Goal: Task Accomplishment & Management: Use online tool/utility

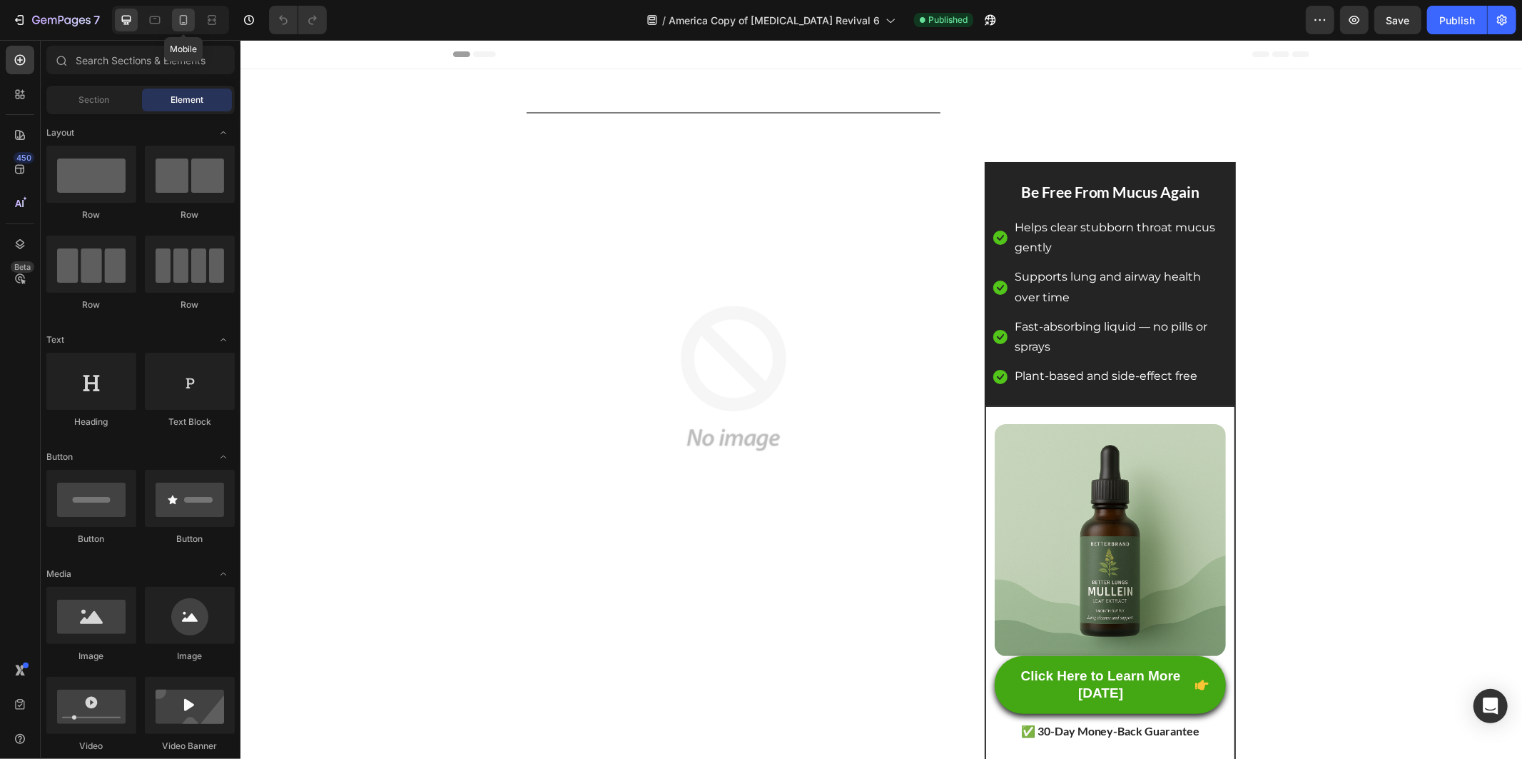
click at [173, 16] on div at bounding box center [183, 20] width 23 height 23
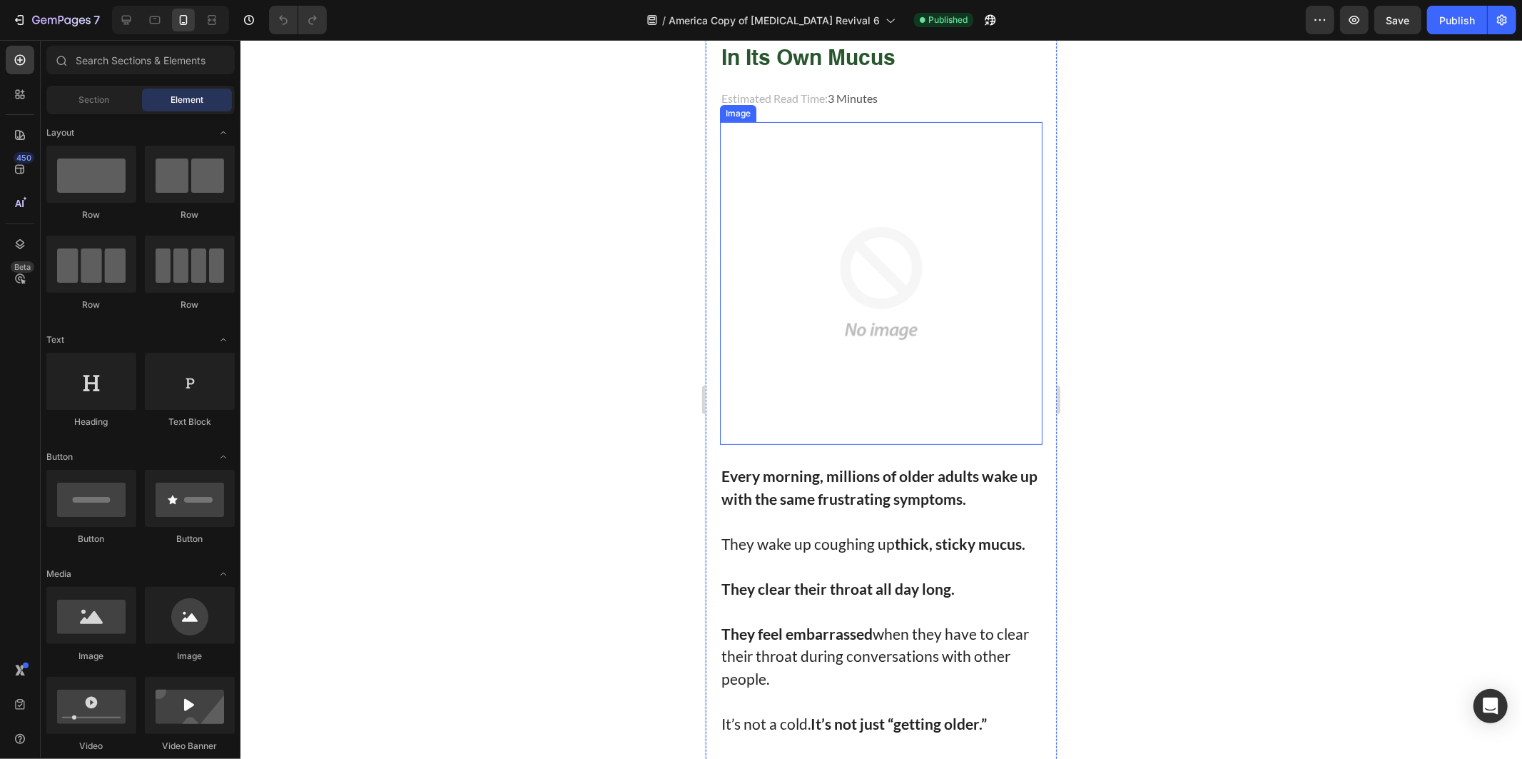
scroll to position [238, 0]
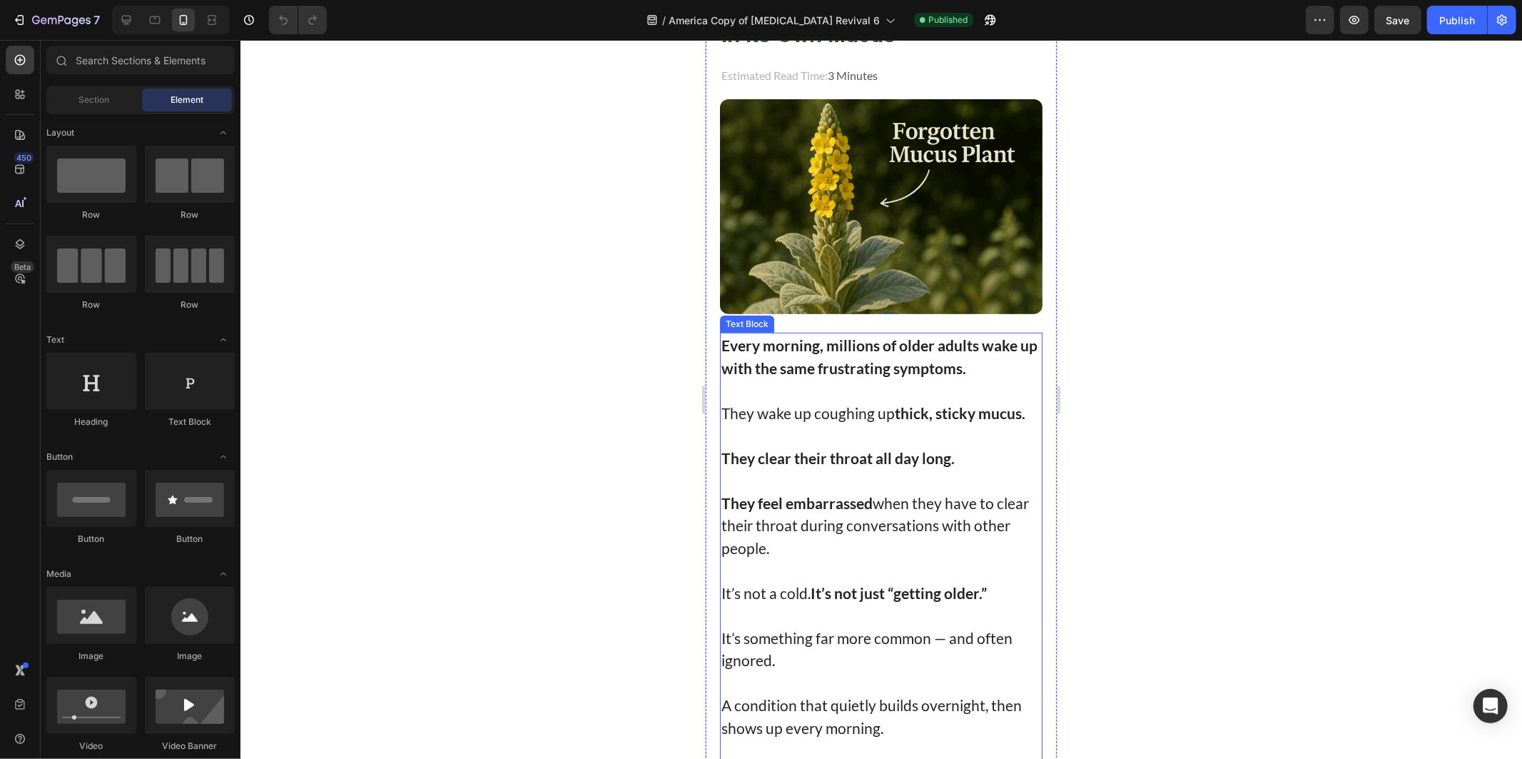
click at [864, 406] on p "They wake up coughing up thick, sticky mucus." at bounding box center [881, 412] width 320 height 23
click at [863, 407] on p "They wake up coughing up thick, sticky mucus." at bounding box center [881, 412] width 320 height 23
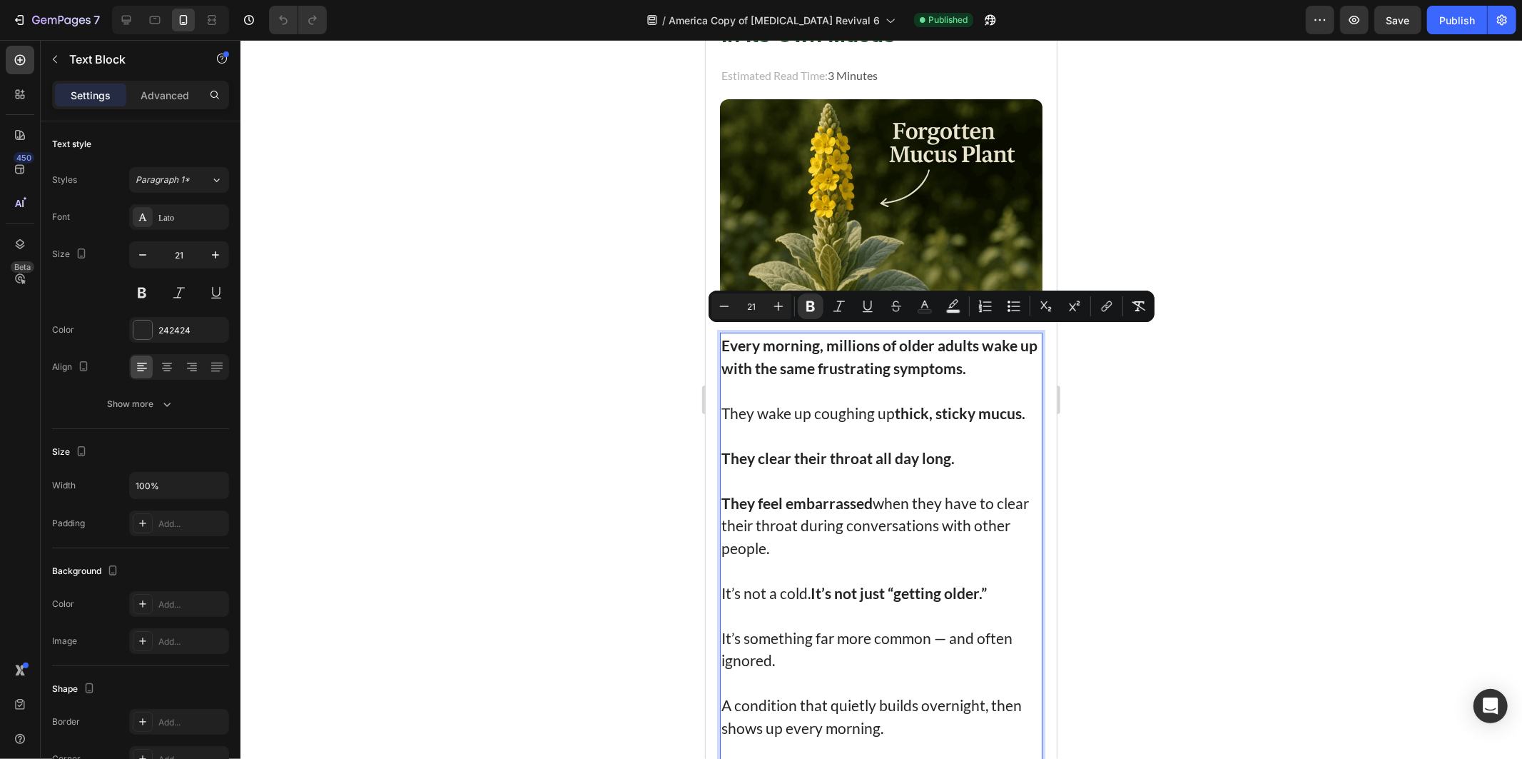
click at [574, 351] on div at bounding box center [881, 399] width 1282 height 719
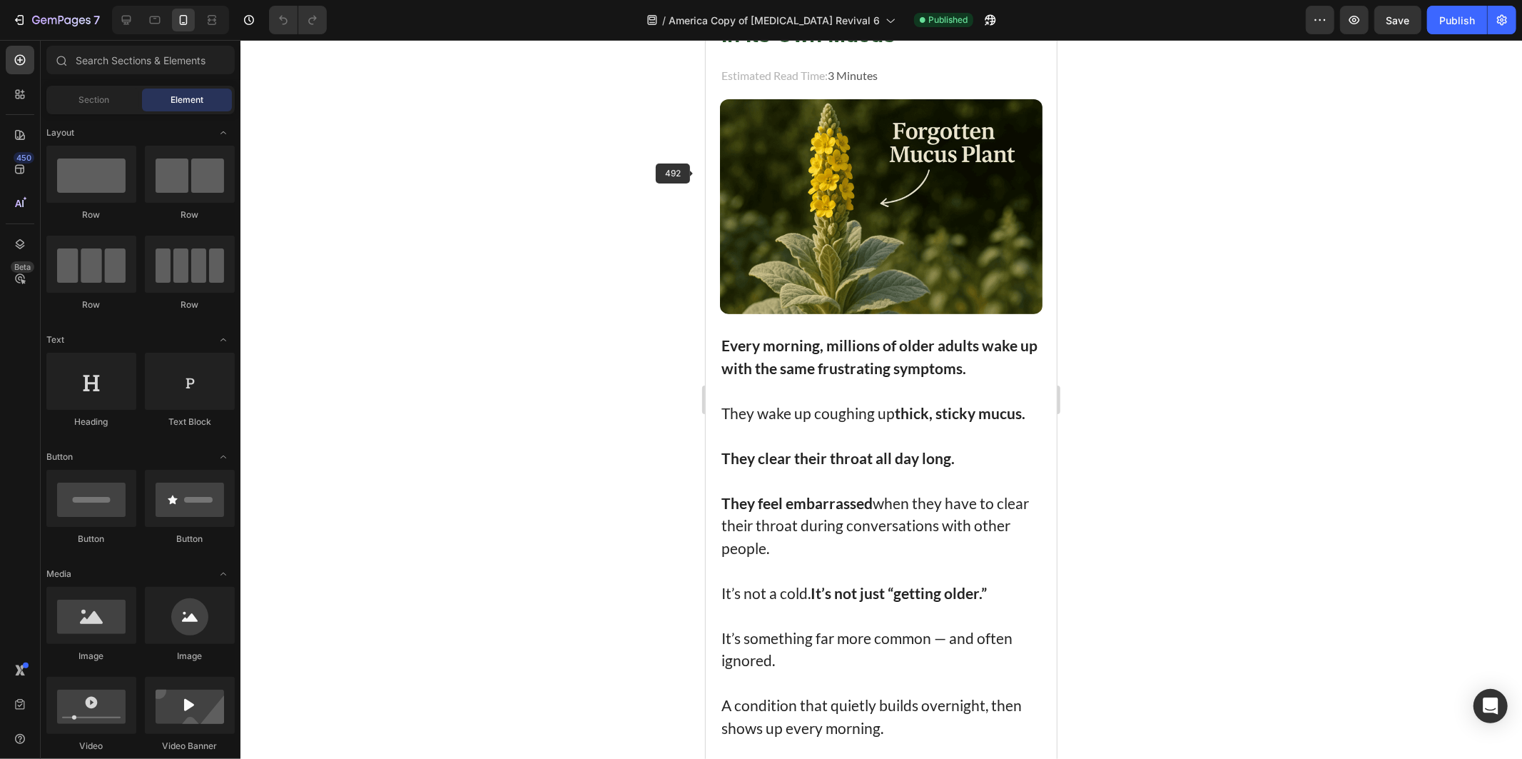
click at [804, 378] on p "Rich Text Editor. Editing area: main" at bounding box center [881, 389] width 320 height 23
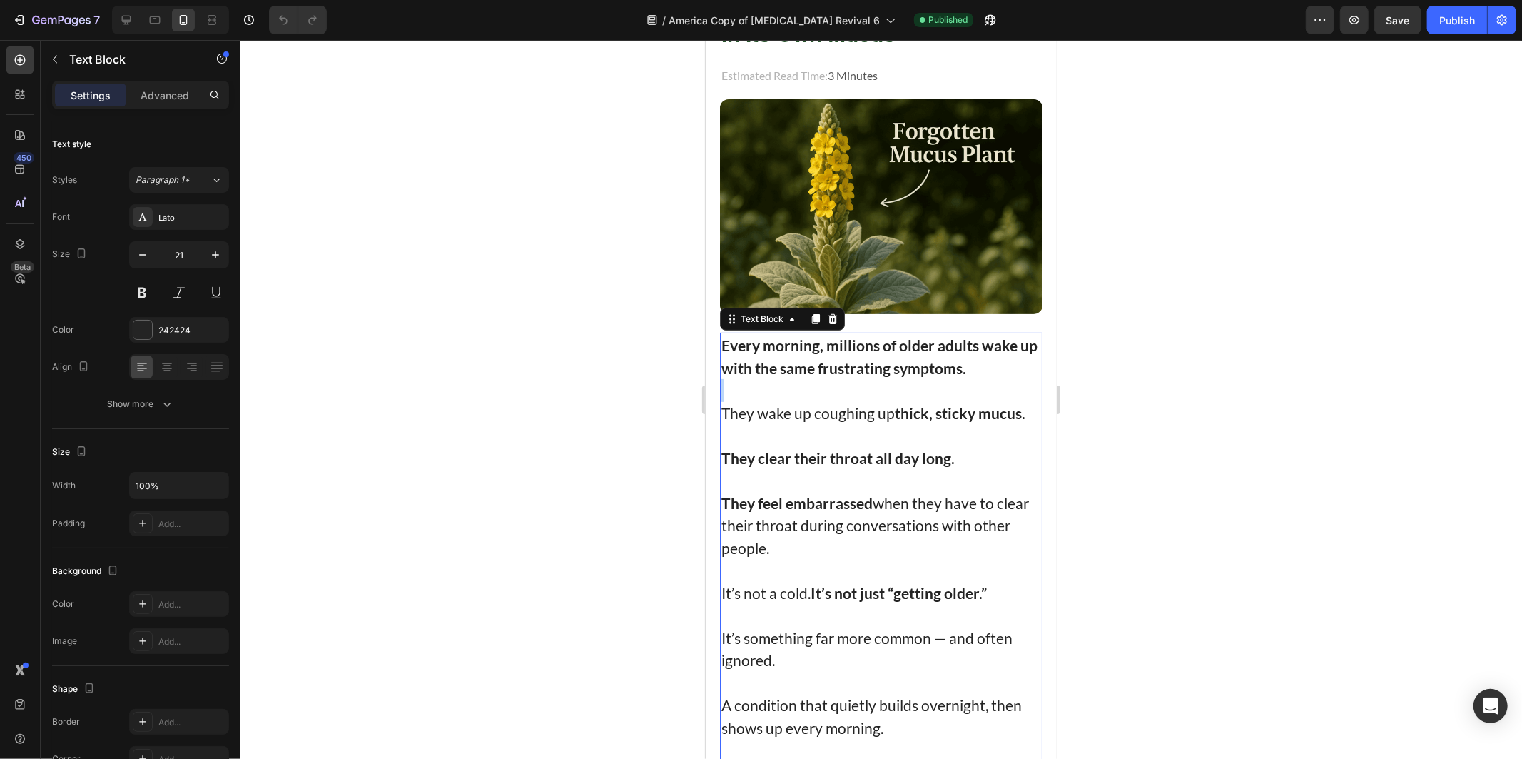
click at [804, 378] on p "Rich Text Editor. Editing area: main" at bounding box center [881, 389] width 320 height 23
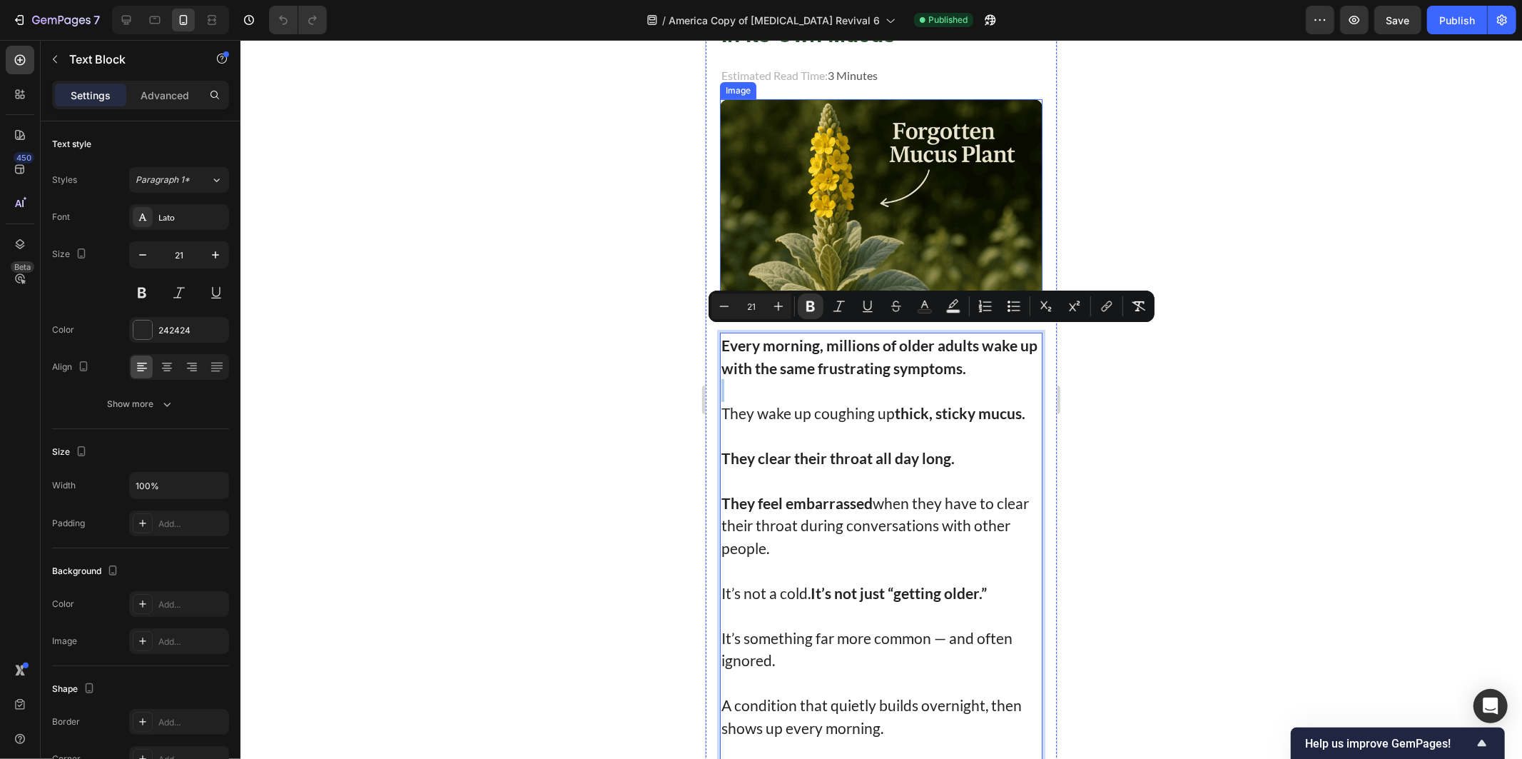
click at [667, 239] on div at bounding box center [881, 399] width 1282 height 719
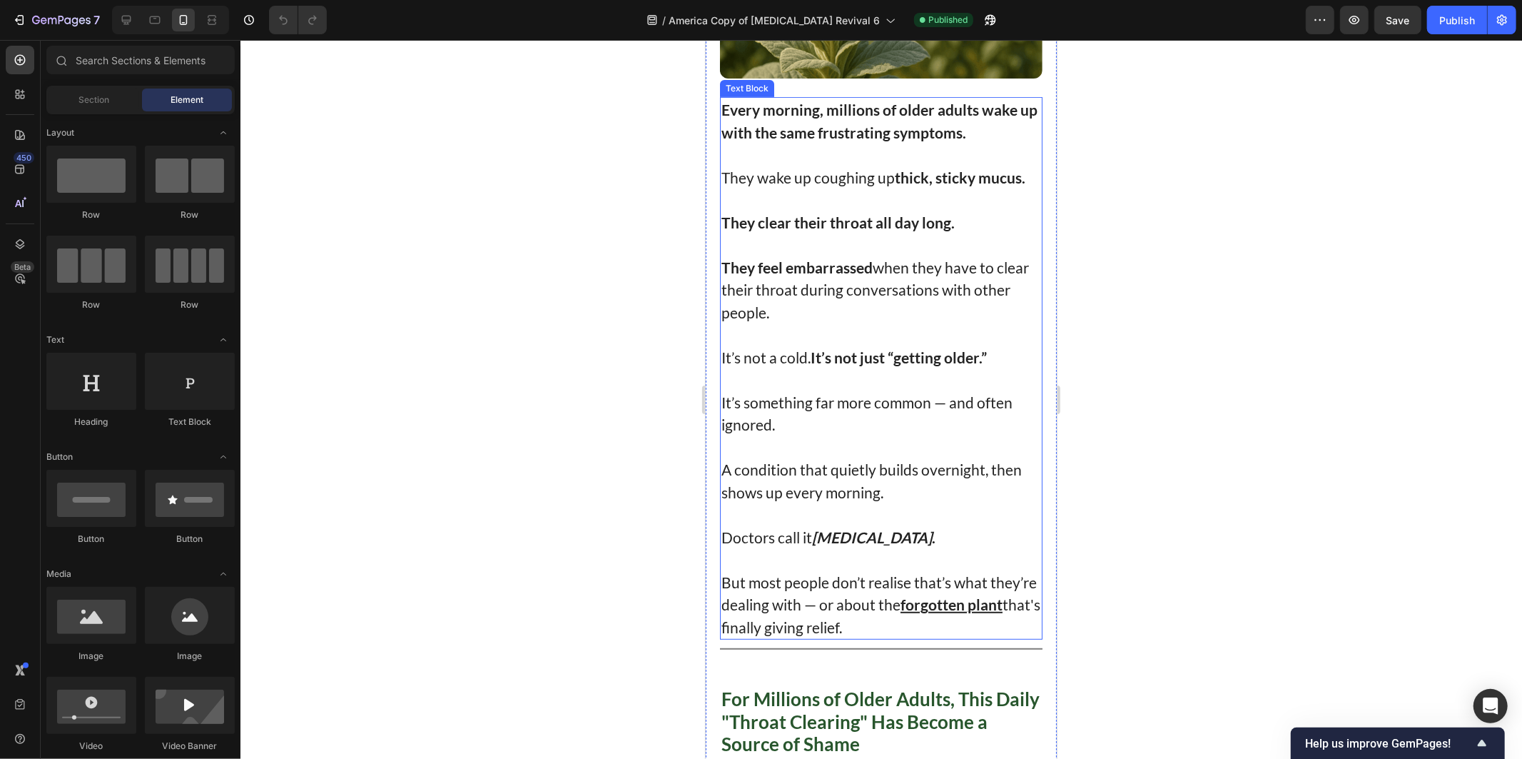
scroll to position [714, 0]
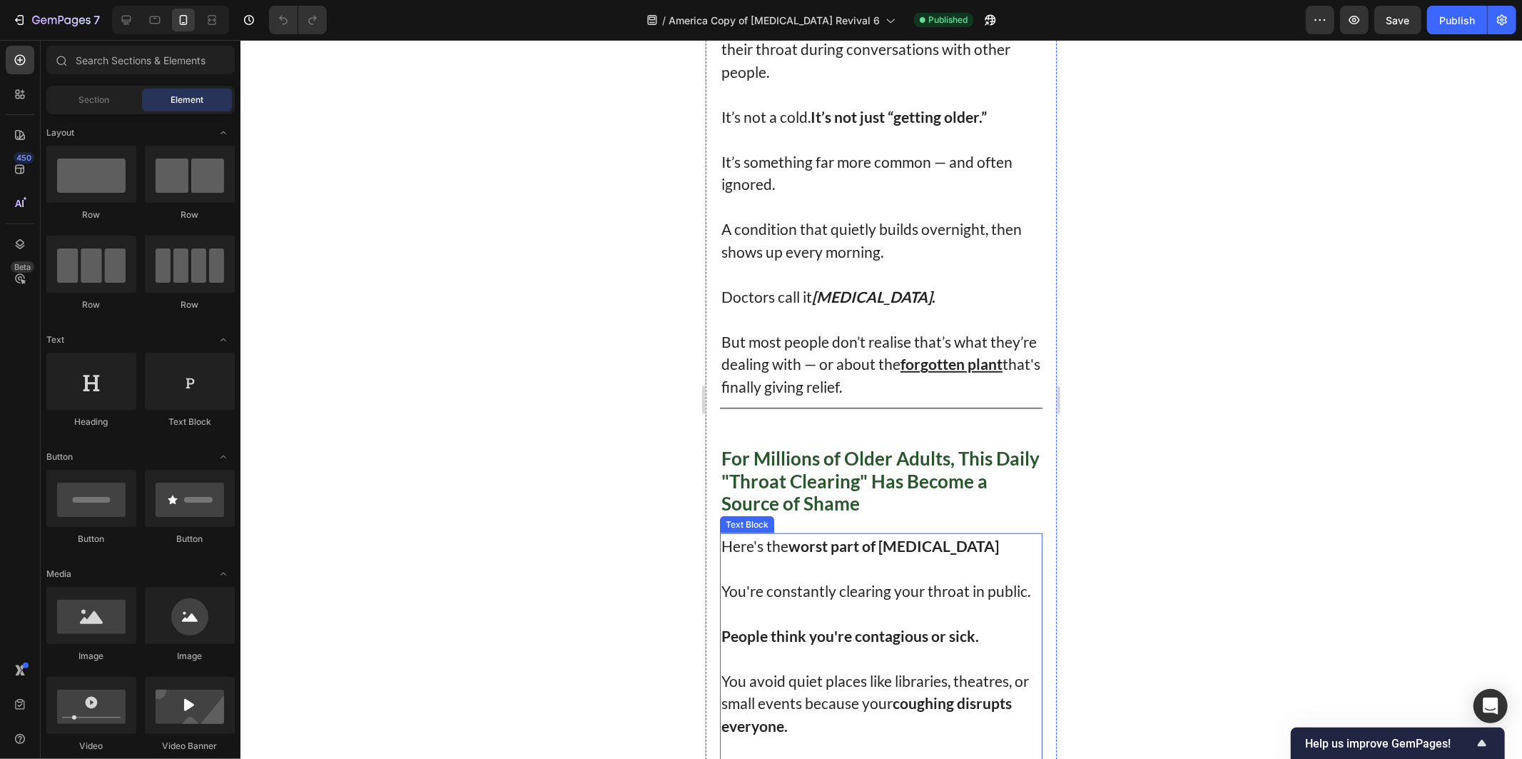
click at [988, 542] on p "Here's the worst part of post-nasal drip You're constantly clearing your throat…" at bounding box center [881, 568] width 320 height 68
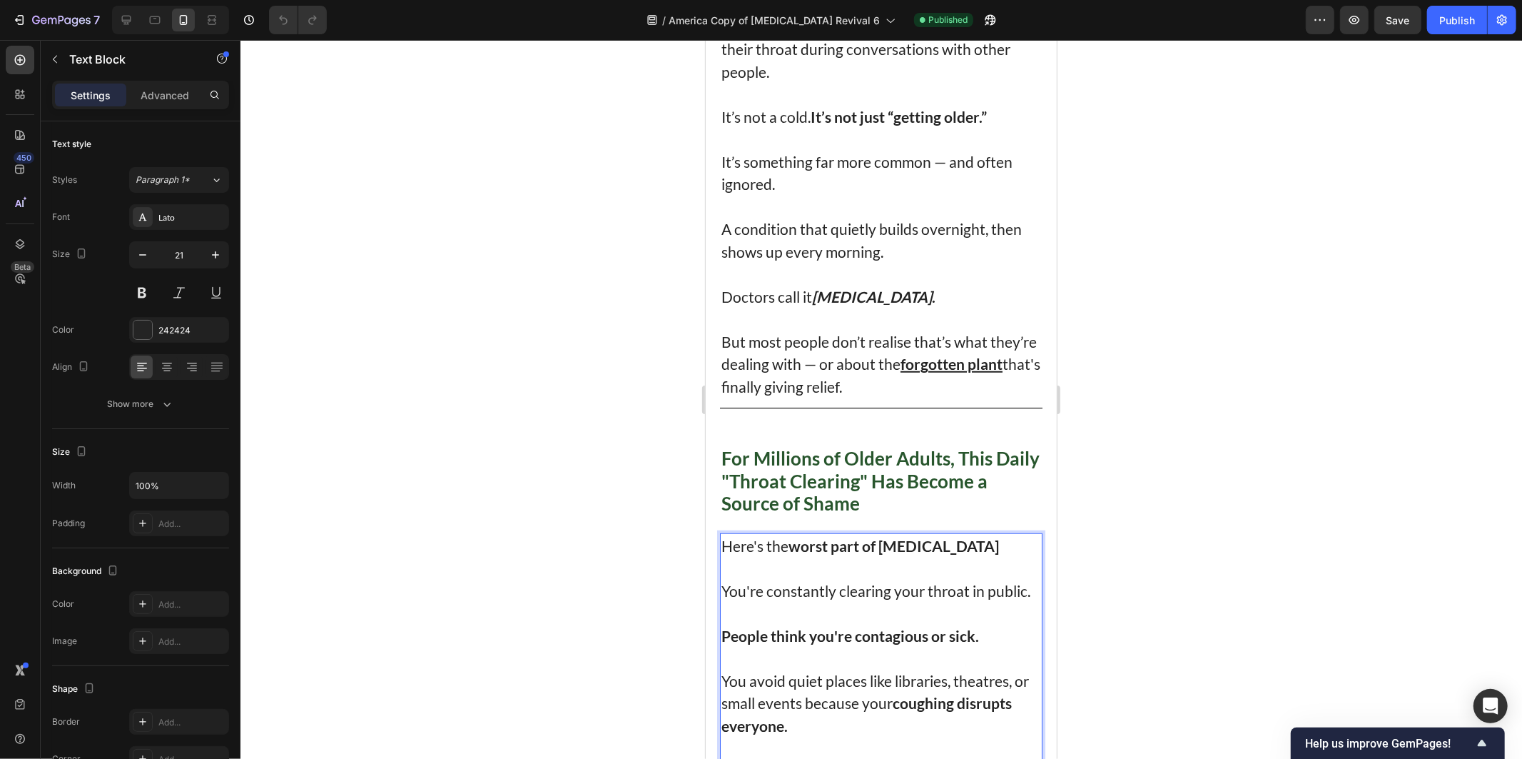
click at [988, 542] on p "Here's the worst part of post-nasal drip You're constantly clearing your throat…" at bounding box center [881, 568] width 320 height 68
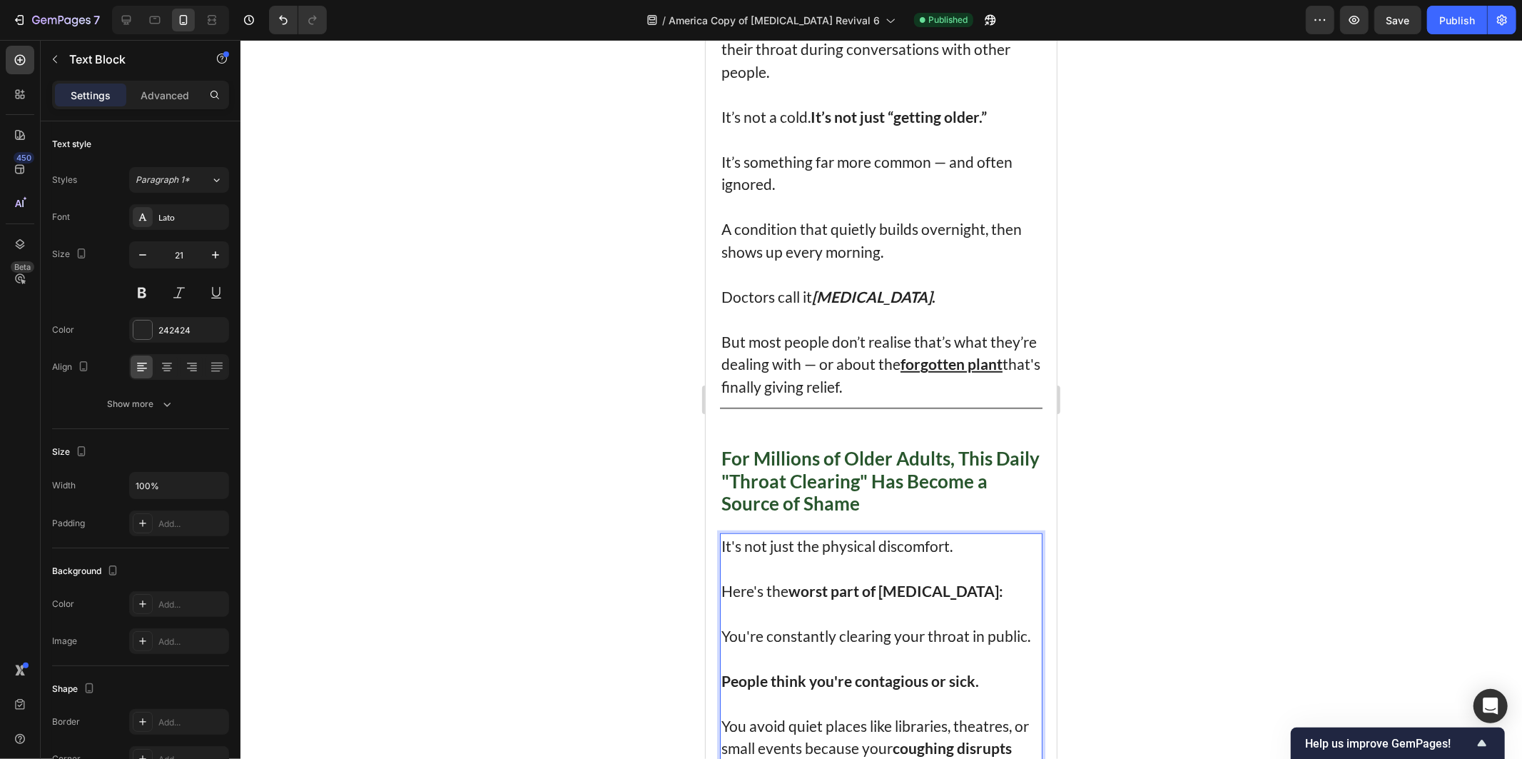
click at [1245, 273] on div at bounding box center [881, 399] width 1282 height 719
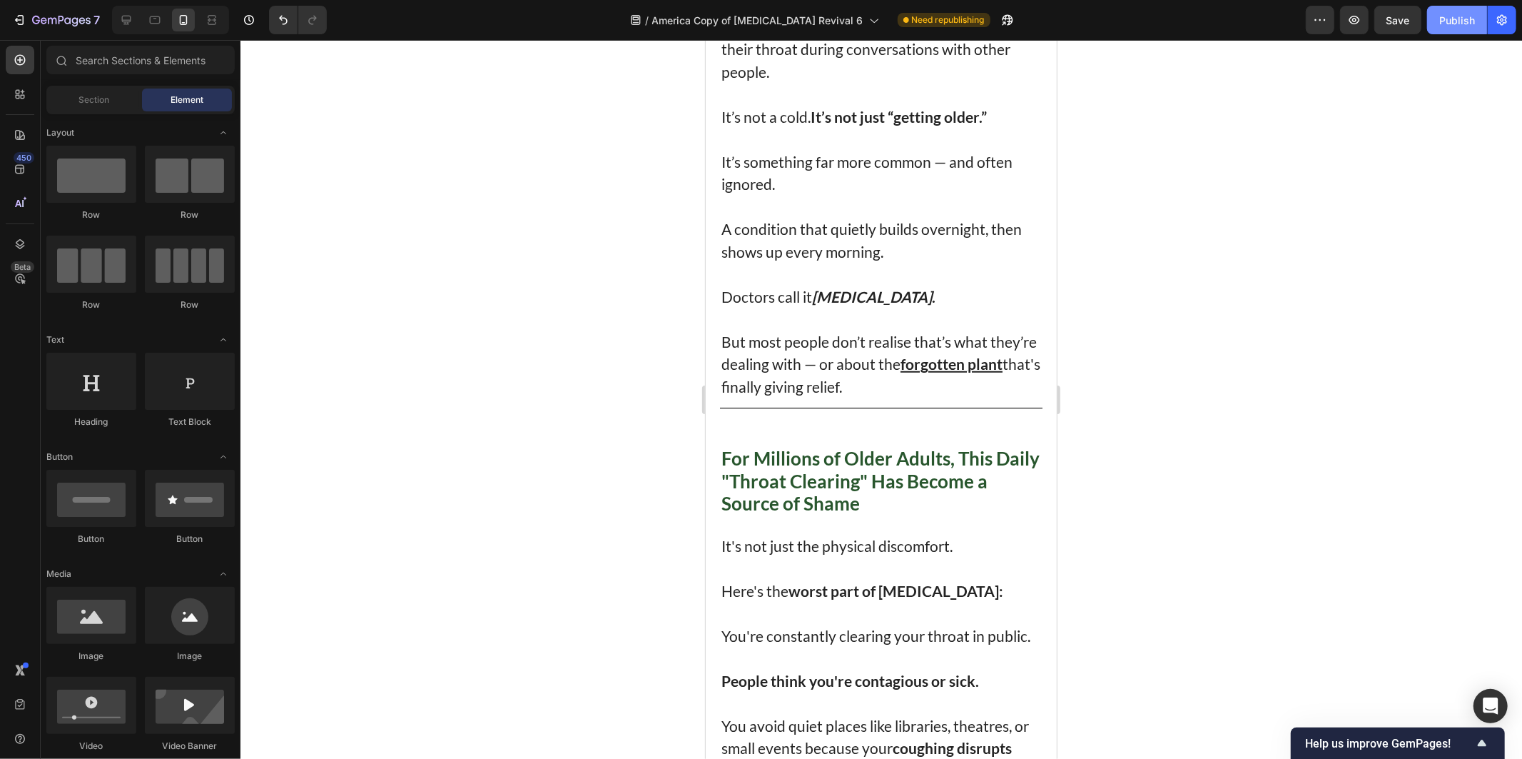
click at [1434, 26] on button "Publish" at bounding box center [1457, 20] width 60 height 29
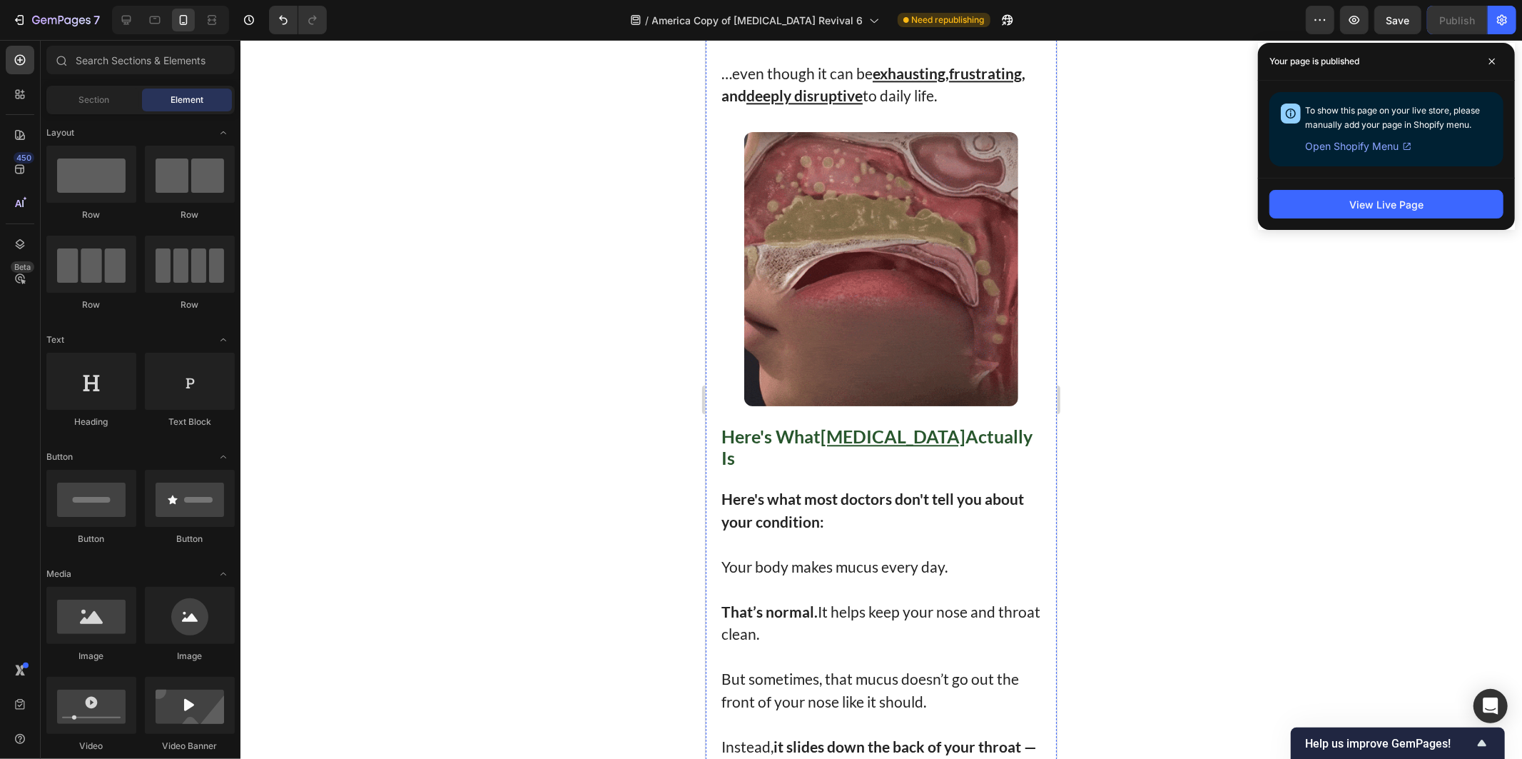
scroll to position [3092, 0]
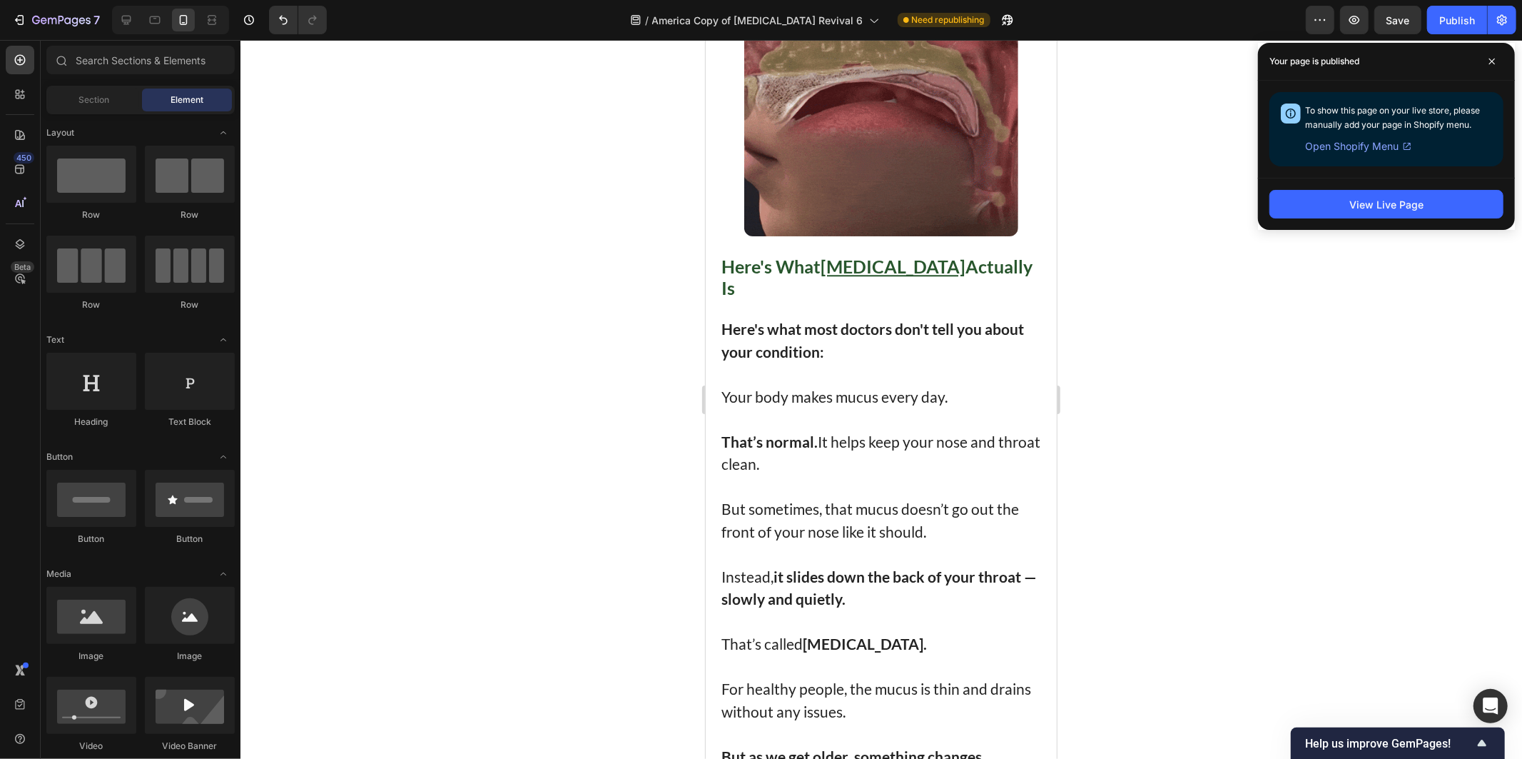
click at [1165, 233] on div at bounding box center [881, 399] width 1282 height 719
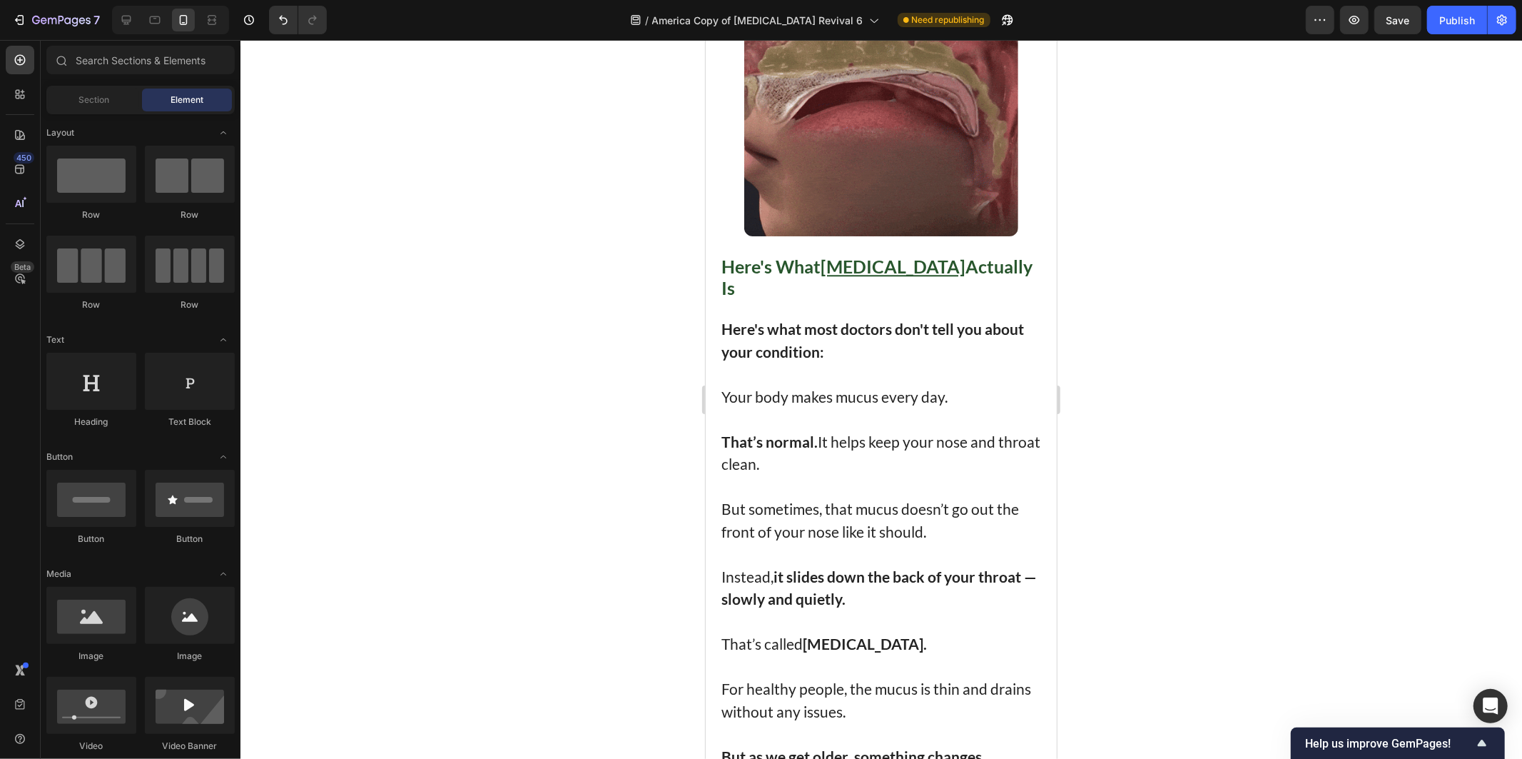
drag, startPoint x: 1476, startPoint y: 18, endPoint x: 1119, endPoint y: 258, distance: 430.3
click at [1475, 18] on button "Publish" at bounding box center [1457, 20] width 60 height 29
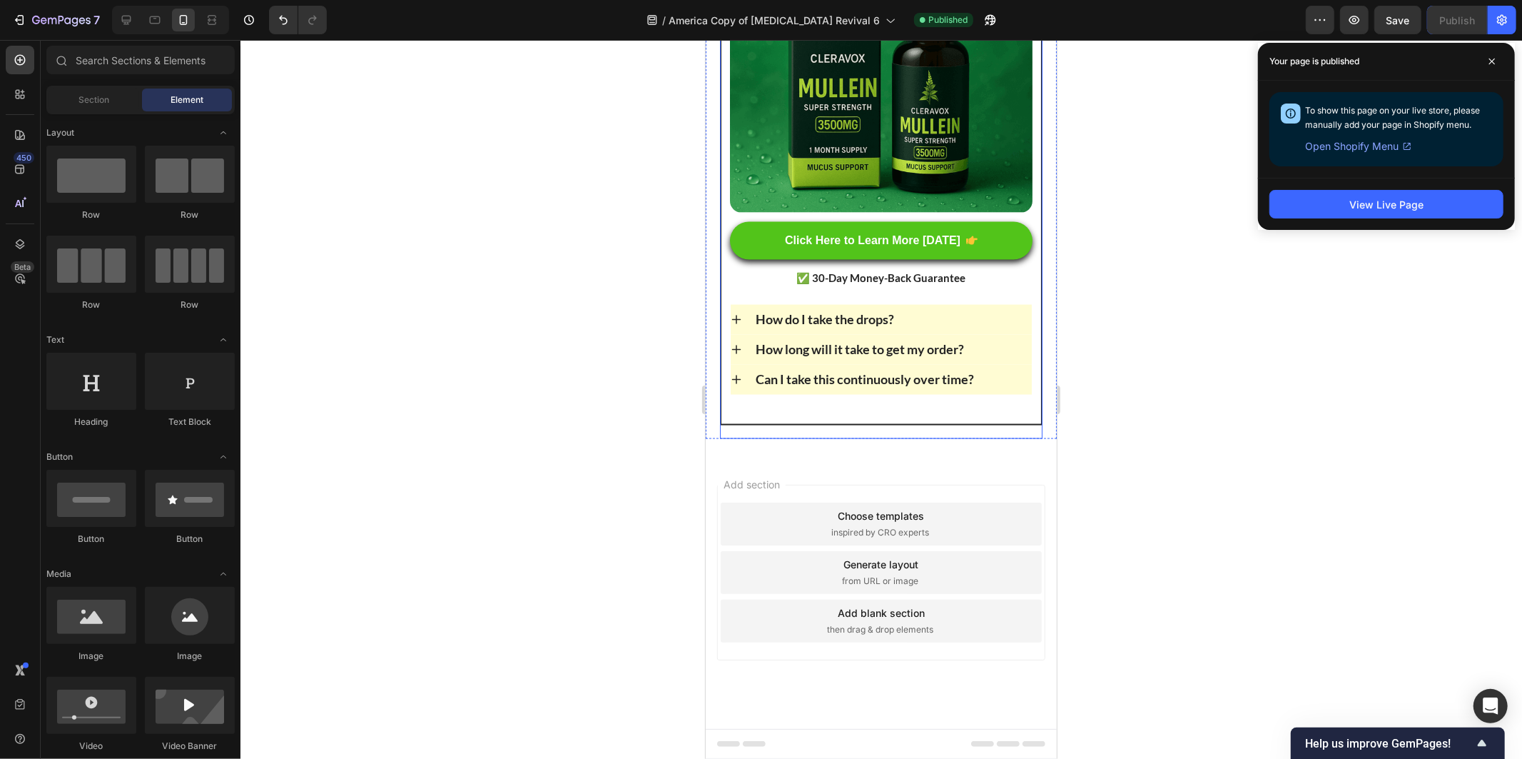
scroll to position [11796, 0]
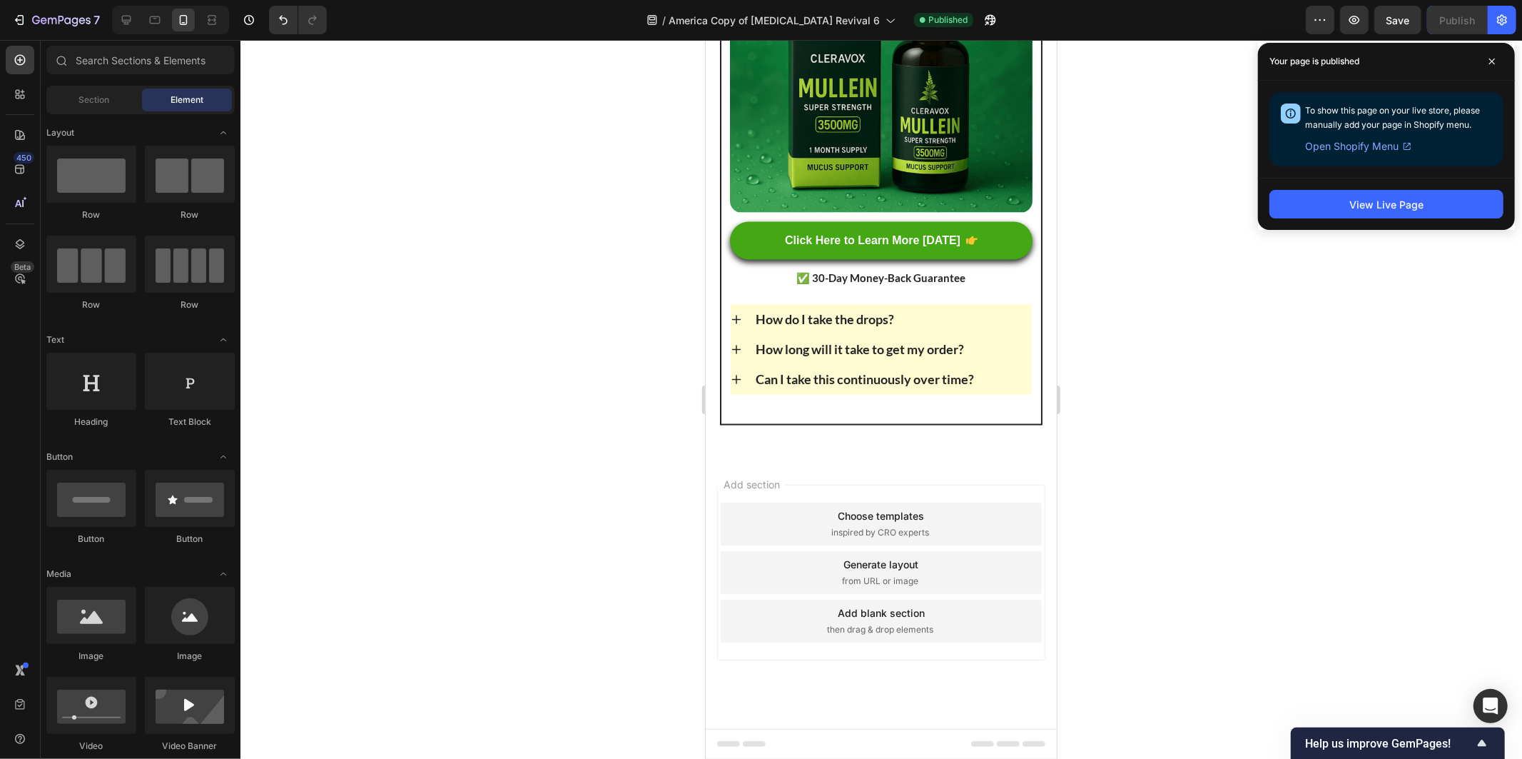
click at [1146, 348] on div at bounding box center [881, 399] width 1282 height 719
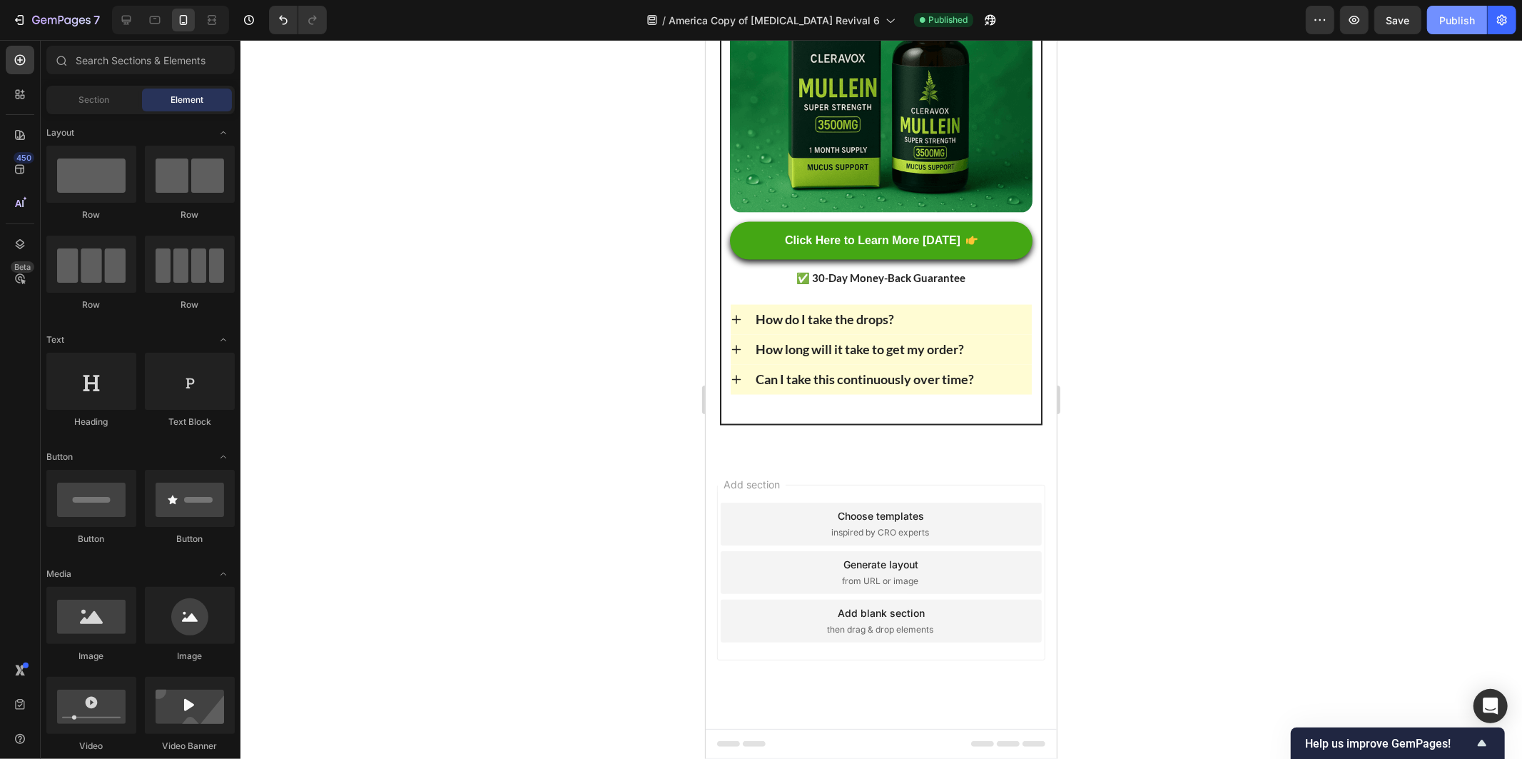
click at [1471, 13] on div "Publish" at bounding box center [1457, 20] width 36 height 15
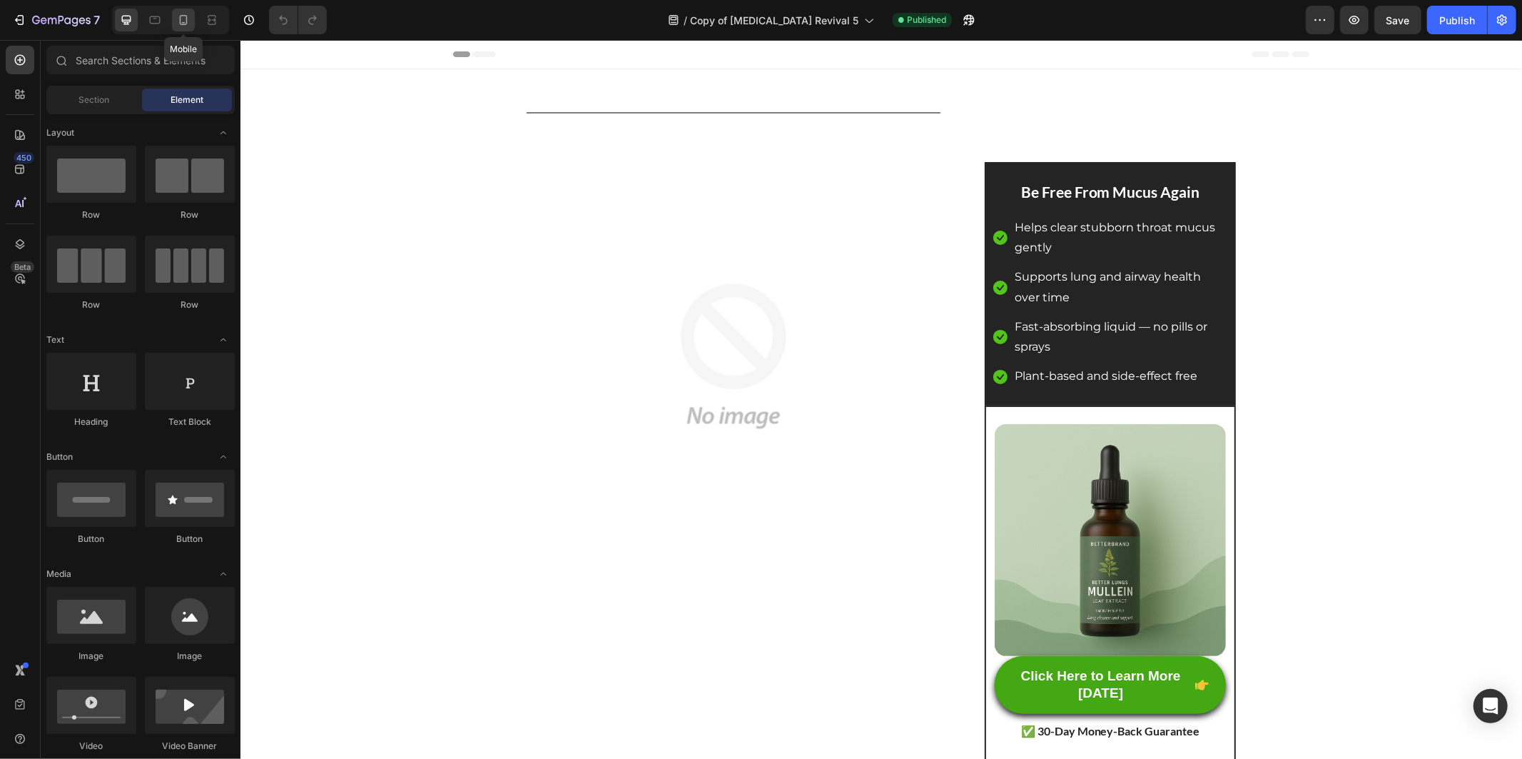
click at [186, 27] on div at bounding box center [183, 20] width 23 height 23
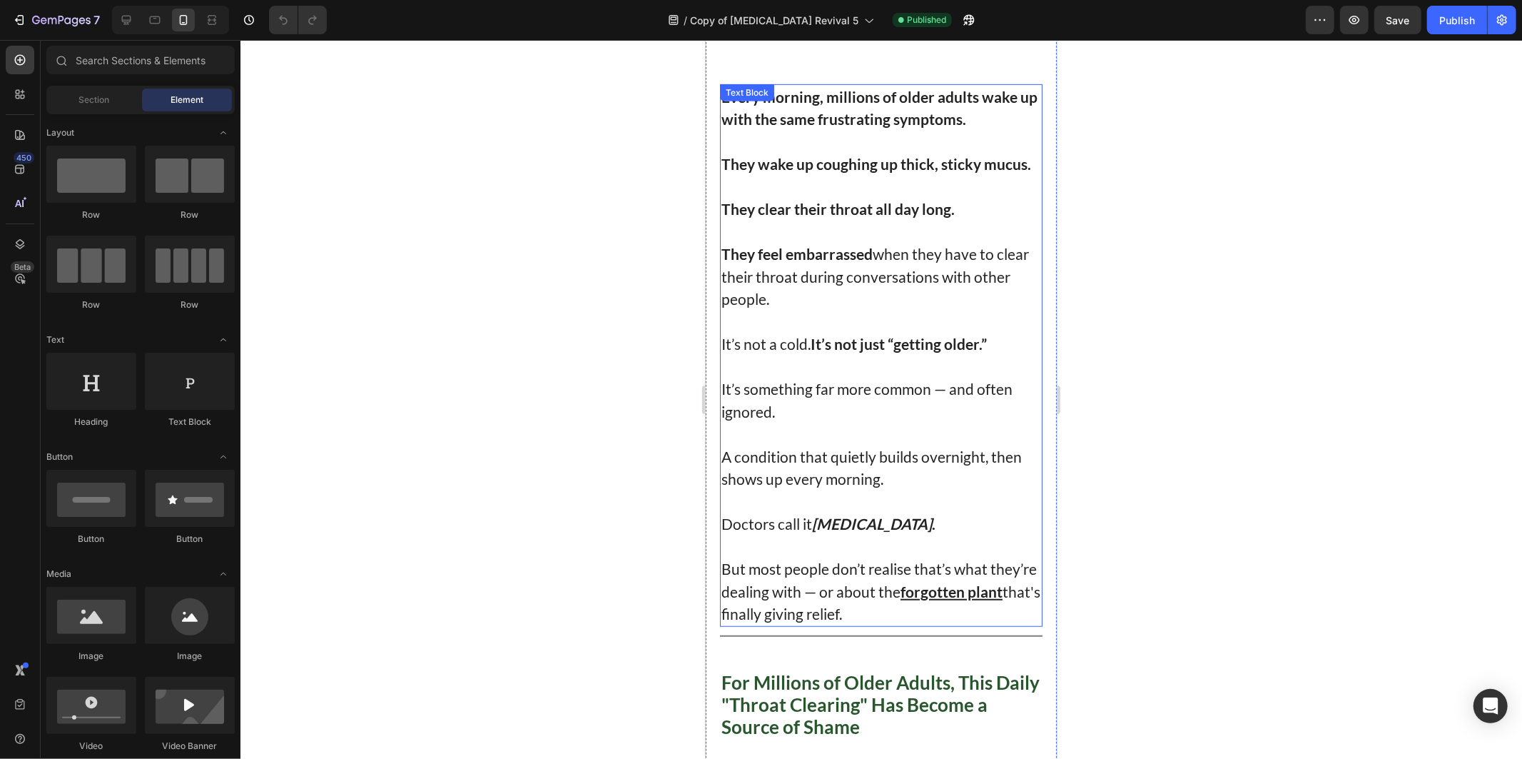
scroll to position [238, 0]
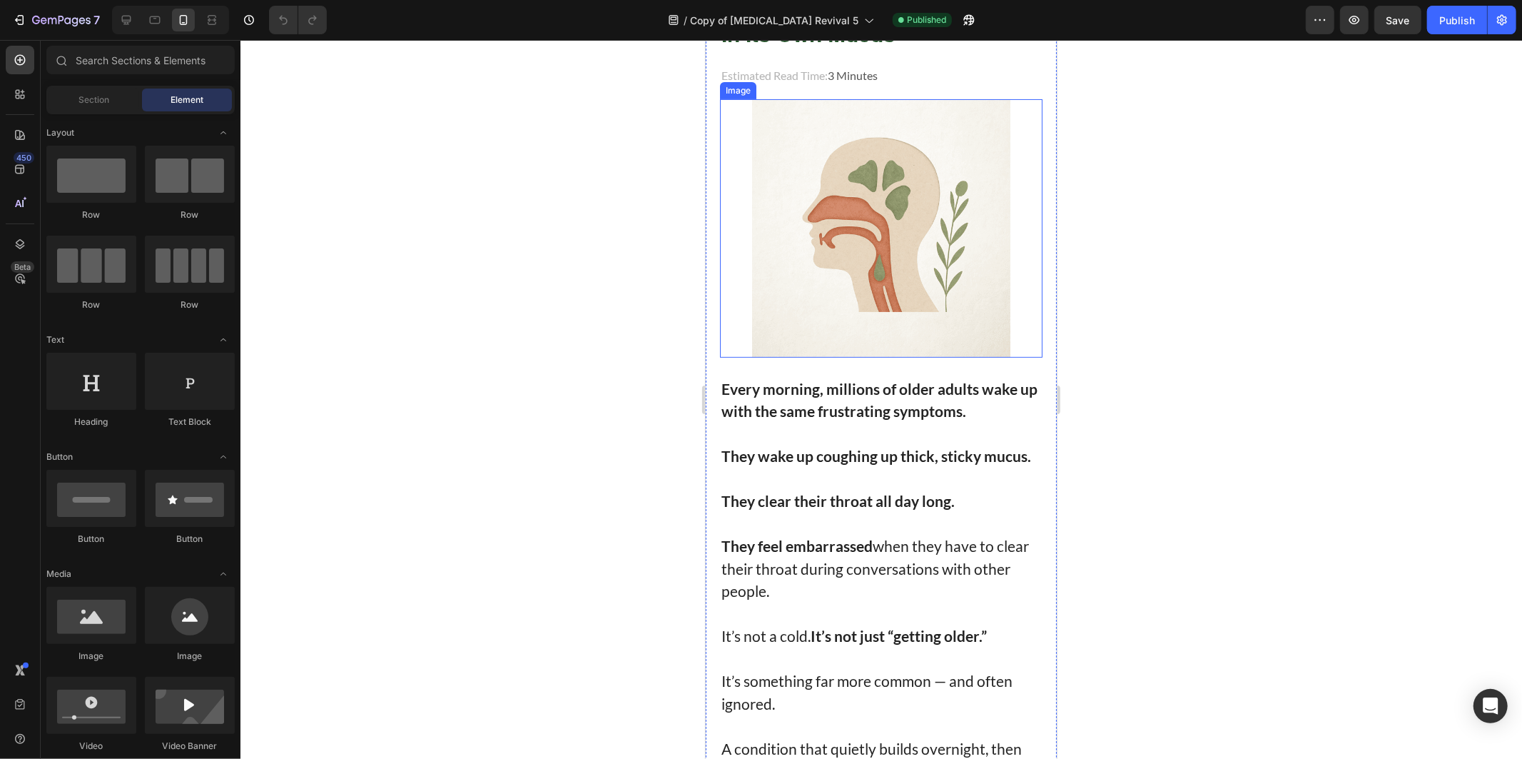
click at [837, 257] on img at bounding box center [880, 227] width 258 height 258
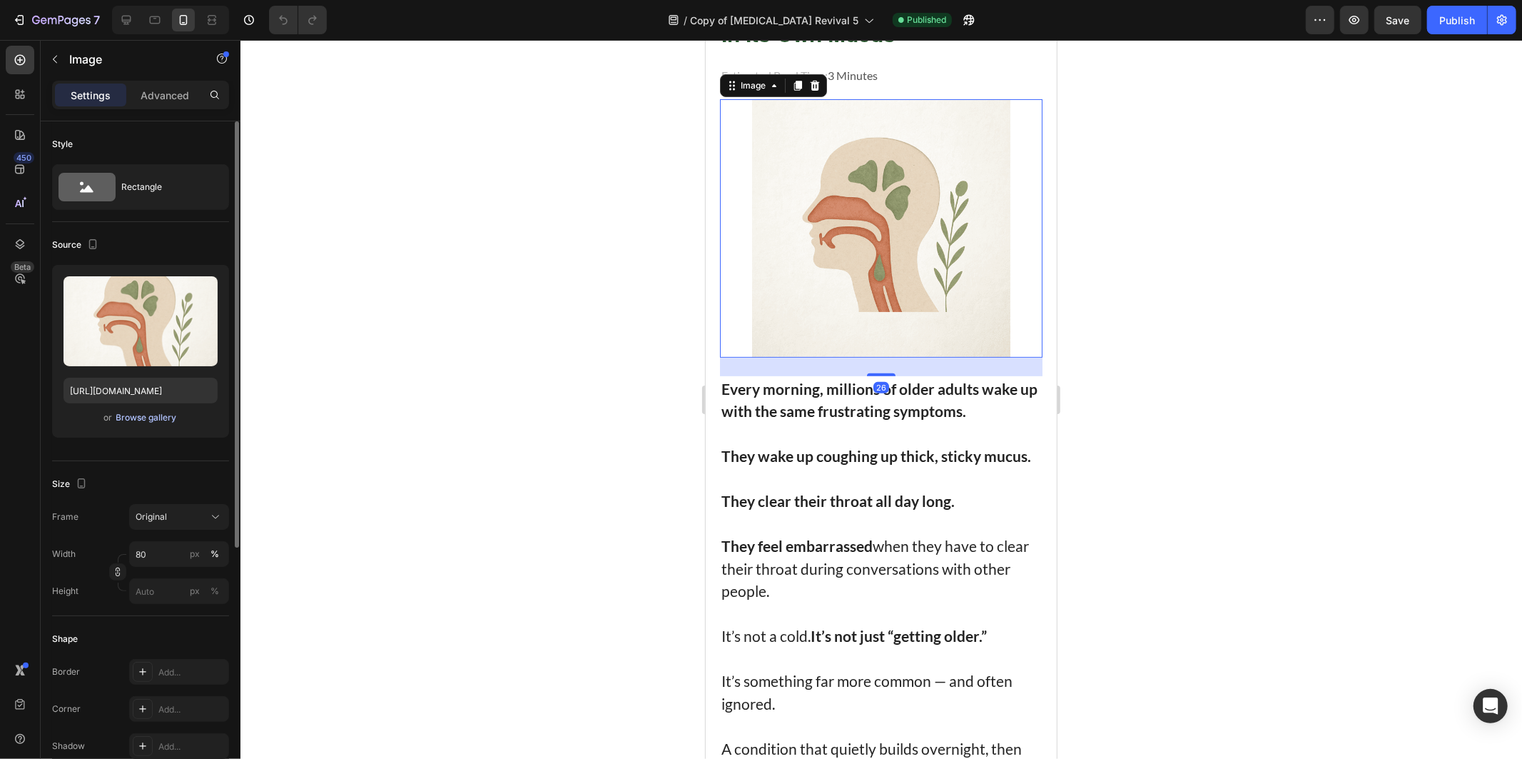
click at [162, 421] on div "Browse gallery" at bounding box center [146, 417] width 61 height 13
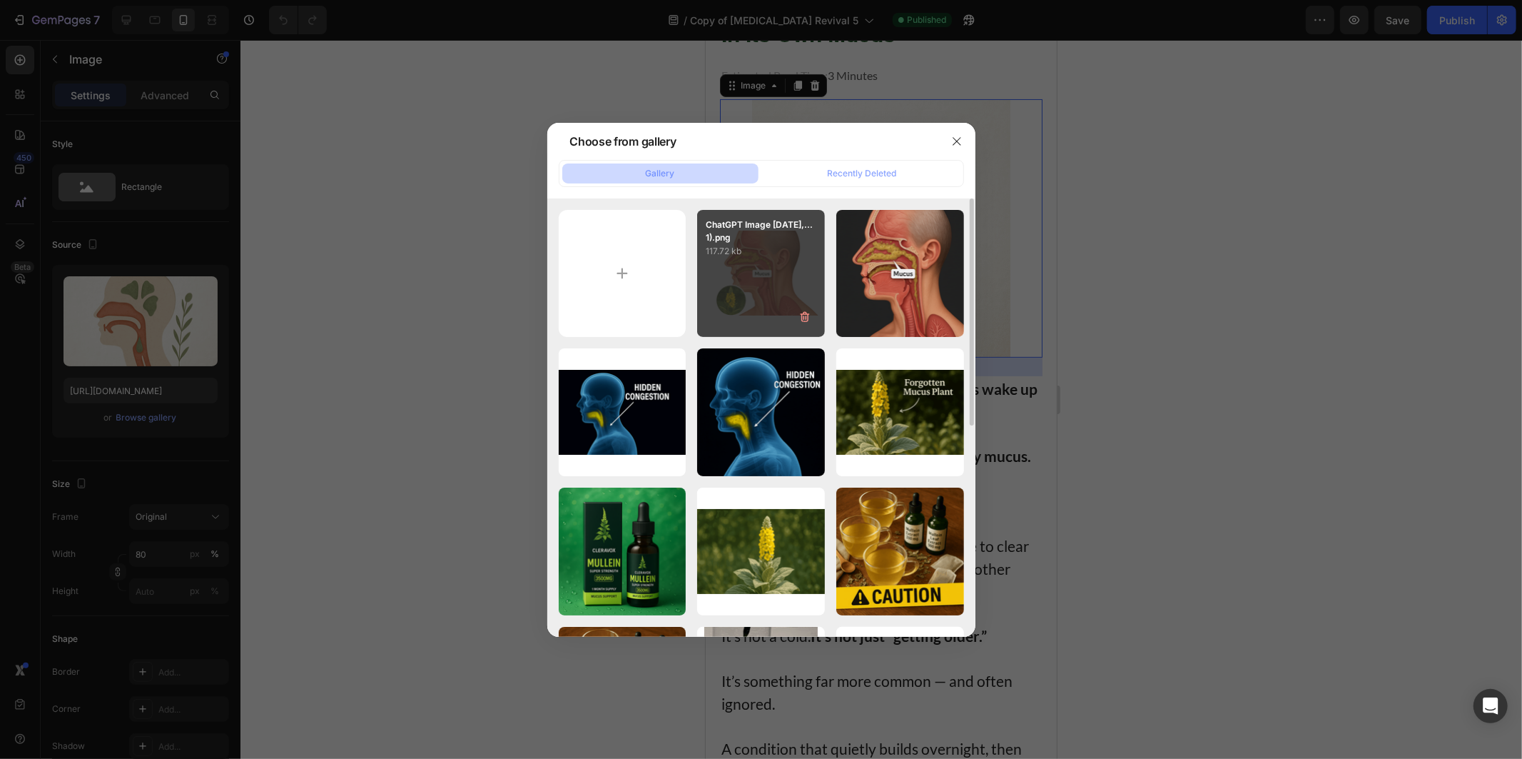
click at [787, 241] on p "ChatGPT Image Sep 26,...1).png" at bounding box center [761, 231] width 111 height 26
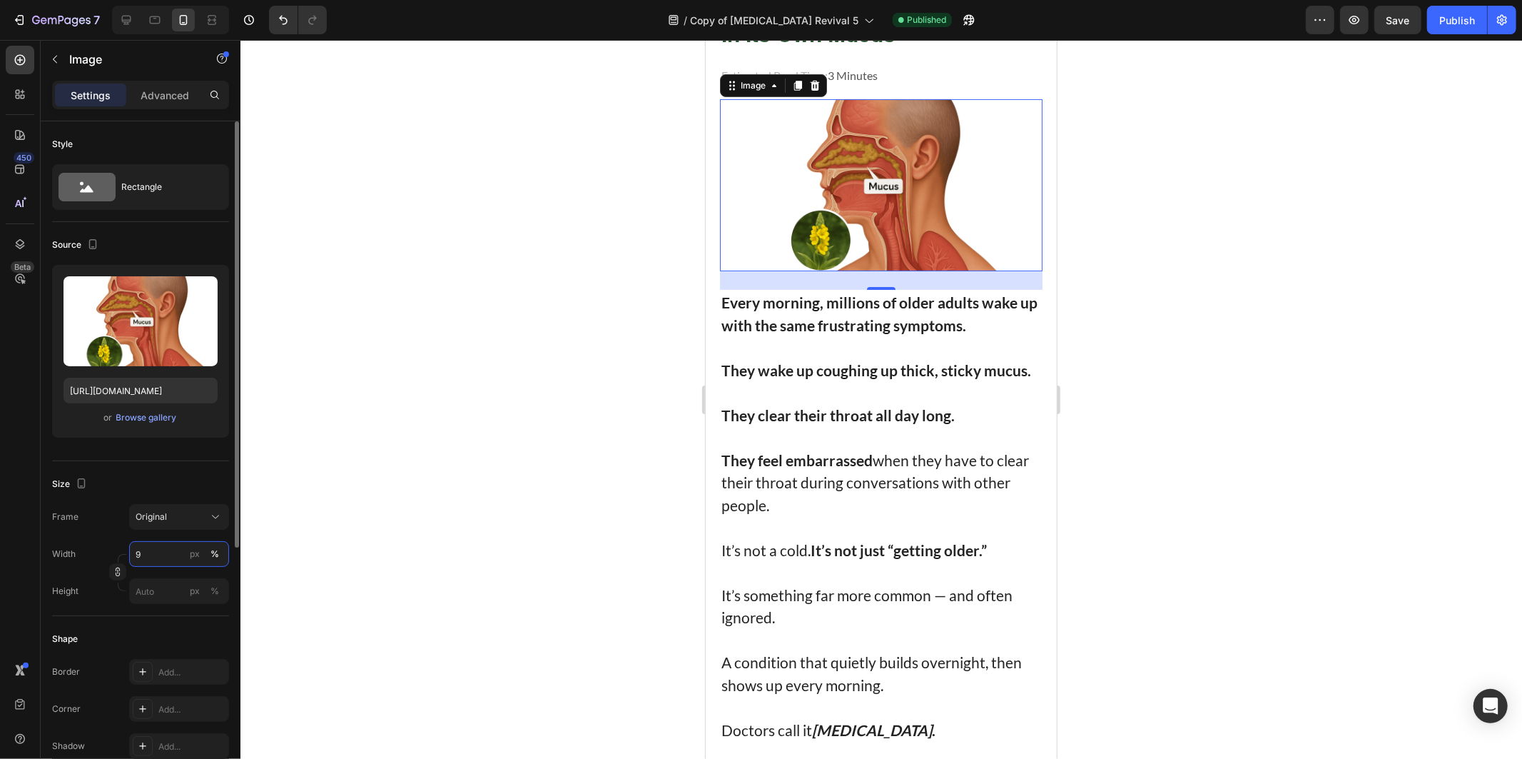
type input "95"
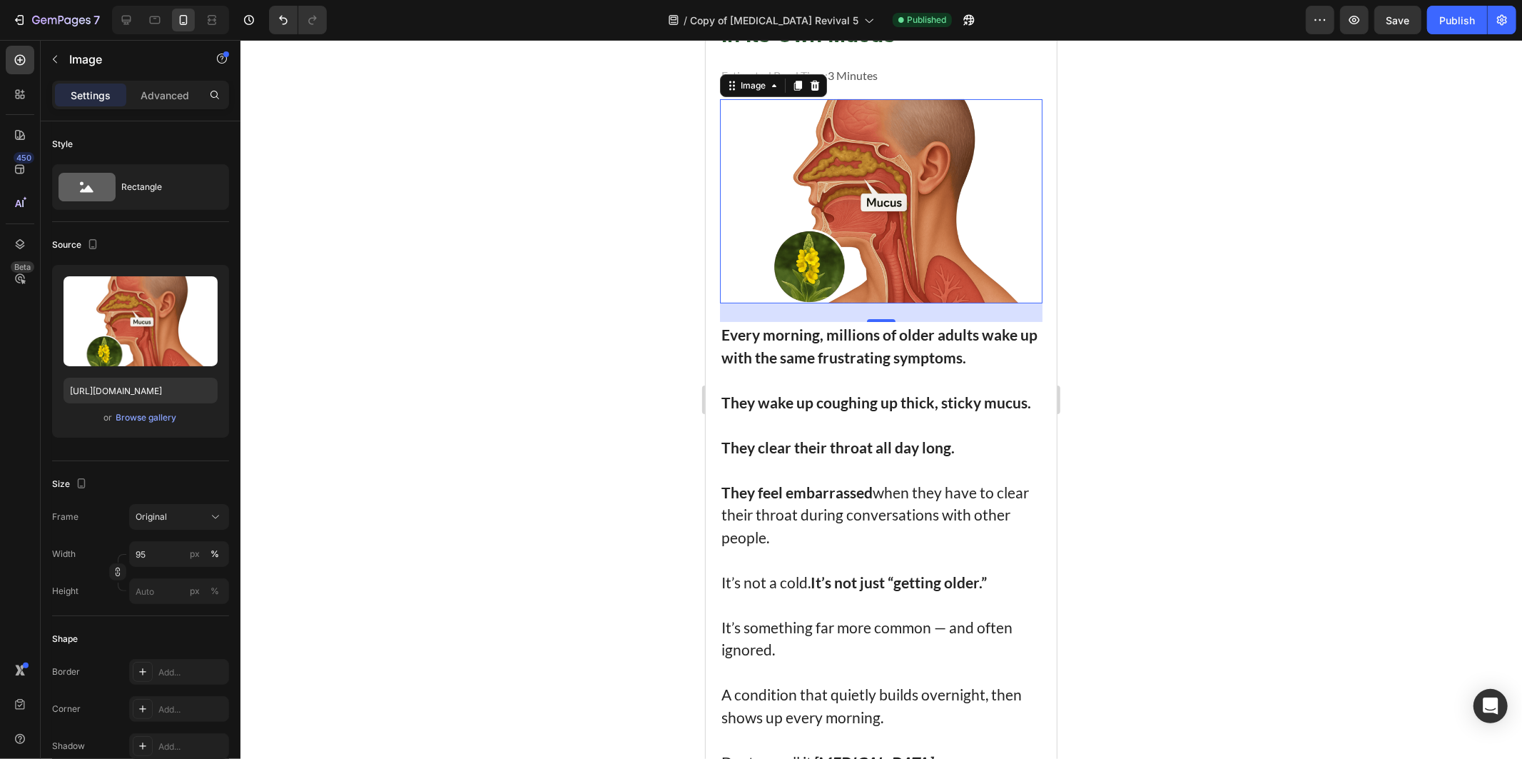
click at [579, 503] on div at bounding box center [881, 399] width 1282 height 719
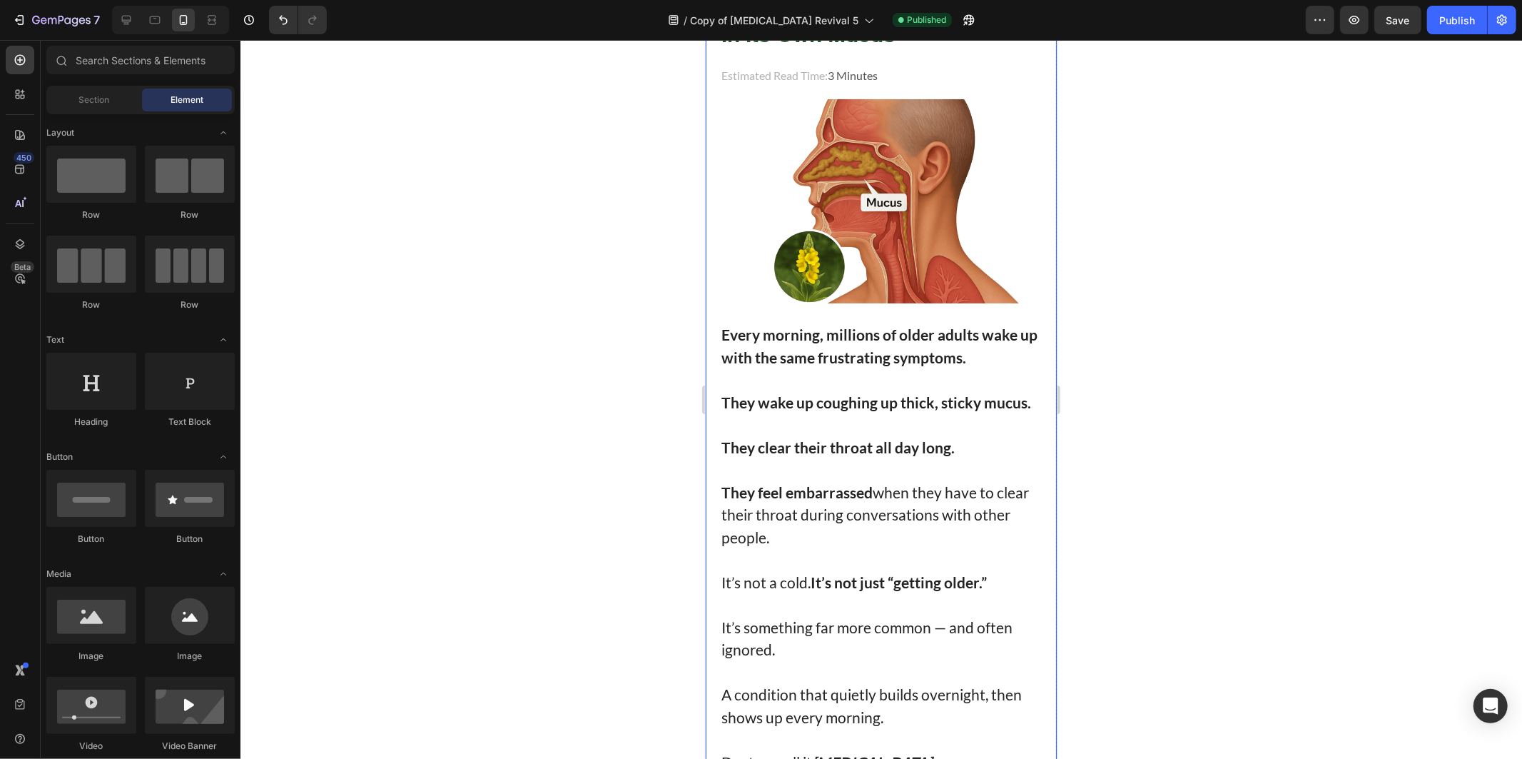
scroll to position [0, 0]
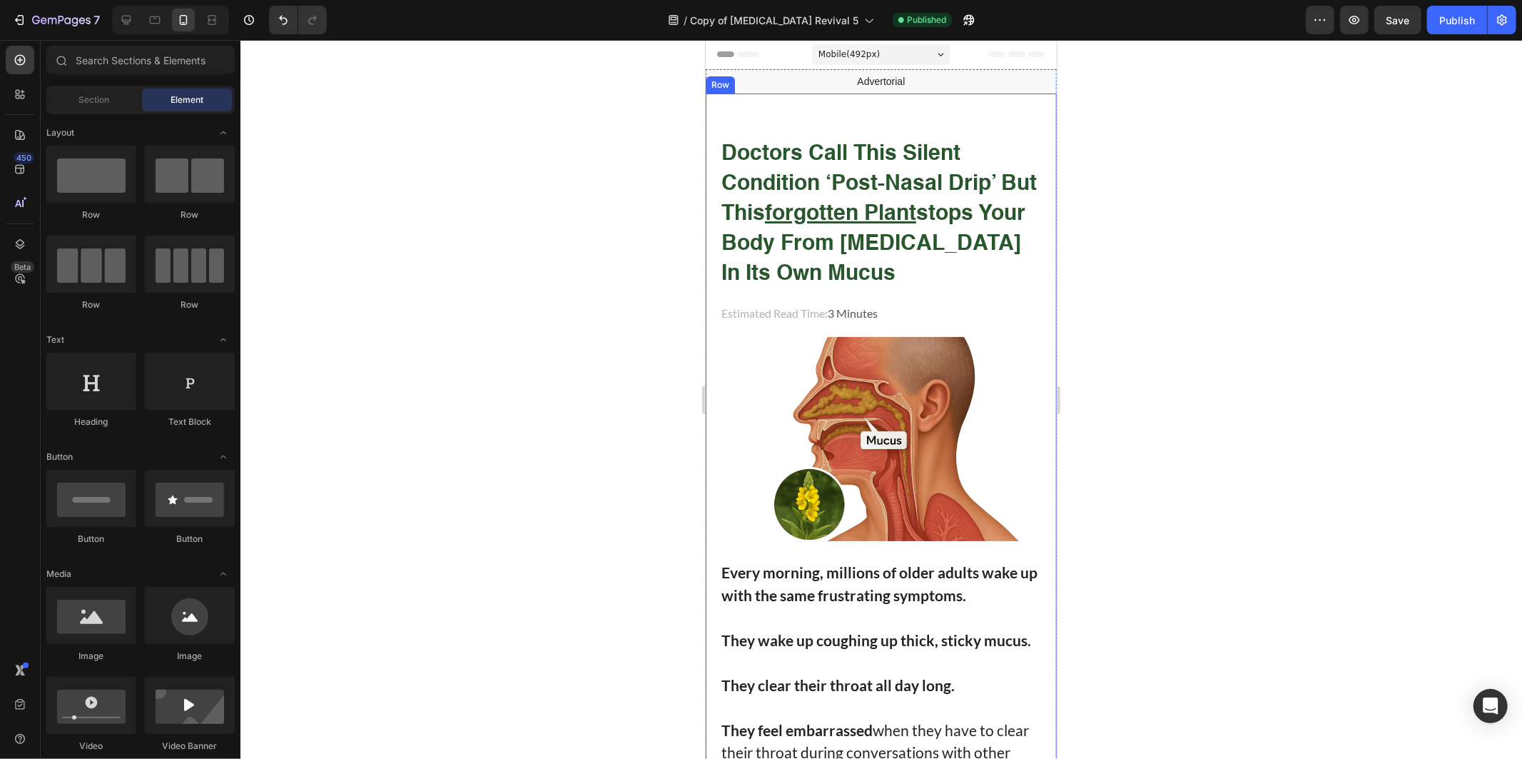
click at [847, 402] on img at bounding box center [880, 438] width 306 height 204
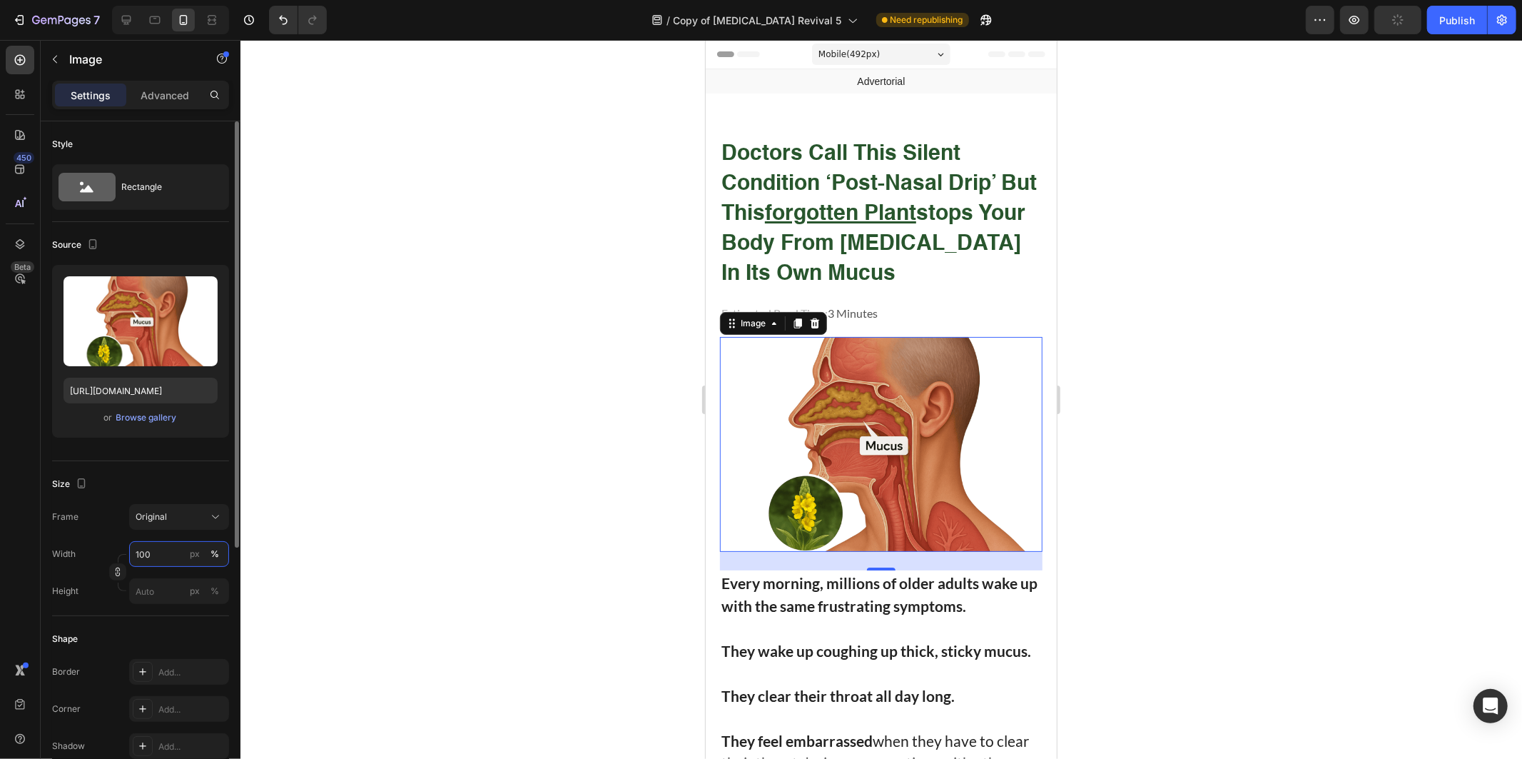
type input "100"
click at [526, 105] on div at bounding box center [881, 399] width 1282 height 719
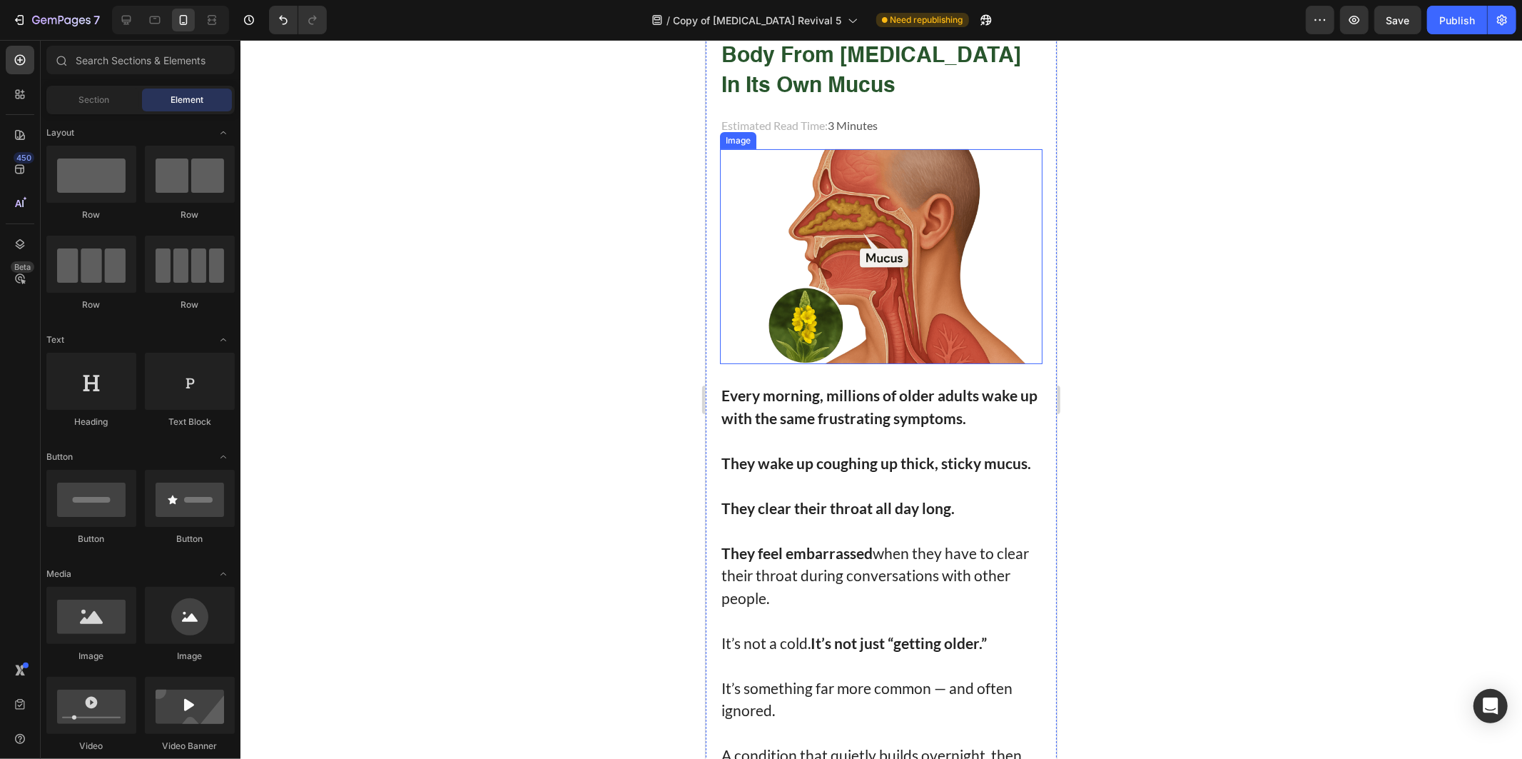
scroll to position [238, 0]
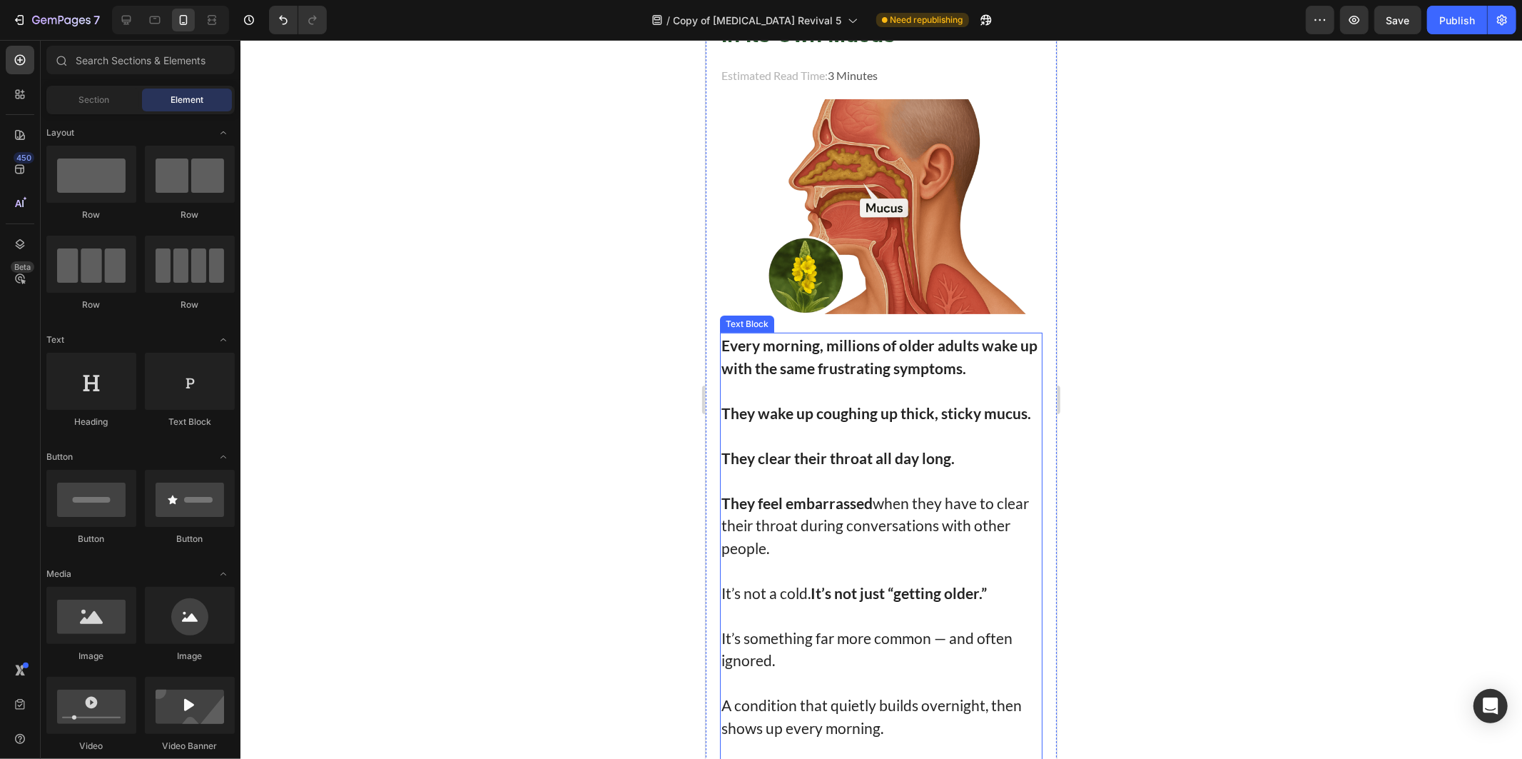
click at [903, 424] on p at bounding box center [881, 434] width 320 height 23
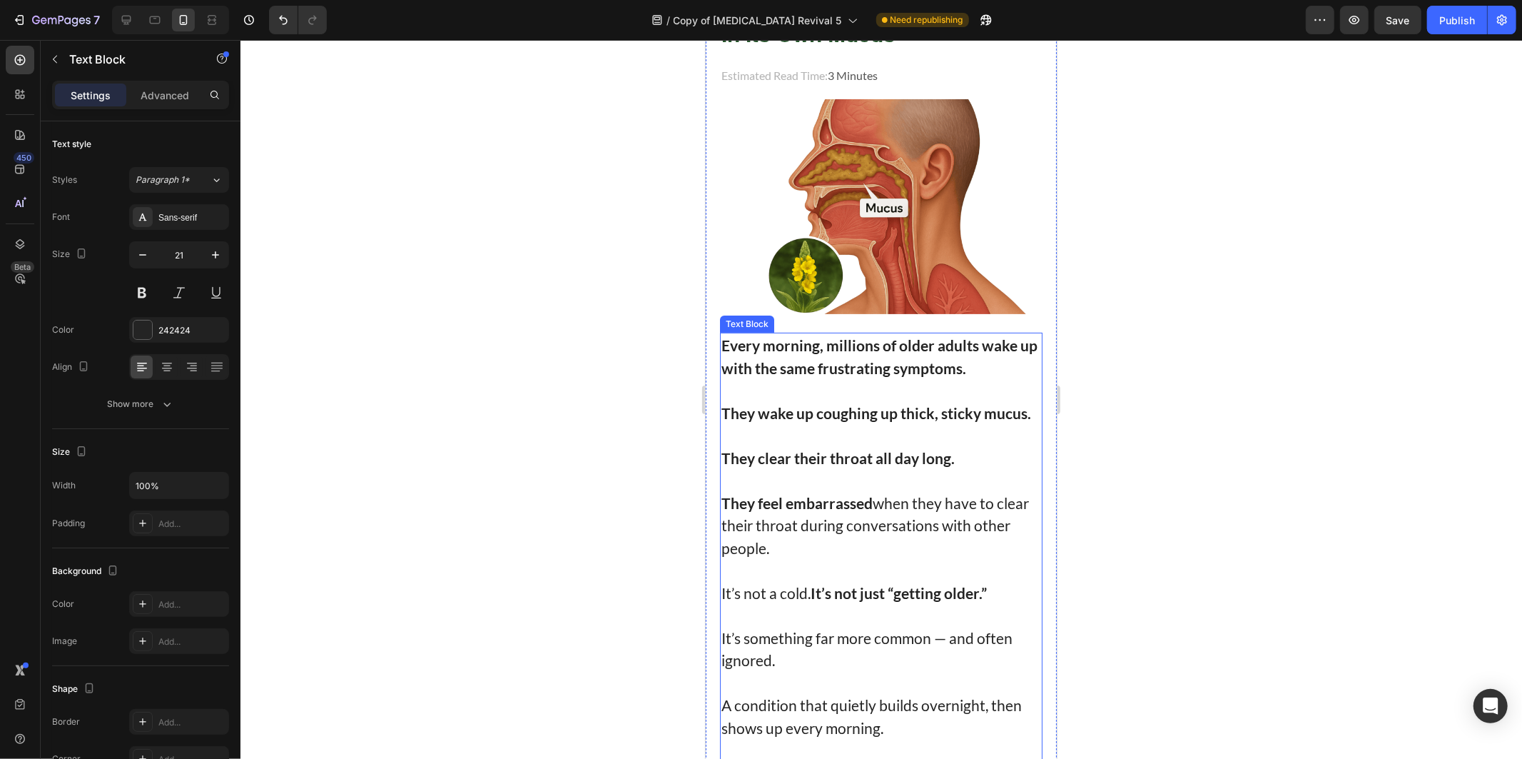
click at [903, 424] on p at bounding box center [881, 434] width 320 height 23
click at [903, 424] on p "Rich Text Editor. Editing area: main" at bounding box center [881, 434] width 320 height 23
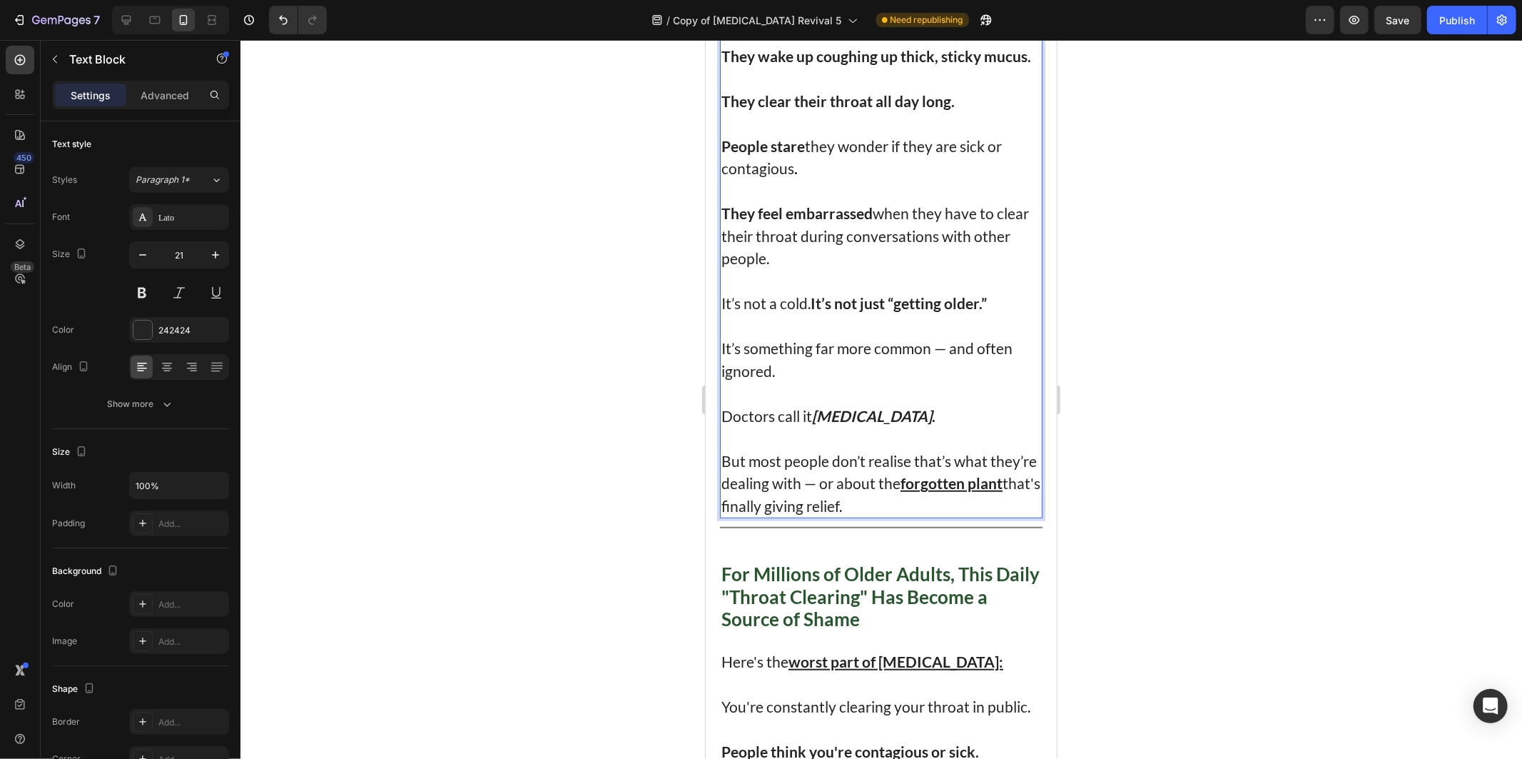
scroll to position [832, 0]
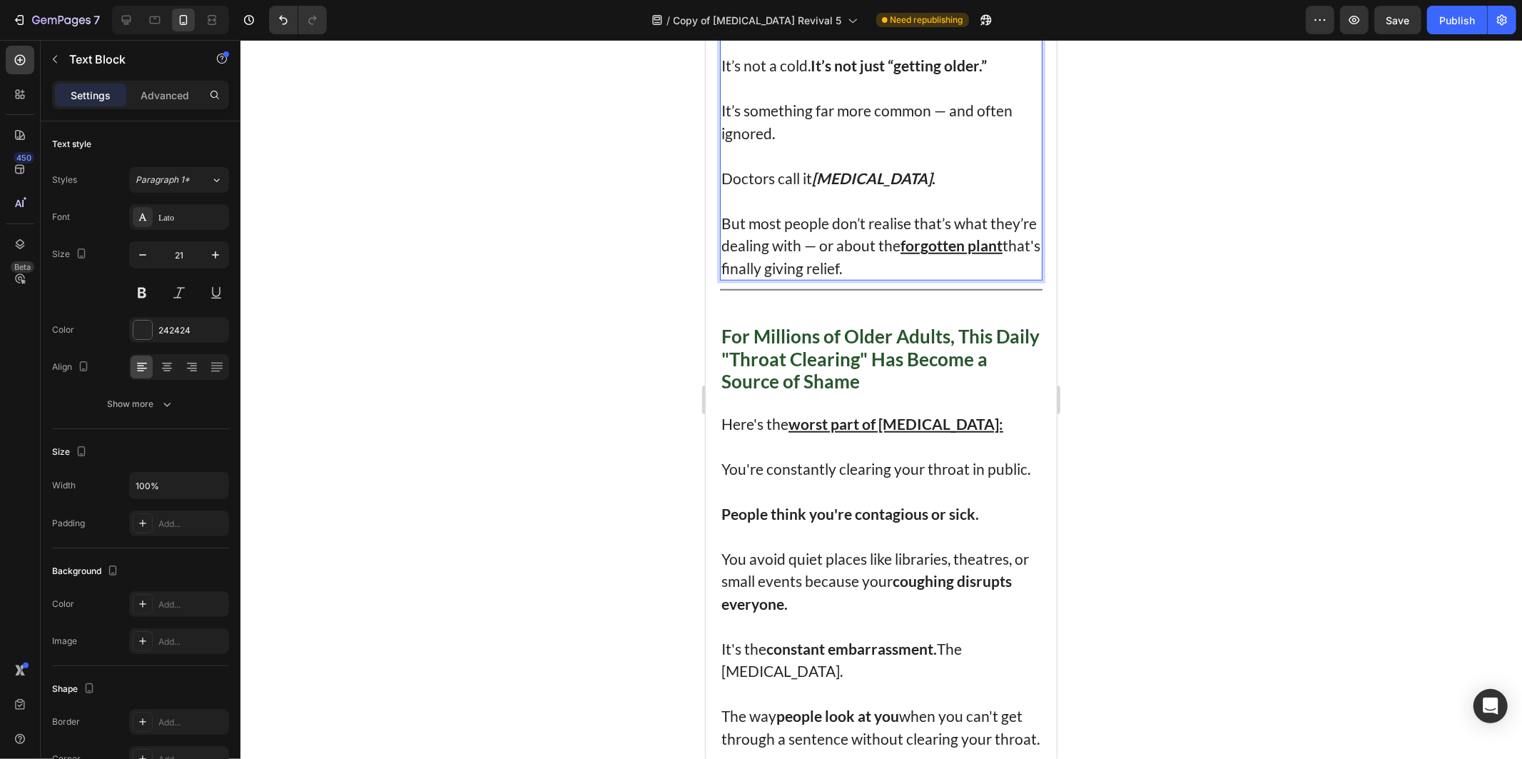
click at [1242, 403] on div at bounding box center [881, 399] width 1282 height 719
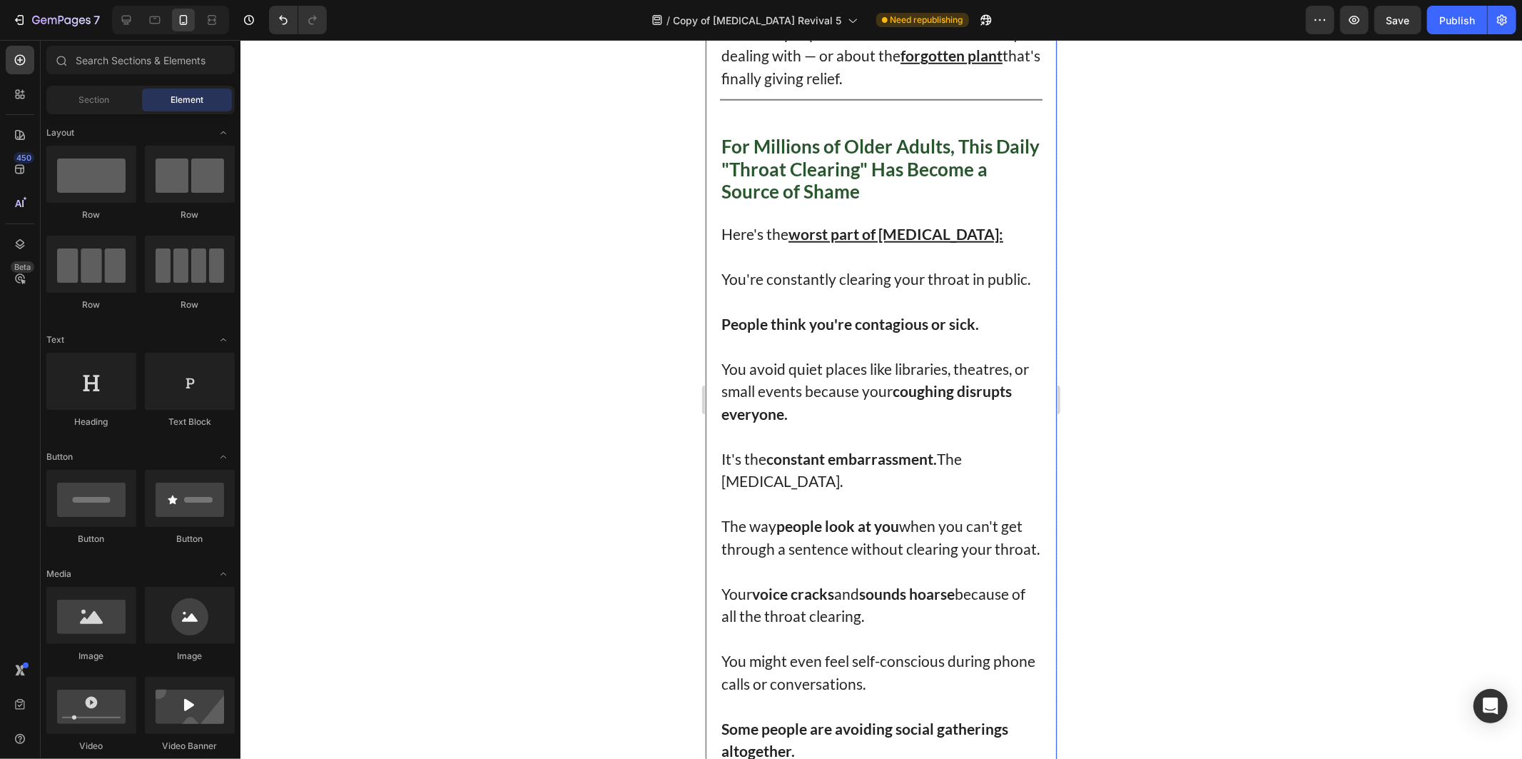
scroll to position [1070, 0]
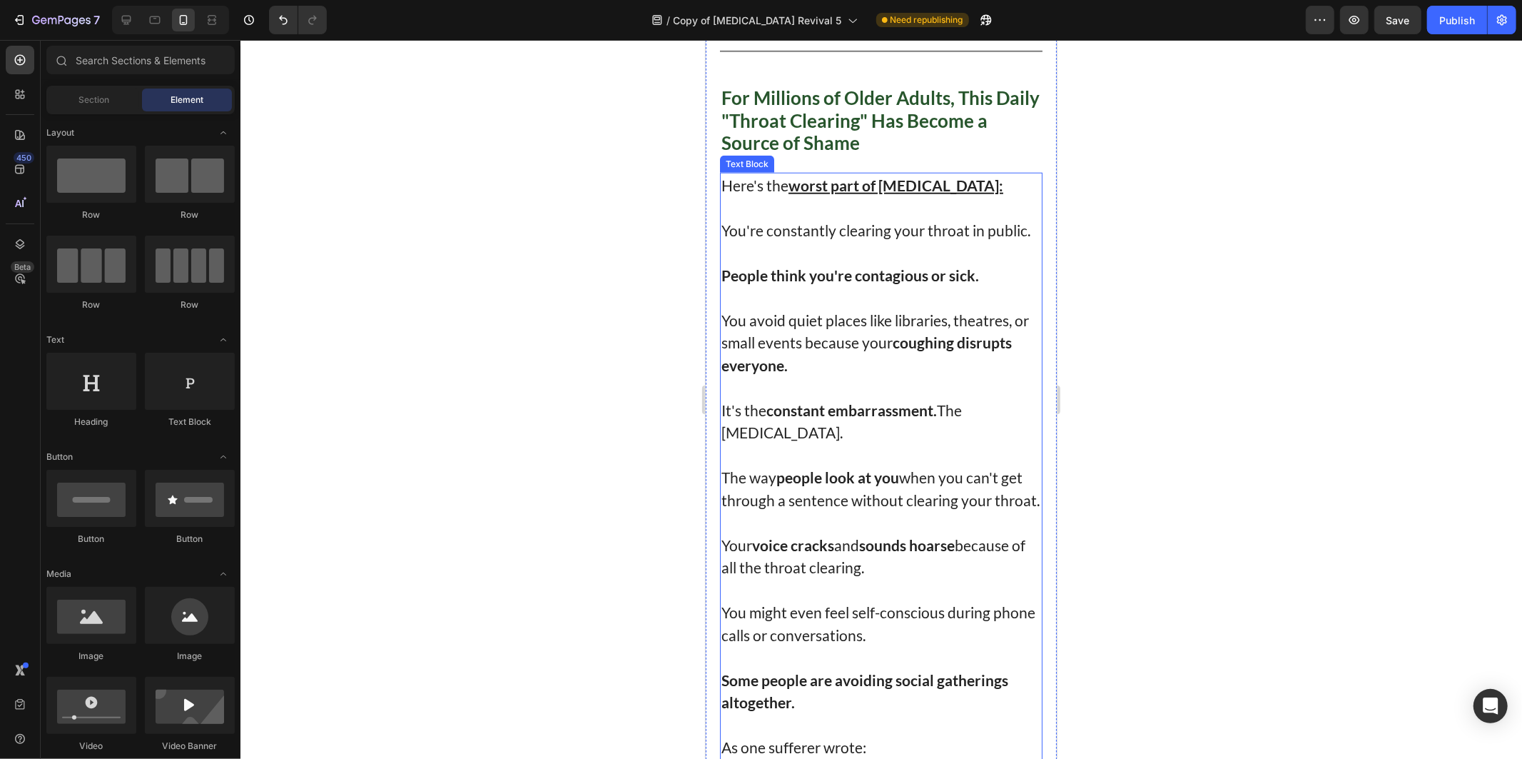
click at [916, 241] on p "Here's the worst part of post-nasal drip: You're constantly clearing your throa…" at bounding box center [881, 207] width 320 height 68
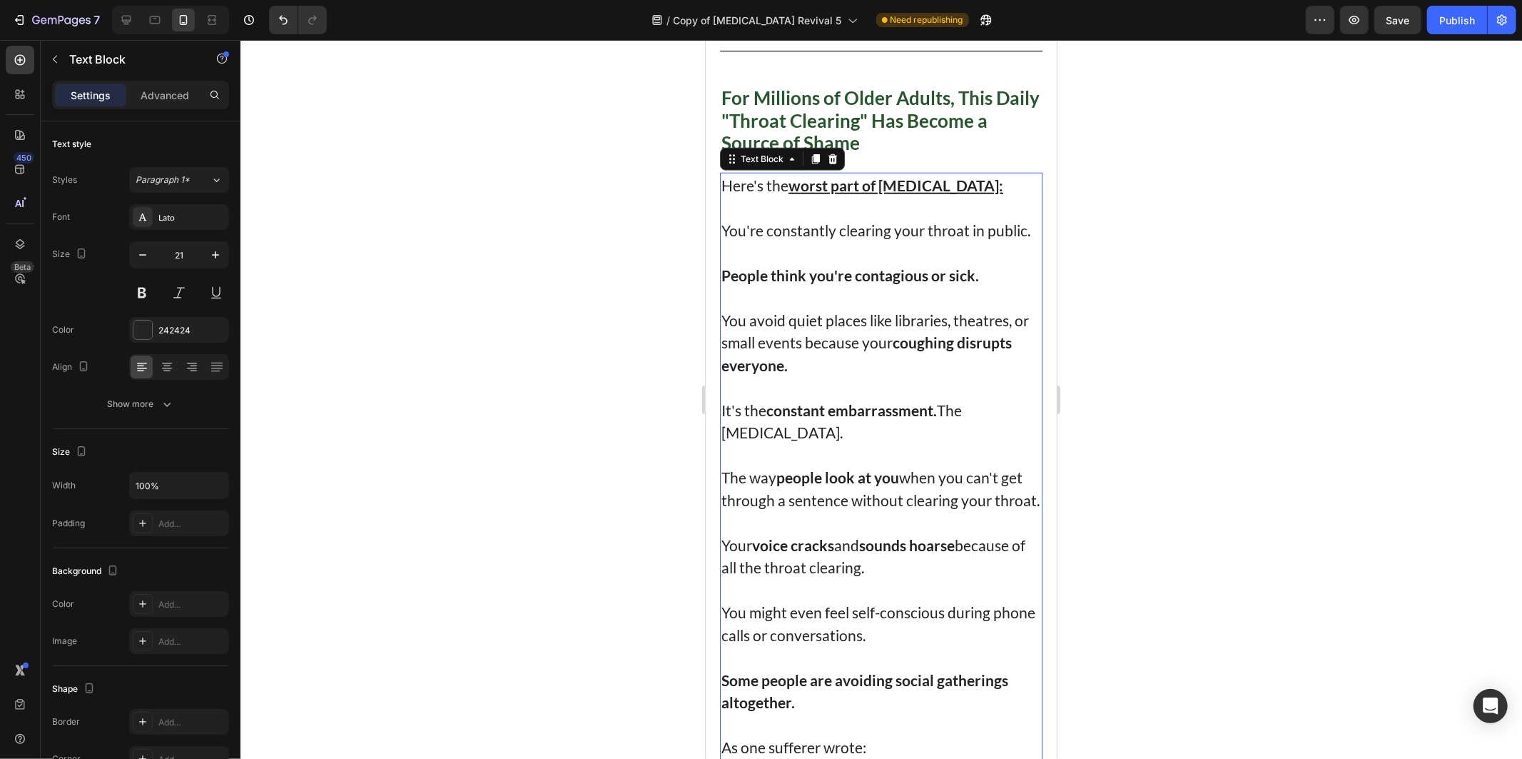
click at [969, 194] on p "Here's the worst part of post-nasal drip: You're constantly clearing your throa…" at bounding box center [881, 207] width 320 height 68
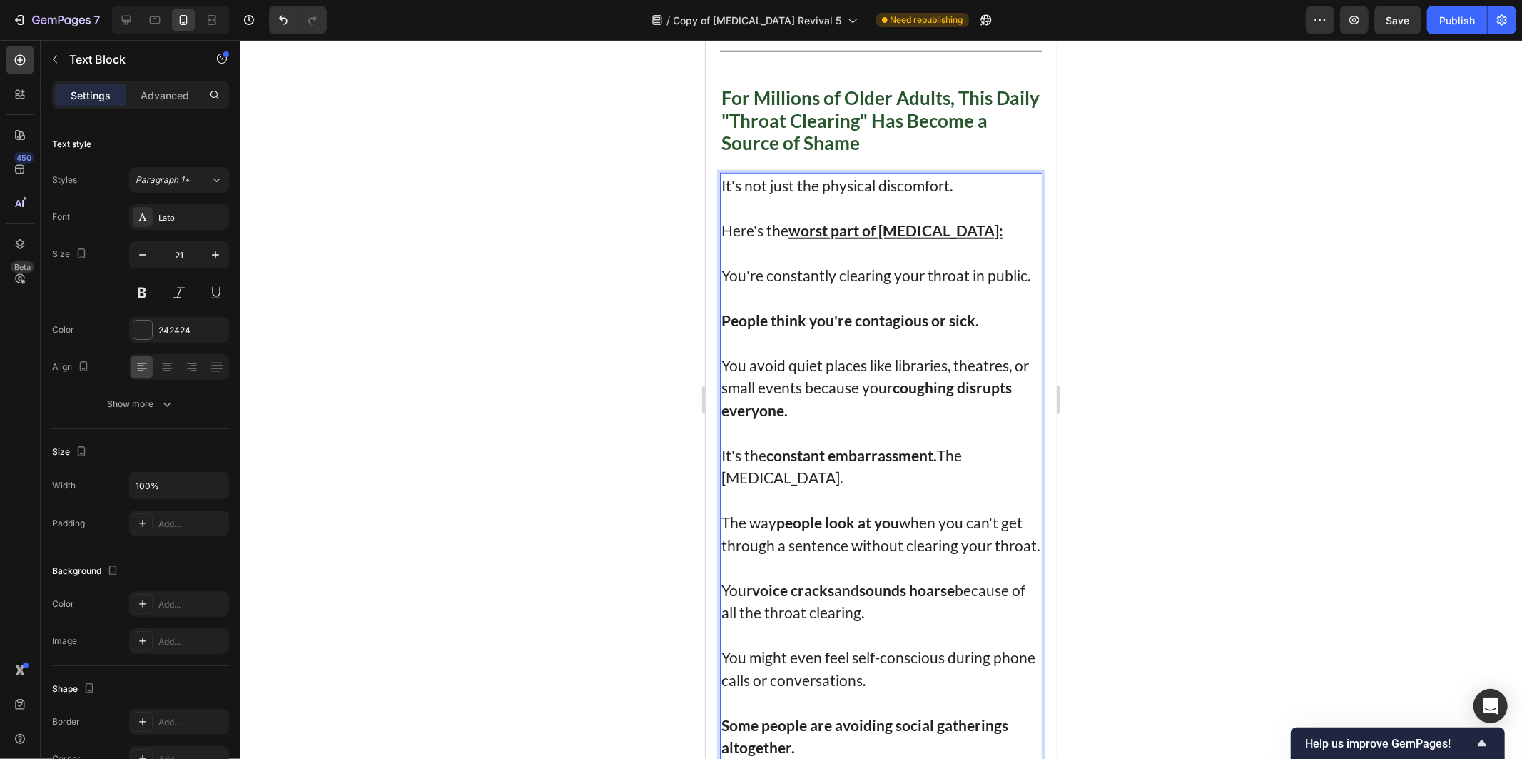
click at [943, 181] on p "⁠⁠⁠⁠⁠⁠⁠It's not just the physical discomfort. Here's the worst part of post-nas…" at bounding box center [881, 207] width 320 height 68
click at [1350, 253] on div at bounding box center [881, 399] width 1282 height 719
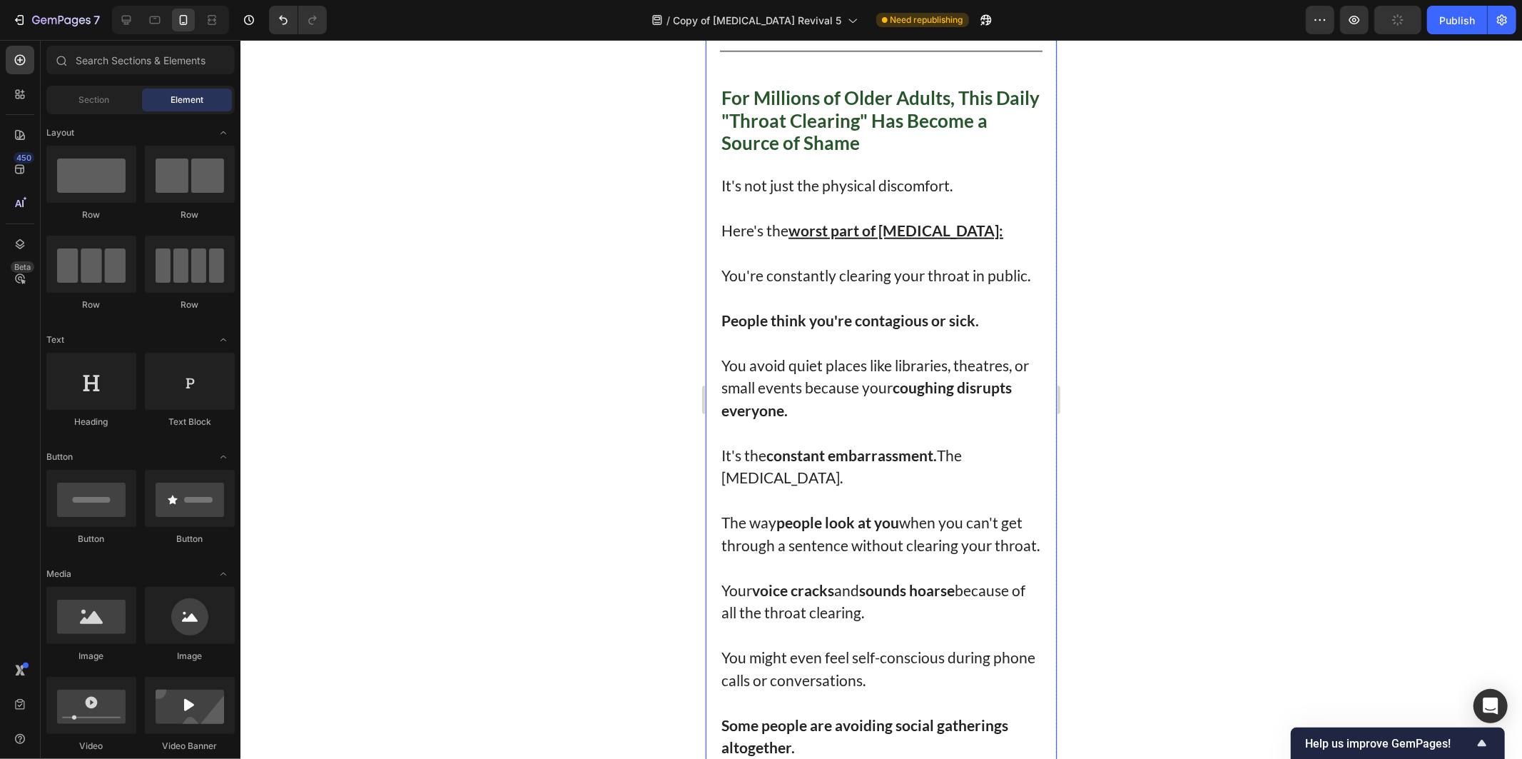
scroll to position [832, 0]
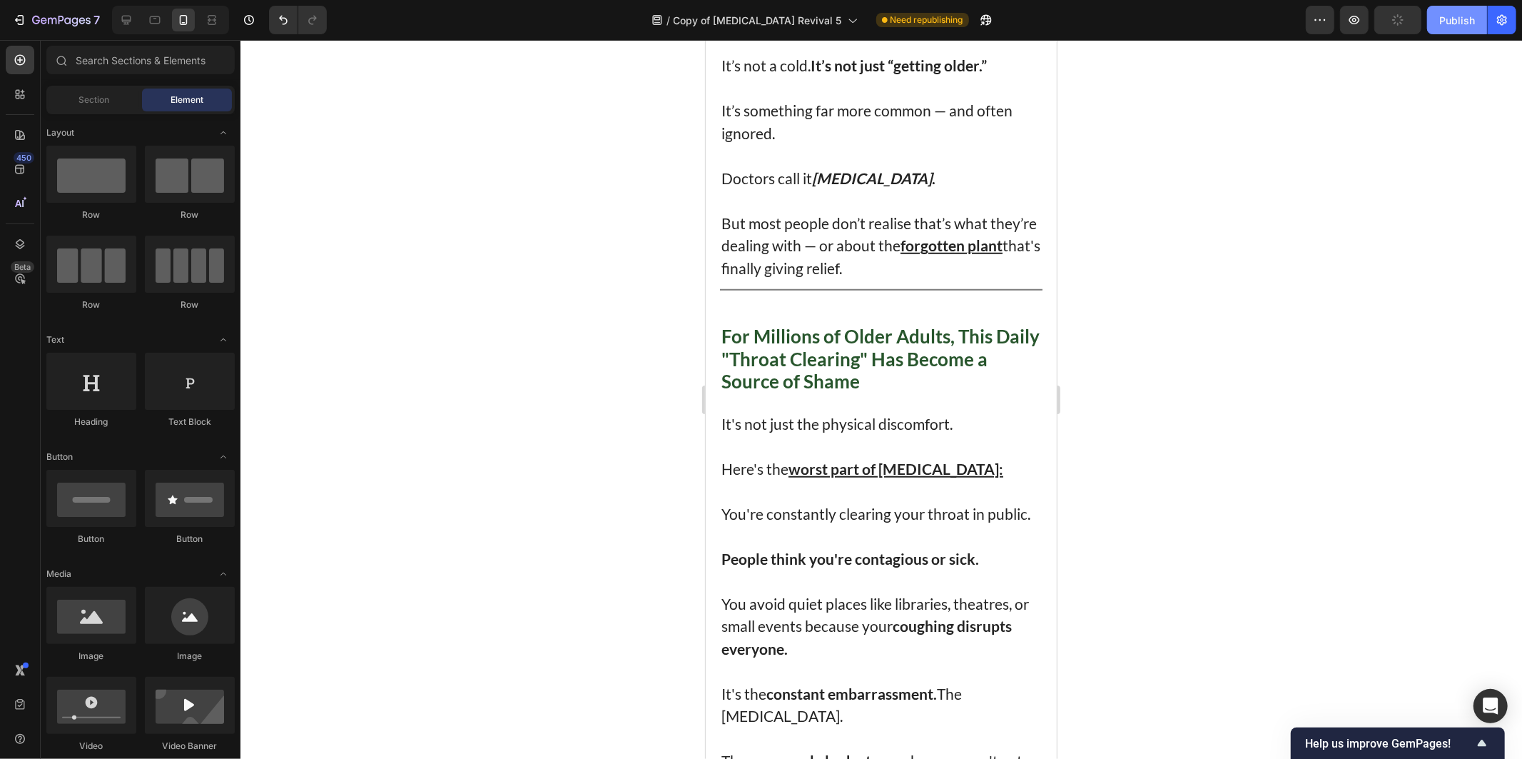
click at [1430, 22] on button "Publish" at bounding box center [1457, 20] width 60 height 29
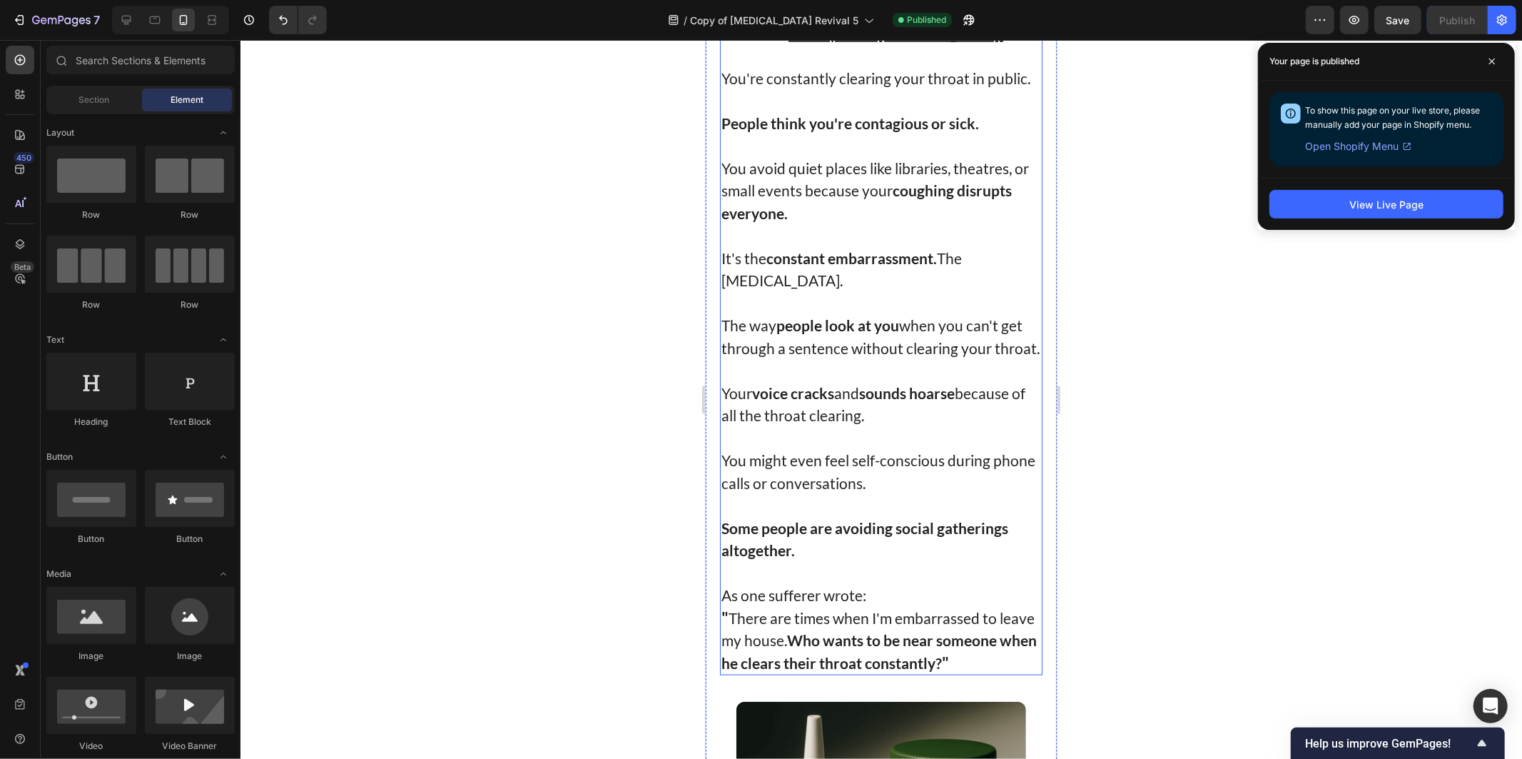
scroll to position [1308, 0]
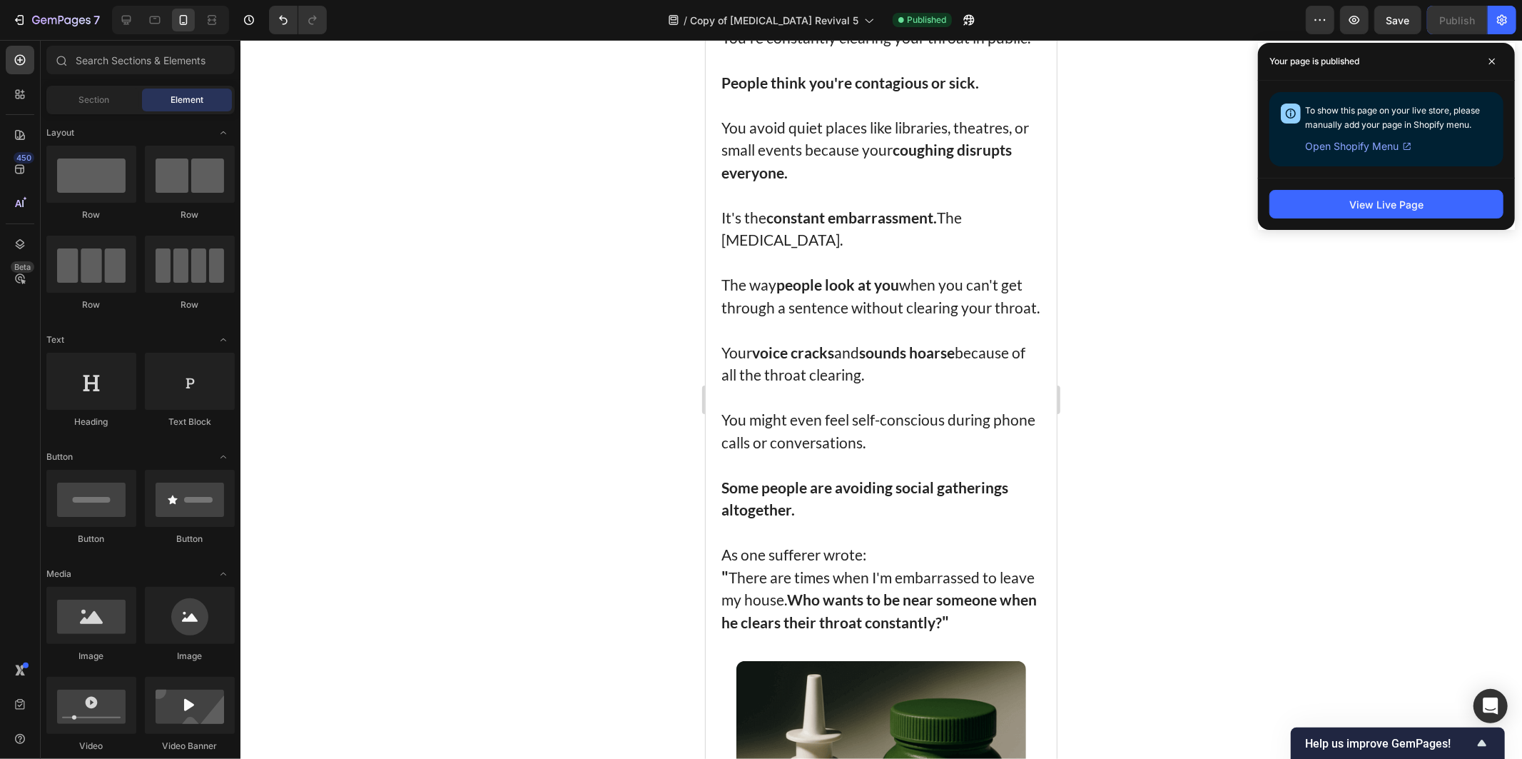
click at [1242, 319] on div at bounding box center [881, 399] width 1282 height 719
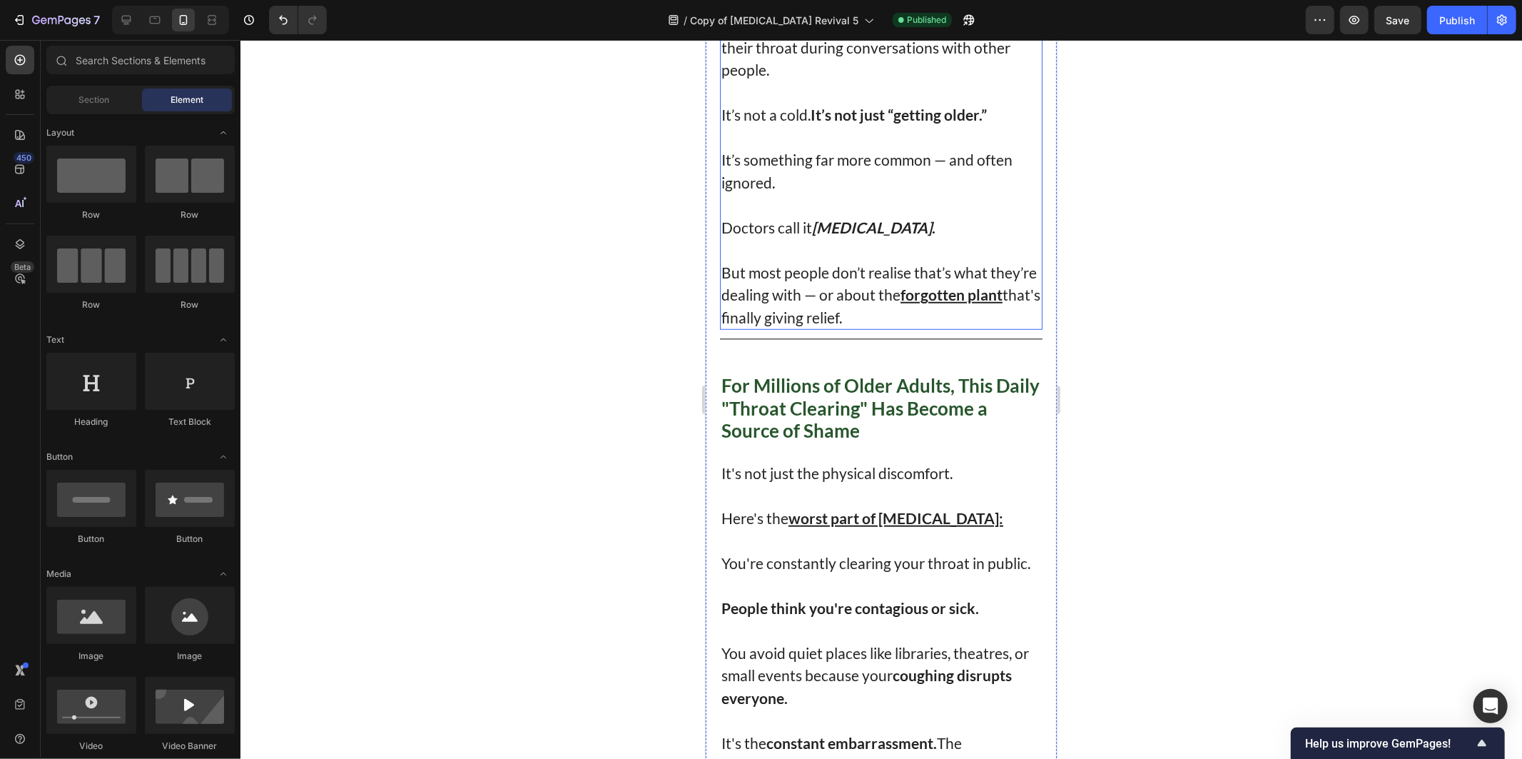
scroll to position [832, 0]
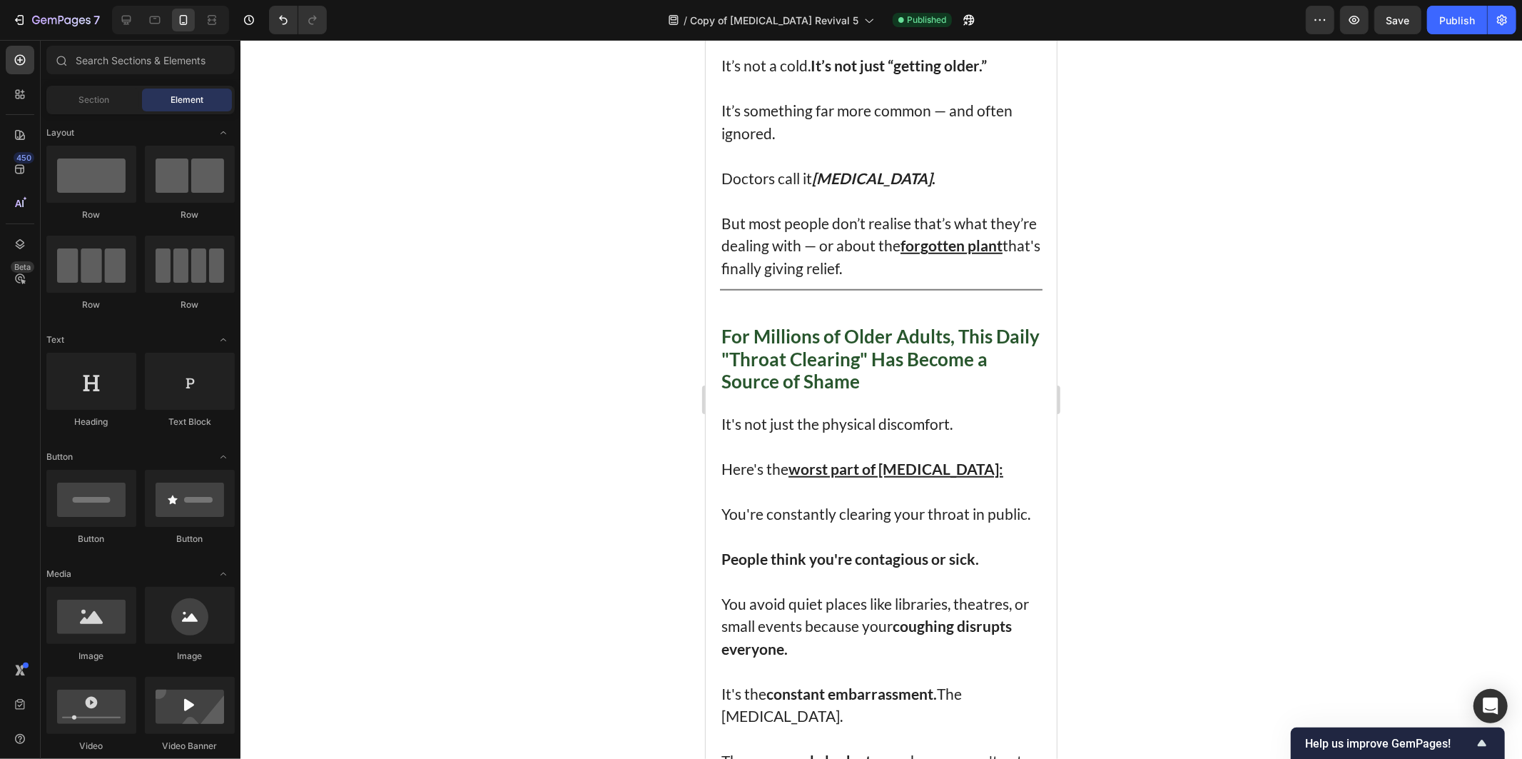
click at [1293, 466] on div at bounding box center [881, 399] width 1282 height 719
drag, startPoint x: 1477, startPoint y: 21, endPoint x: 1394, endPoint y: 70, distance: 96.0
click at [1475, 23] on button "Publish" at bounding box center [1457, 20] width 60 height 29
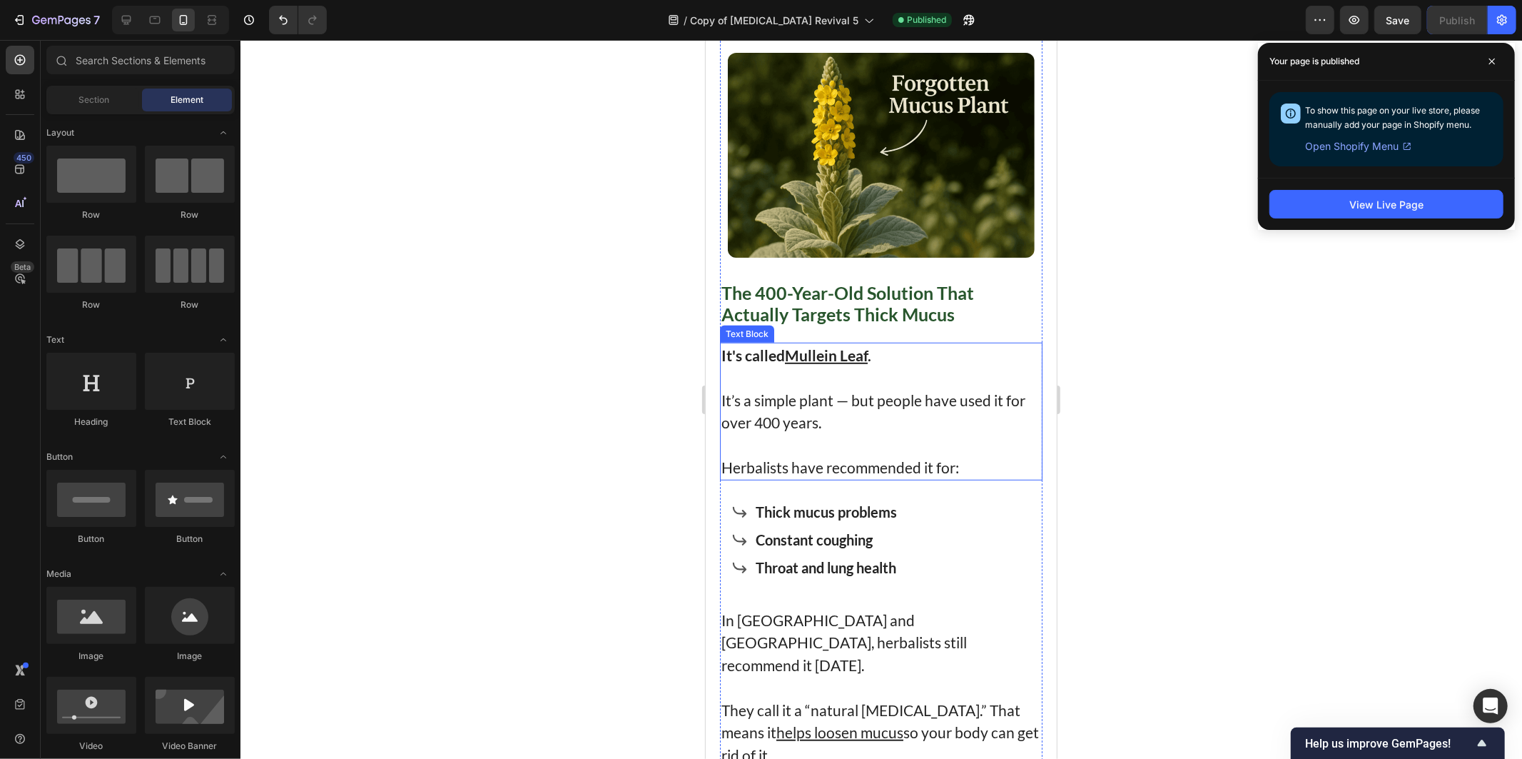
scroll to position [4995, 0]
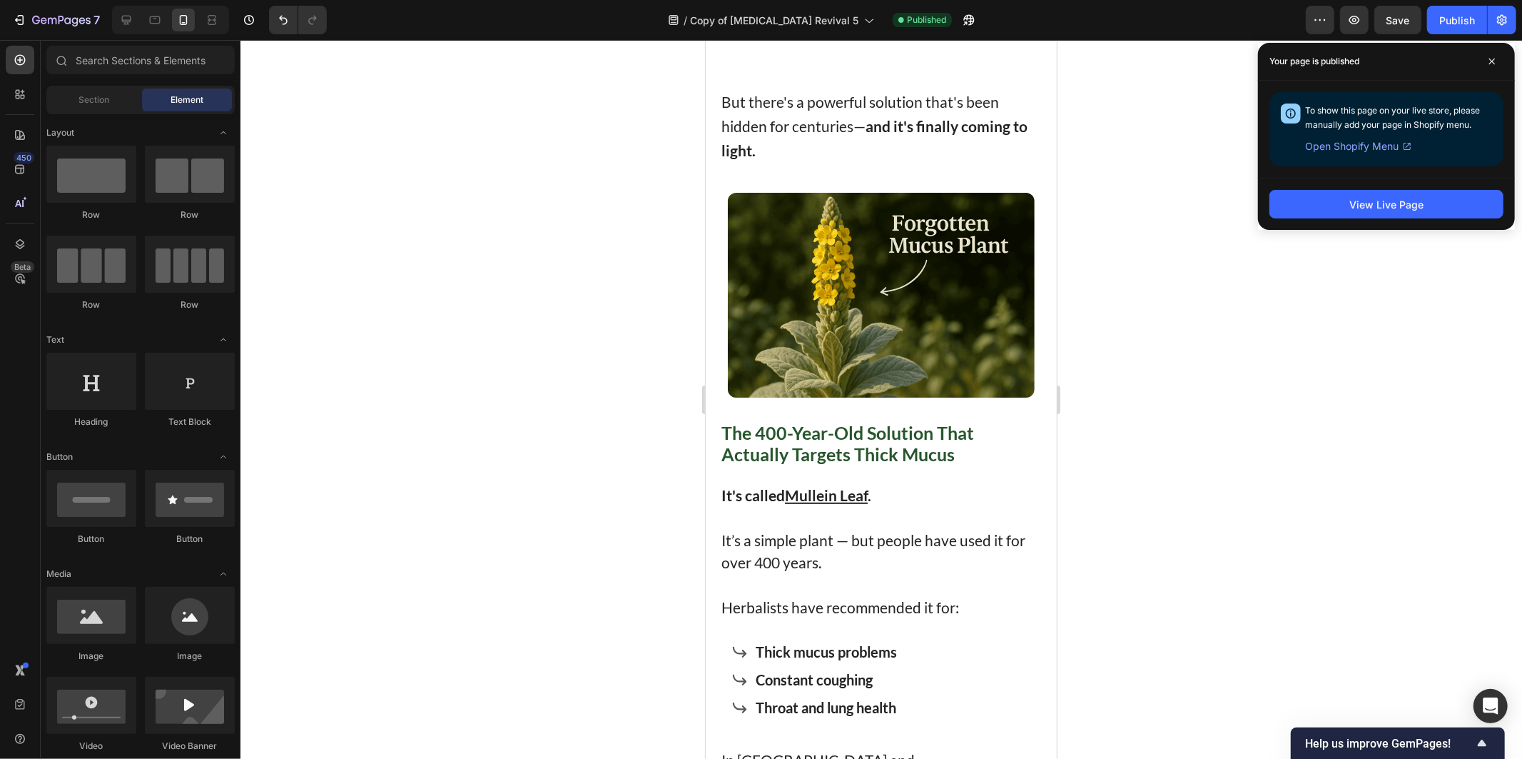
click at [1207, 83] on div at bounding box center [881, 399] width 1282 height 719
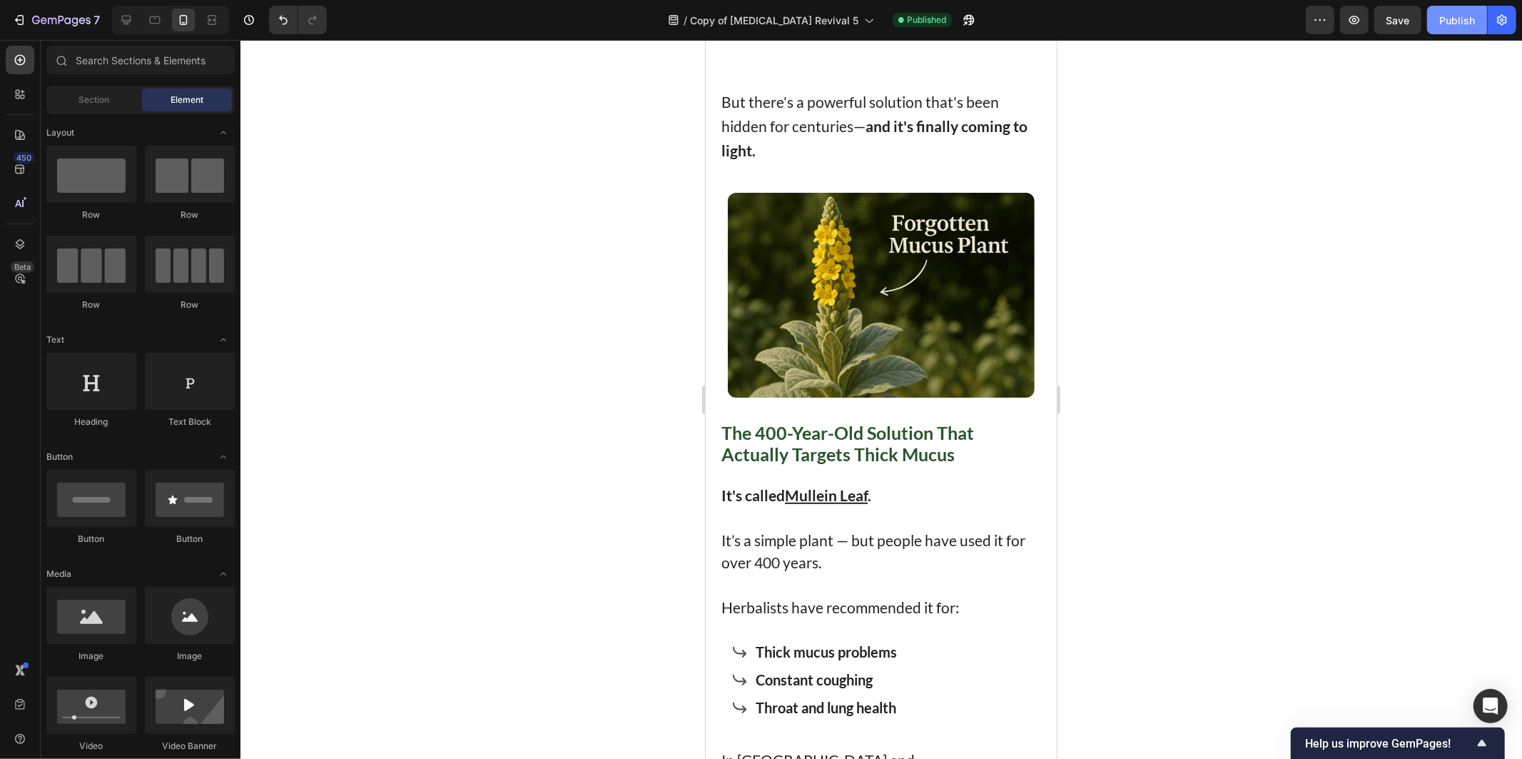
click at [1470, 14] on div "Publish" at bounding box center [1457, 20] width 36 height 15
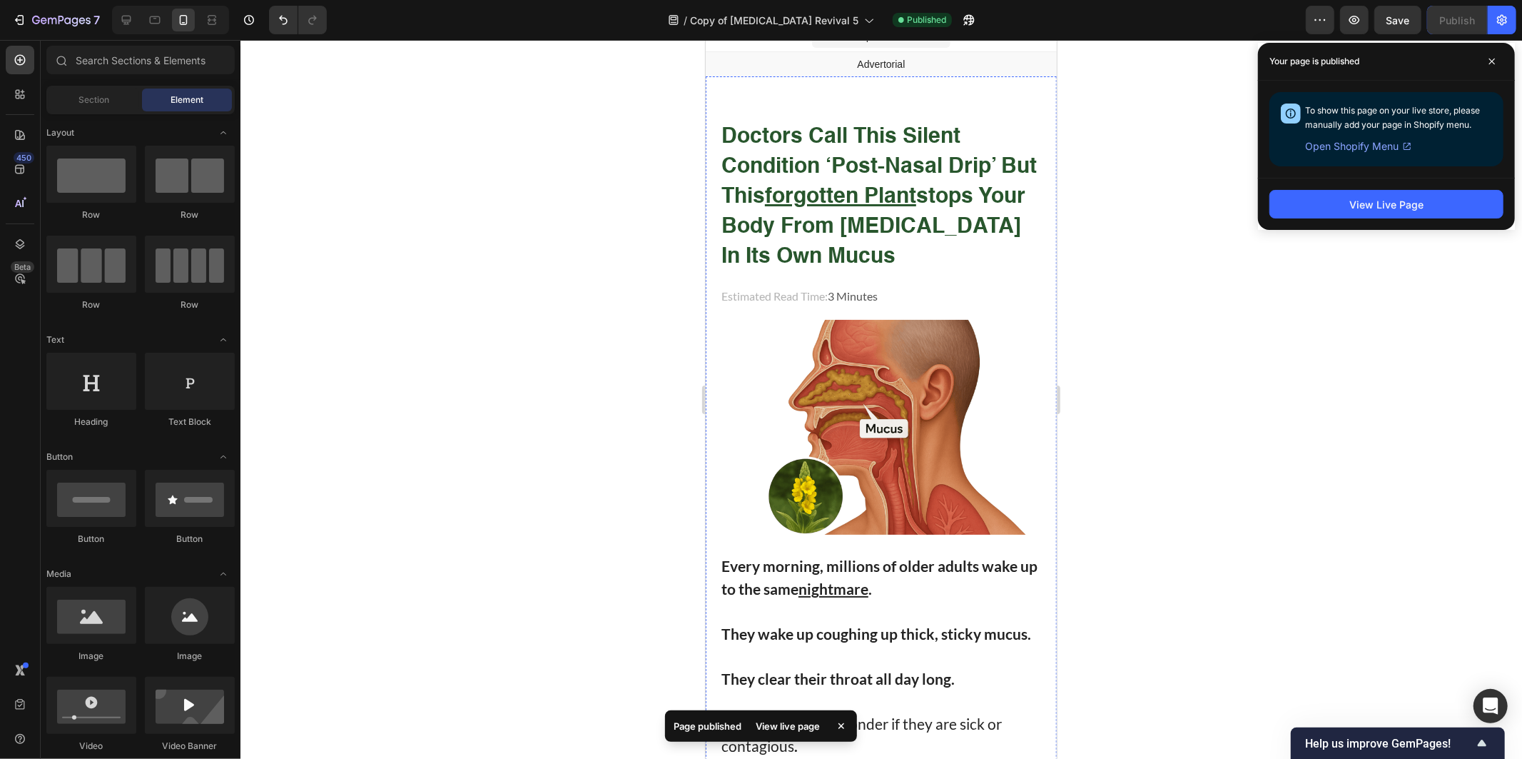
scroll to position [0, 0]
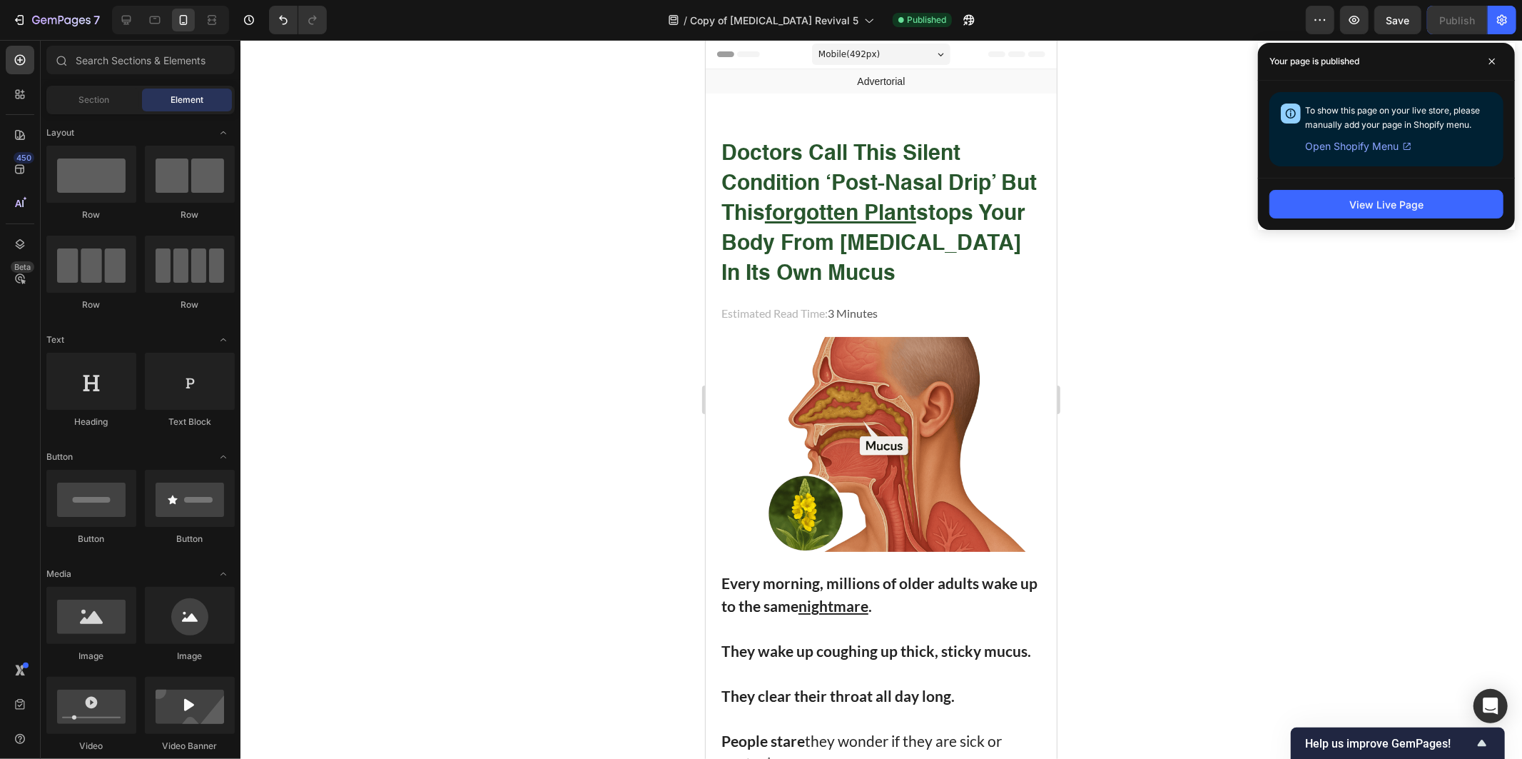
click at [510, 212] on div at bounding box center [881, 399] width 1282 height 719
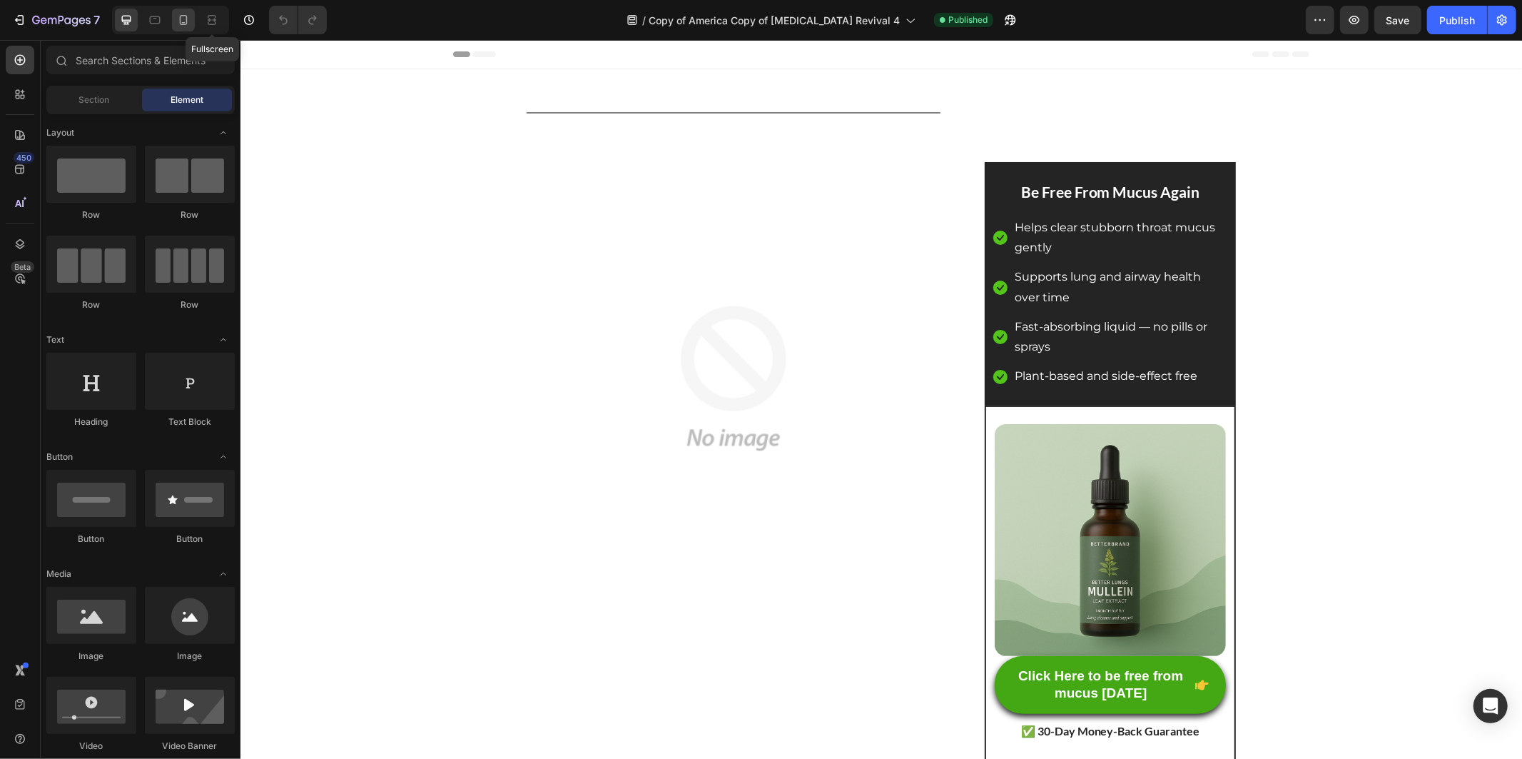
click at [191, 16] on div at bounding box center [183, 20] width 23 height 23
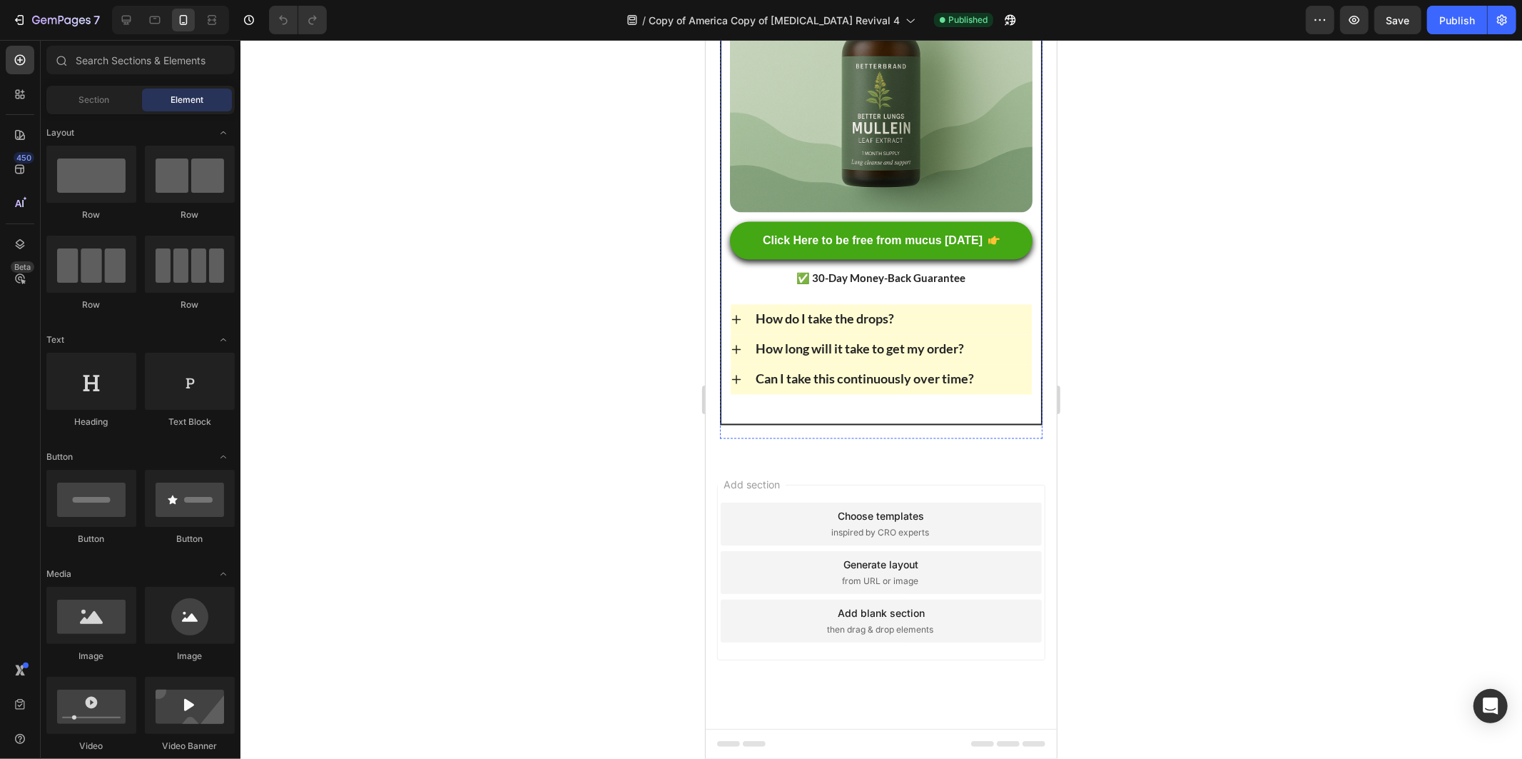
scroll to position [11418, 0]
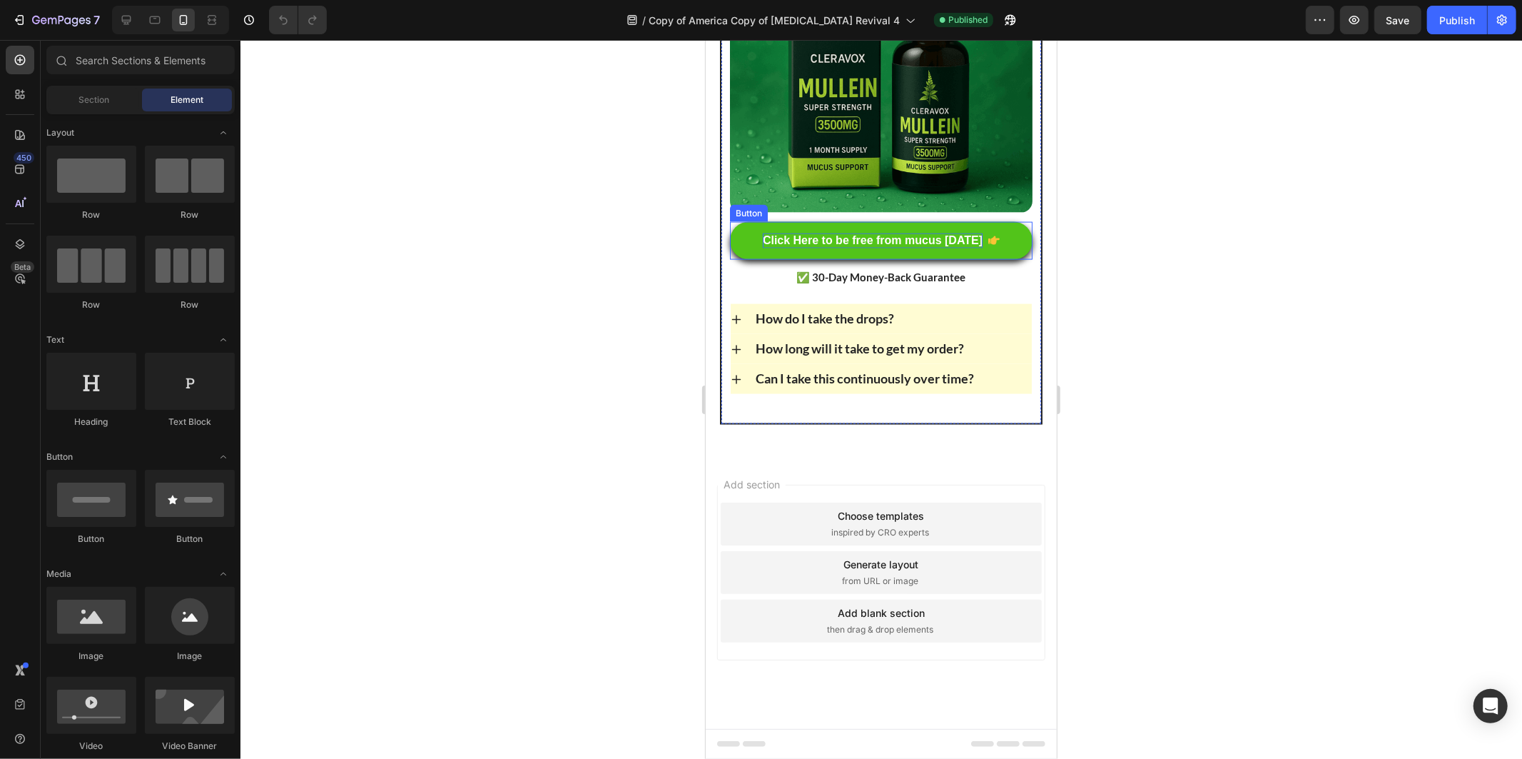
click at [837, 248] on p "Click Here to be free from mucus today" at bounding box center [872, 240] width 220 height 15
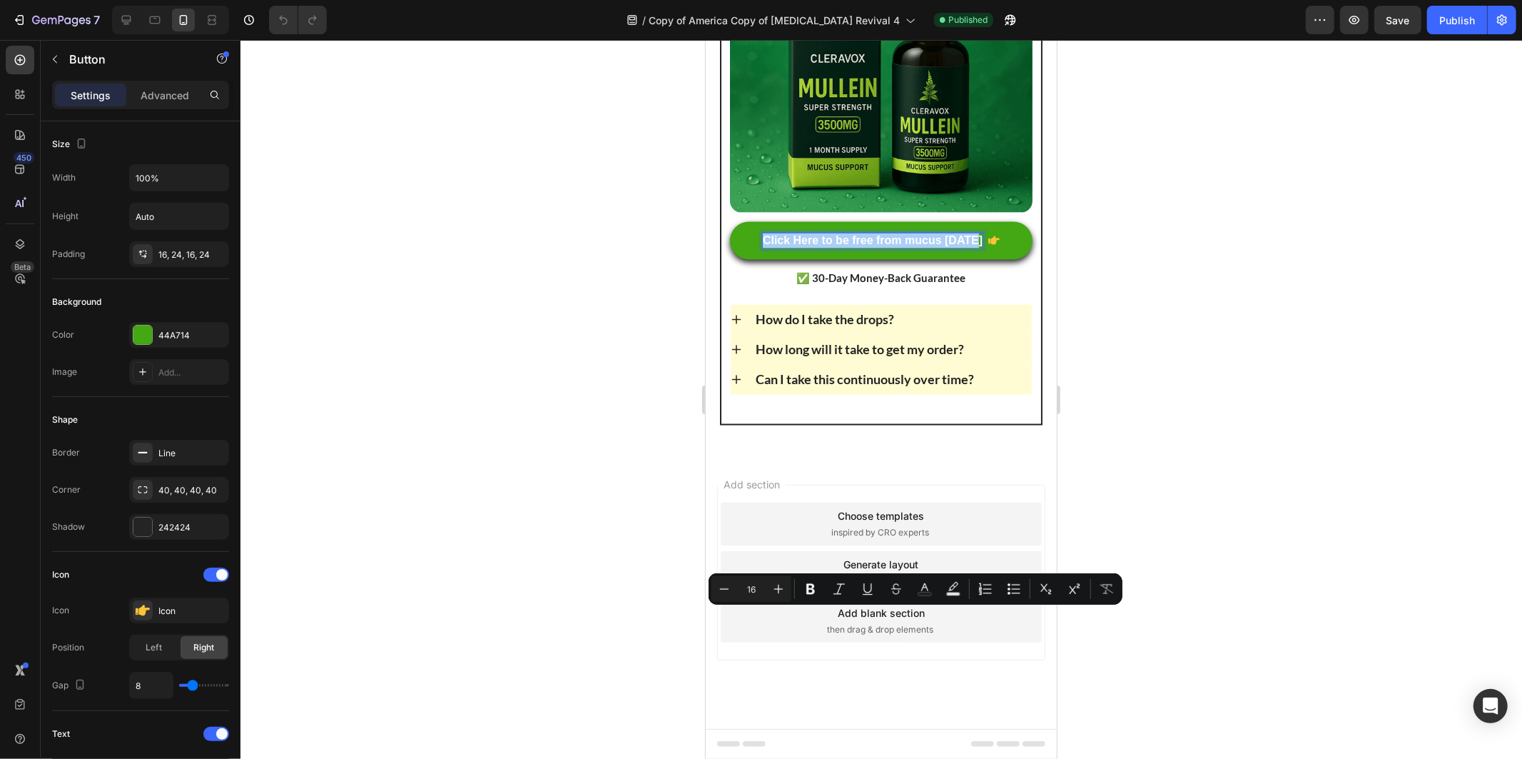
click at [1451, 4] on div "7 Version history / Copy of America Copy of Post Nasal Drip Revival 4 Published…" at bounding box center [761, 20] width 1522 height 41
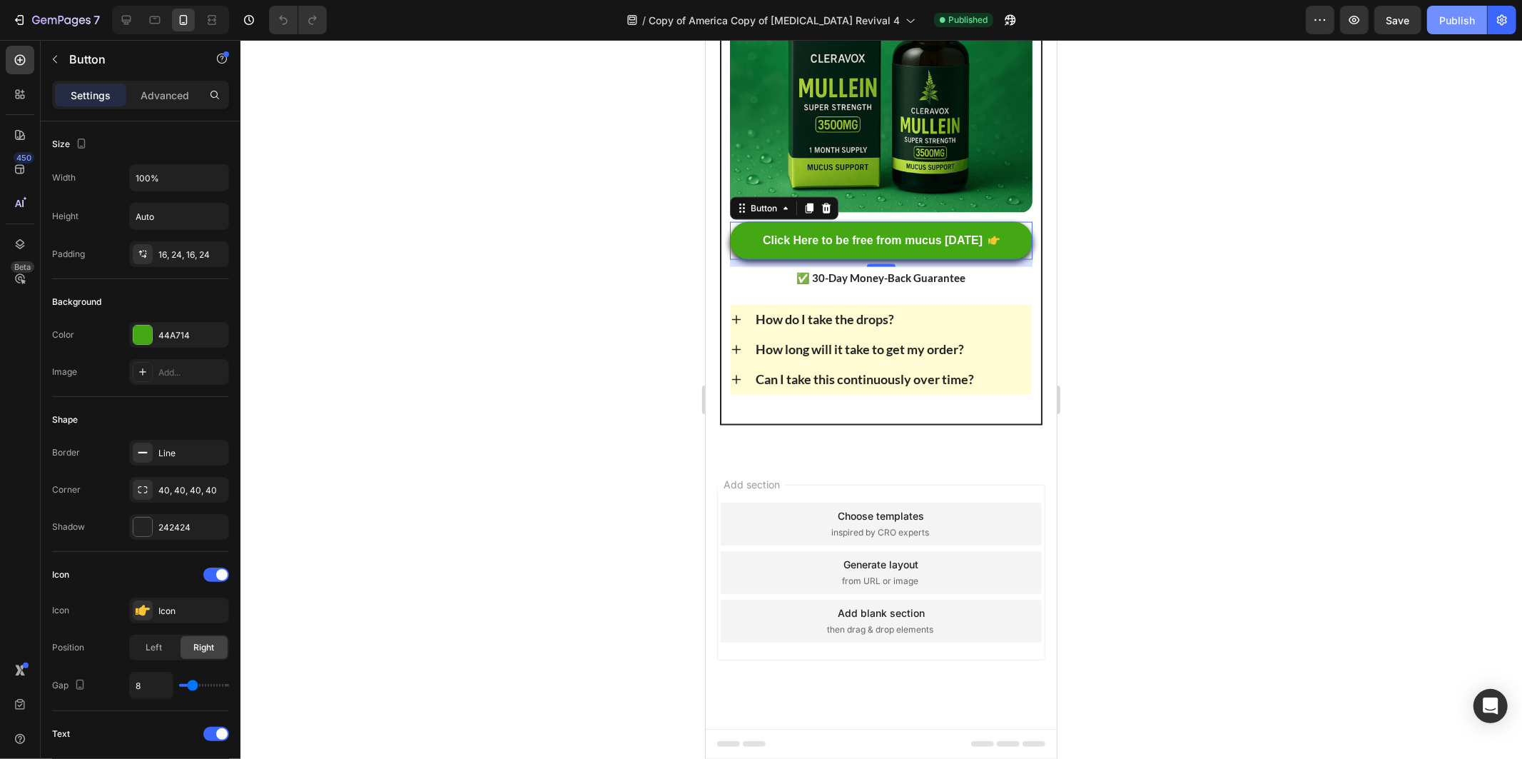
click at [1469, 13] on div "Publish" at bounding box center [1457, 20] width 36 height 15
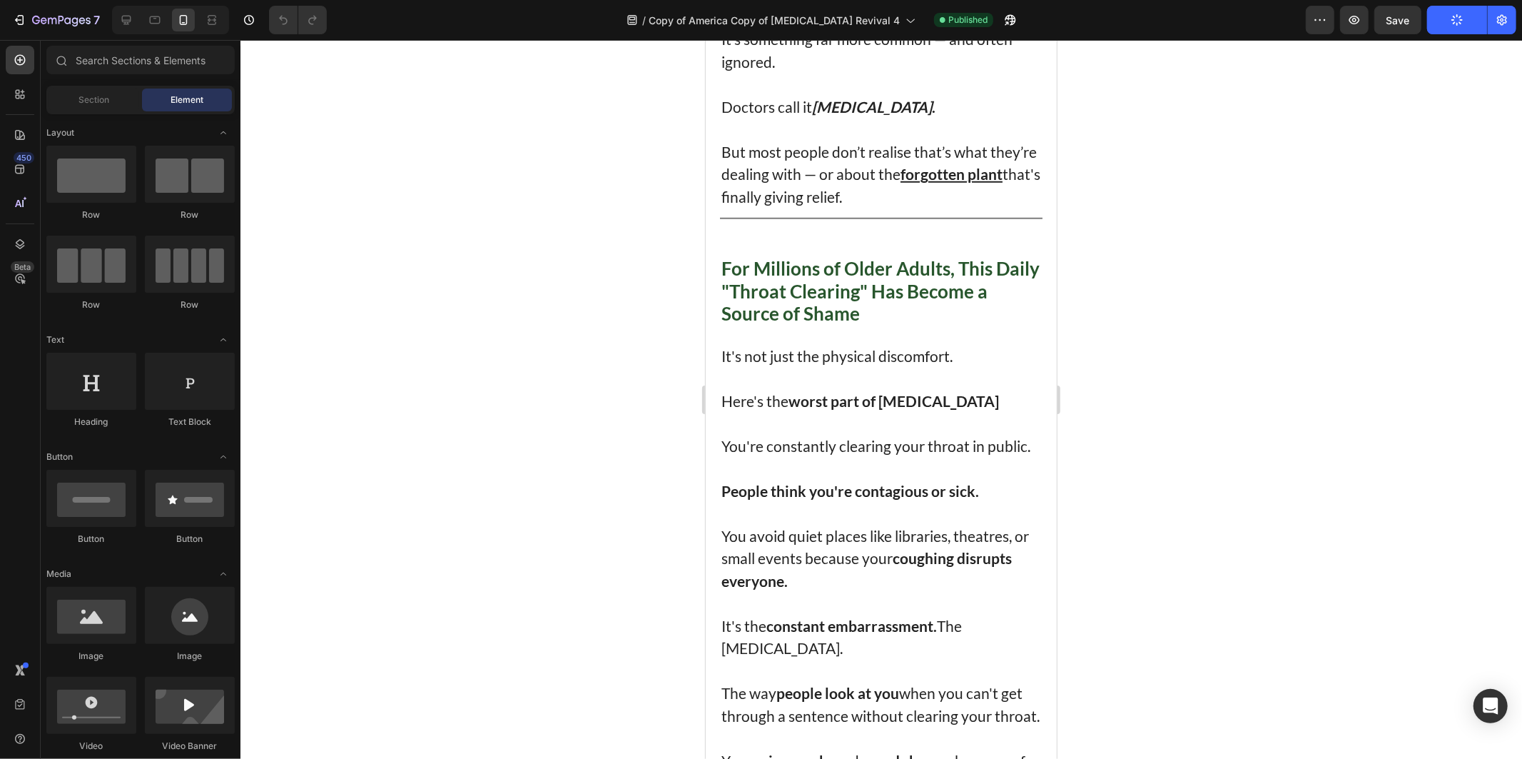
scroll to position [0, 0]
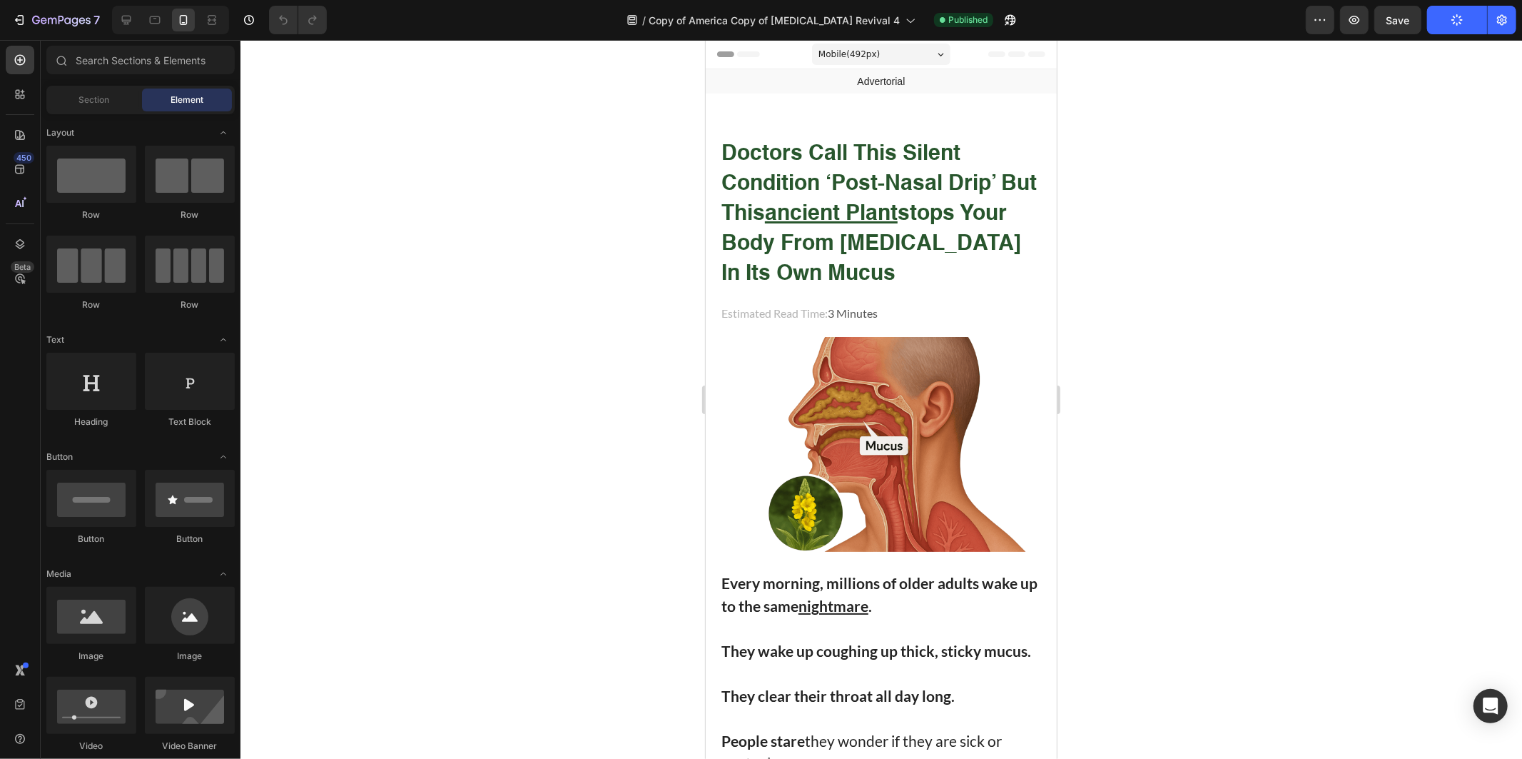
drag, startPoint x: 1047, startPoint y: 524, endPoint x: 1726, endPoint y: 72, distance: 816.2
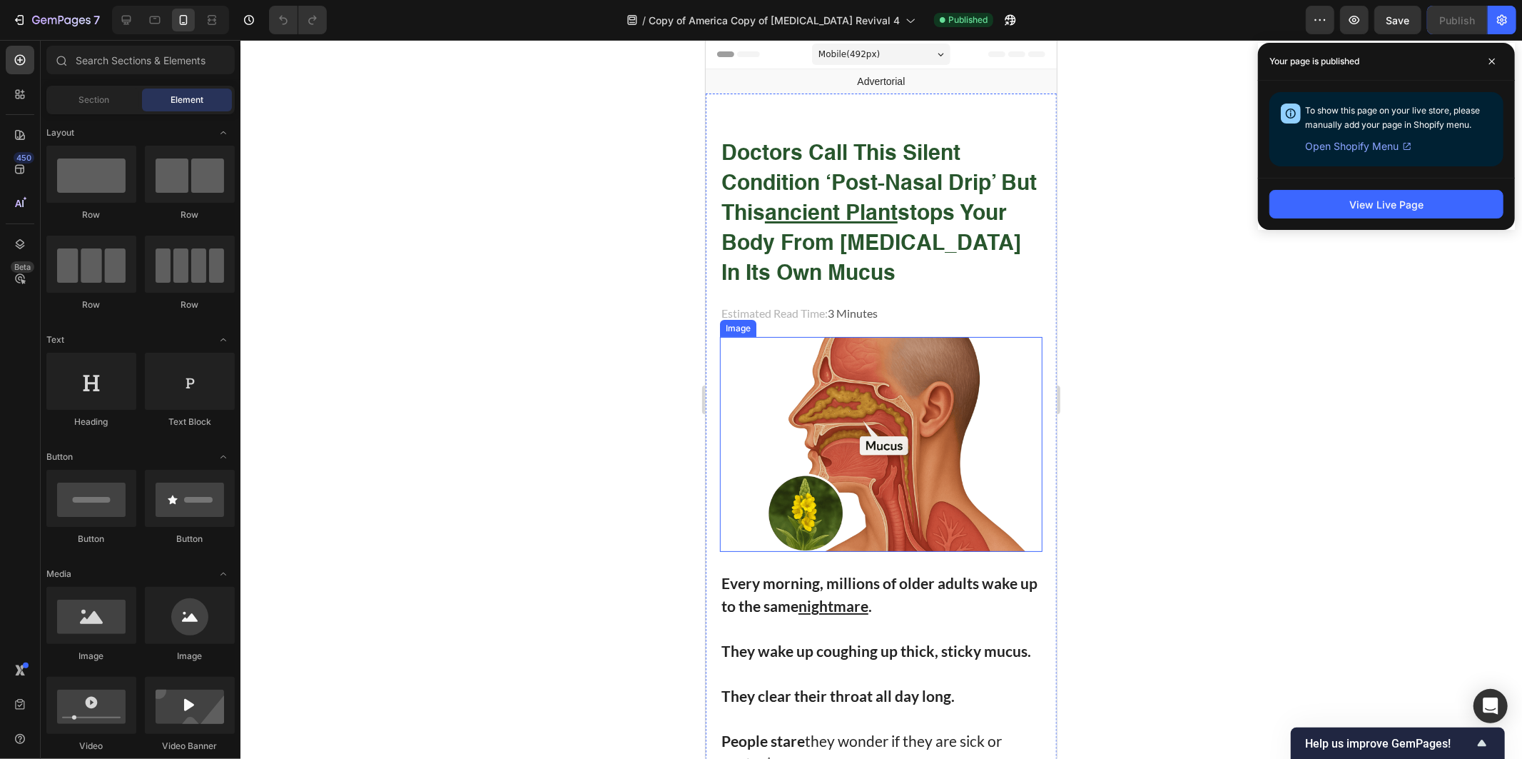
click at [913, 412] on img at bounding box center [880, 443] width 323 height 215
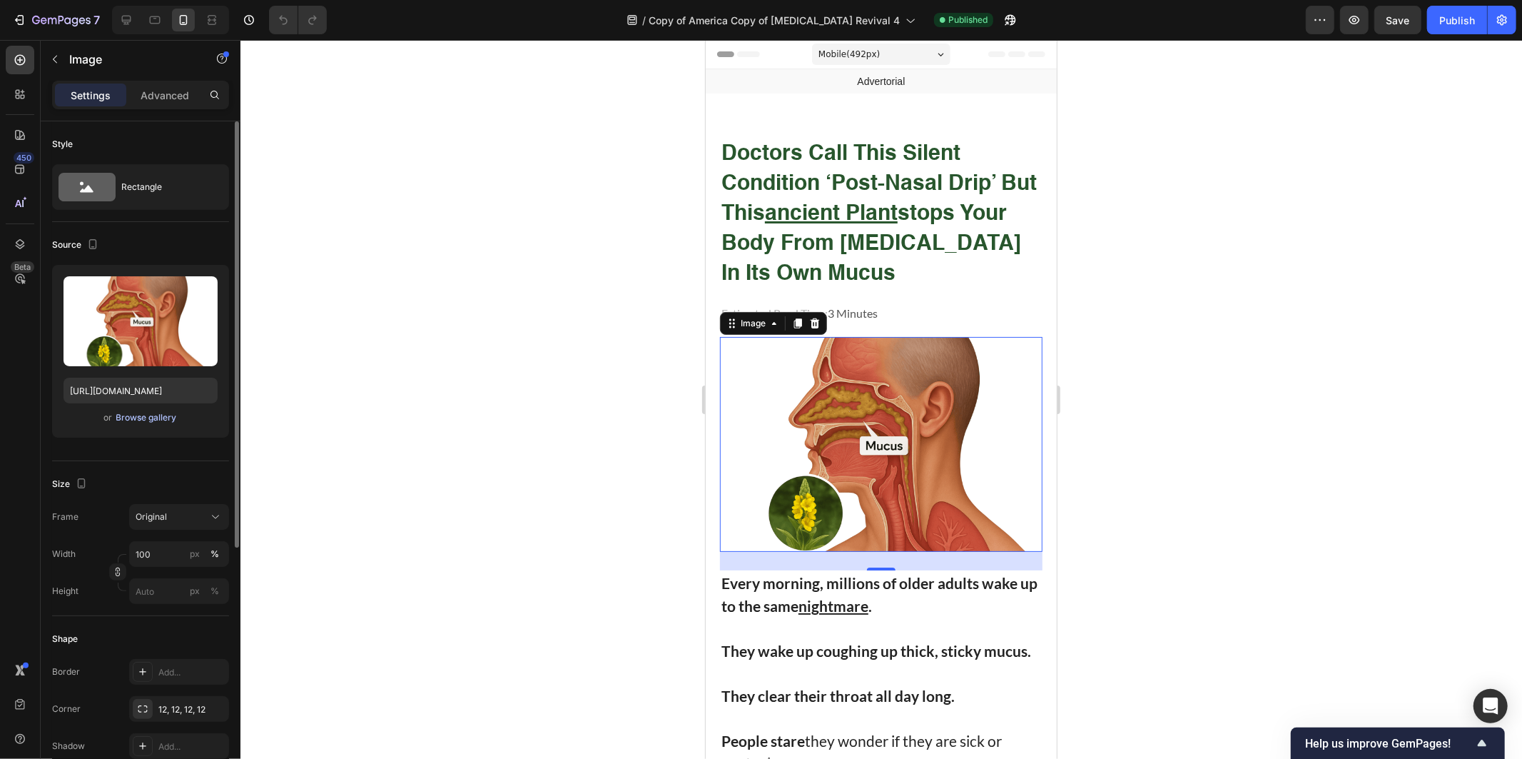
click at [166, 411] on div "Browse gallery" at bounding box center [146, 417] width 61 height 13
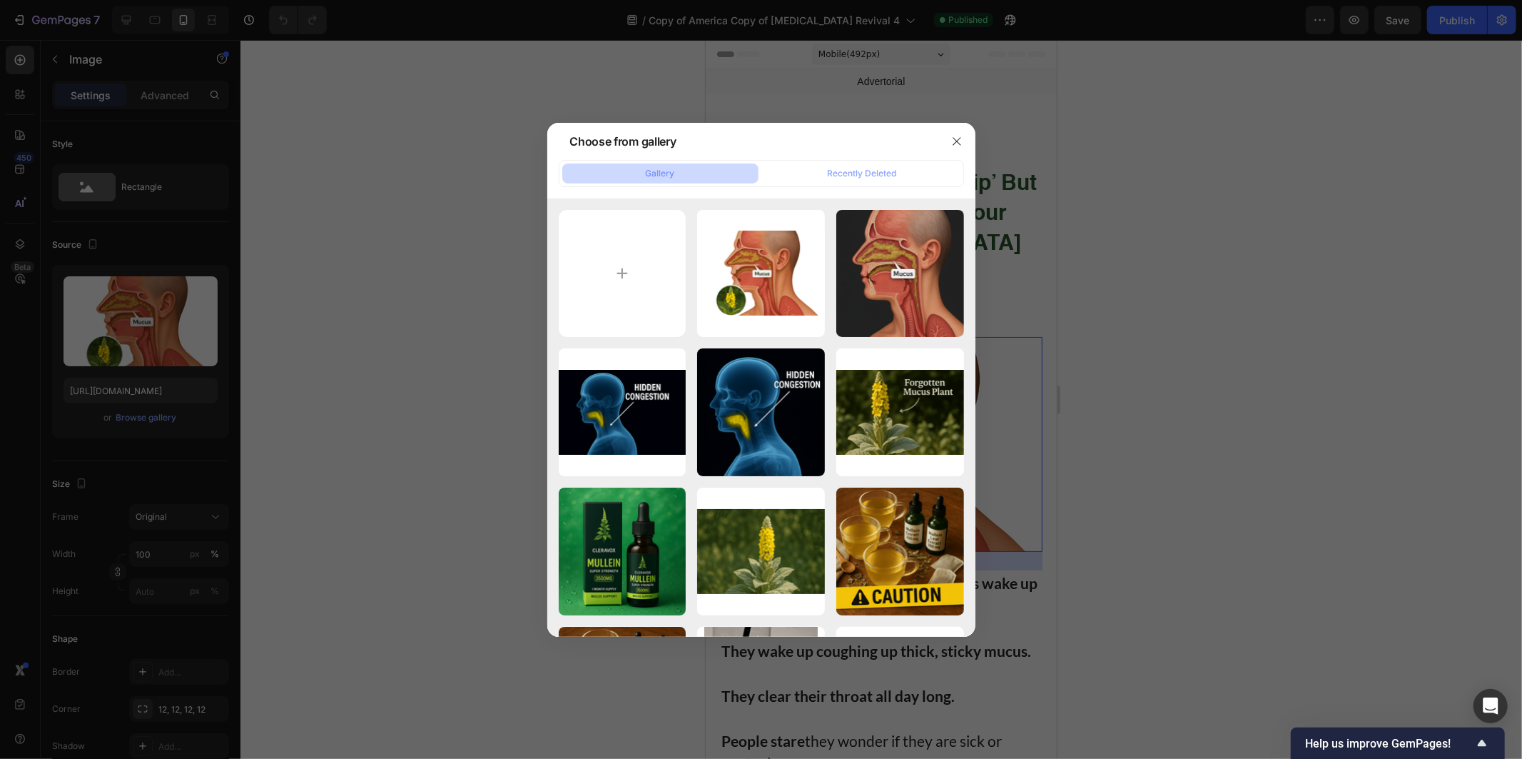
click at [495, 223] on div at bounding box center [761, 379] width 1522 height 759
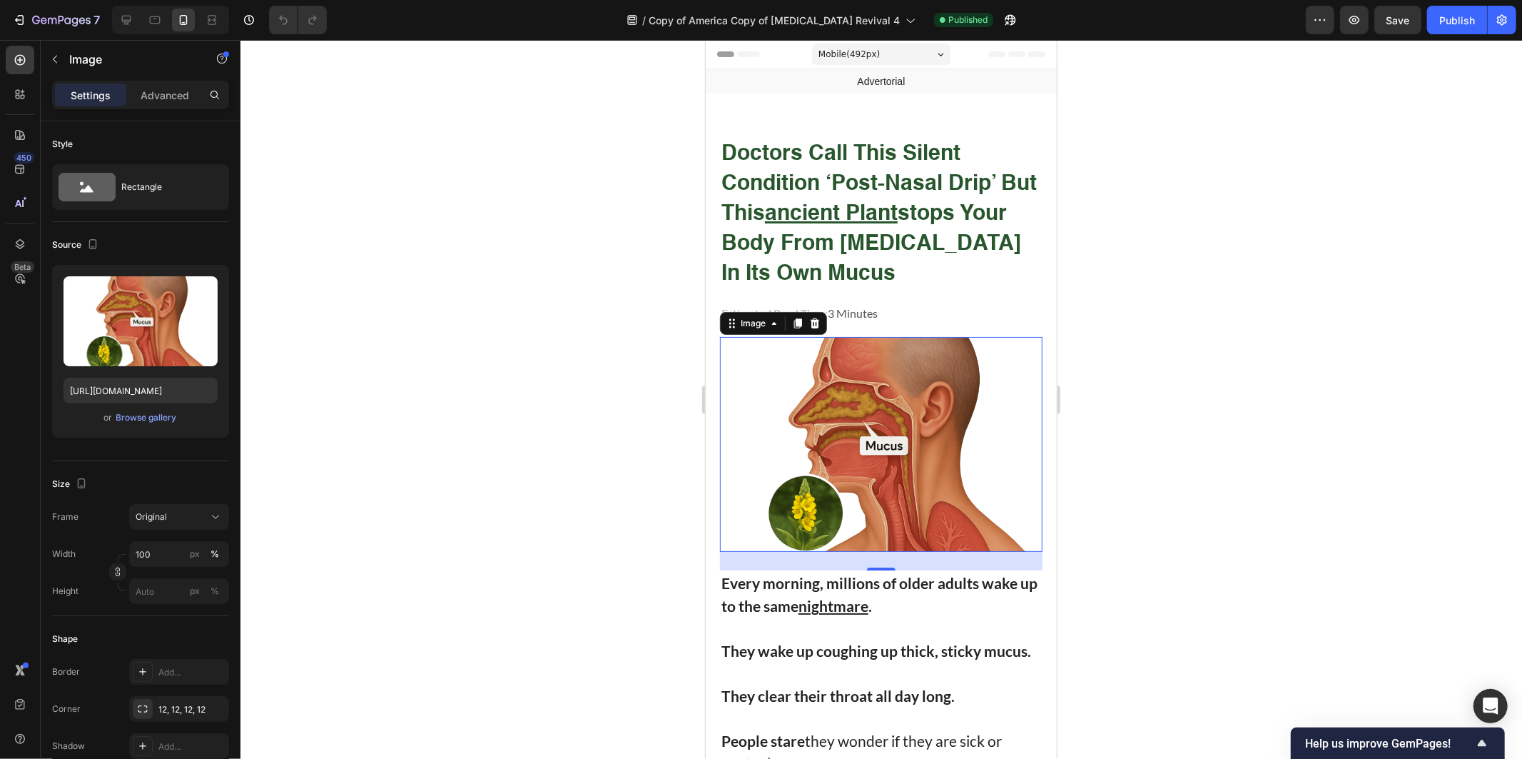
click at [854, 380] on img at bounding box center [880, 443] width 323 height 215
click at [141, 420] on div "Browse gallery" at bounding box center [146, 417] width 61 height 13
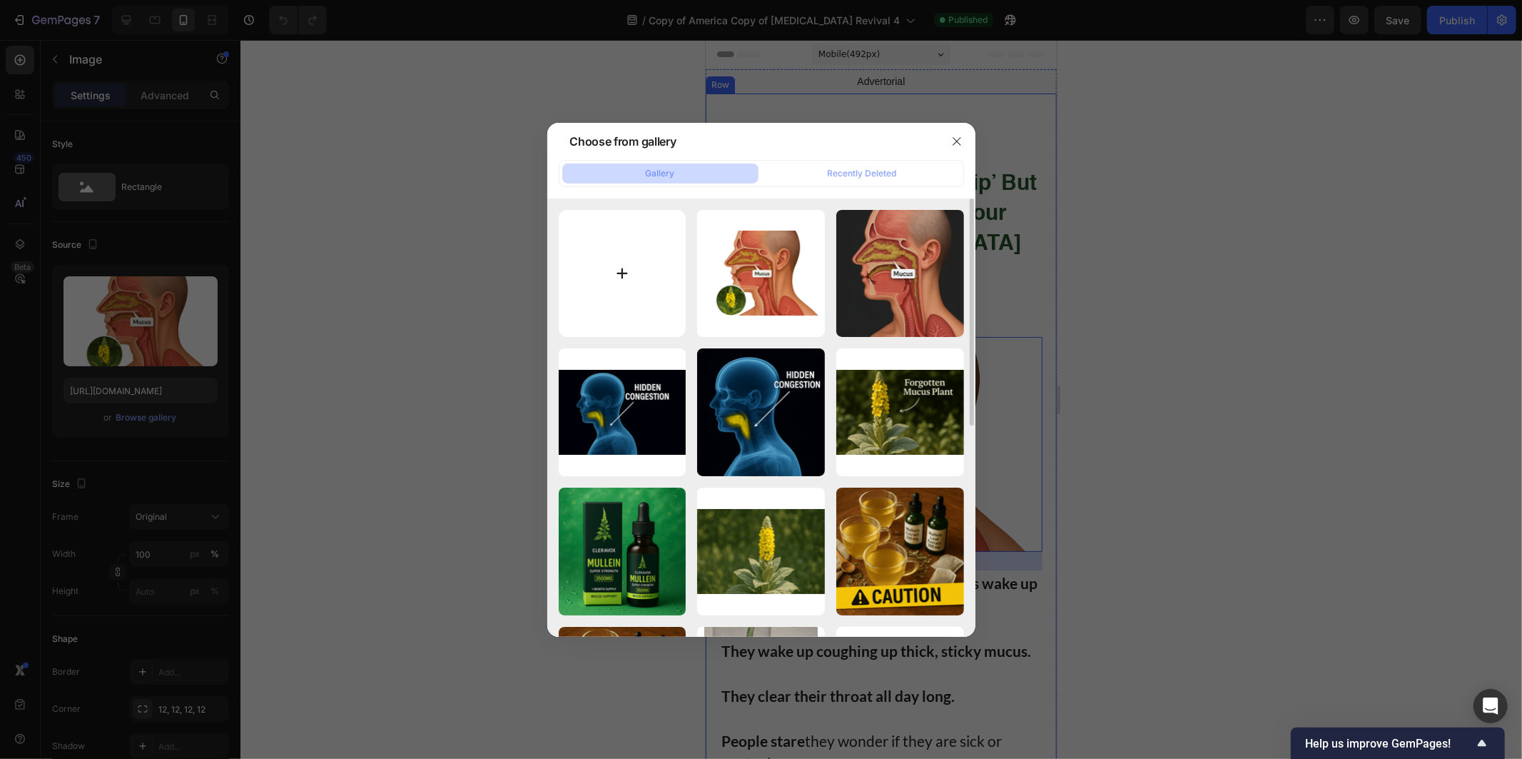
click at [635, 279] on input "file" at bounding box center [623, 274] width 128 height 128
type input "C:\fakepath\ChatGPT Image Sep 26, 2025, 08_28_37 PM (1) (1) (1).png"
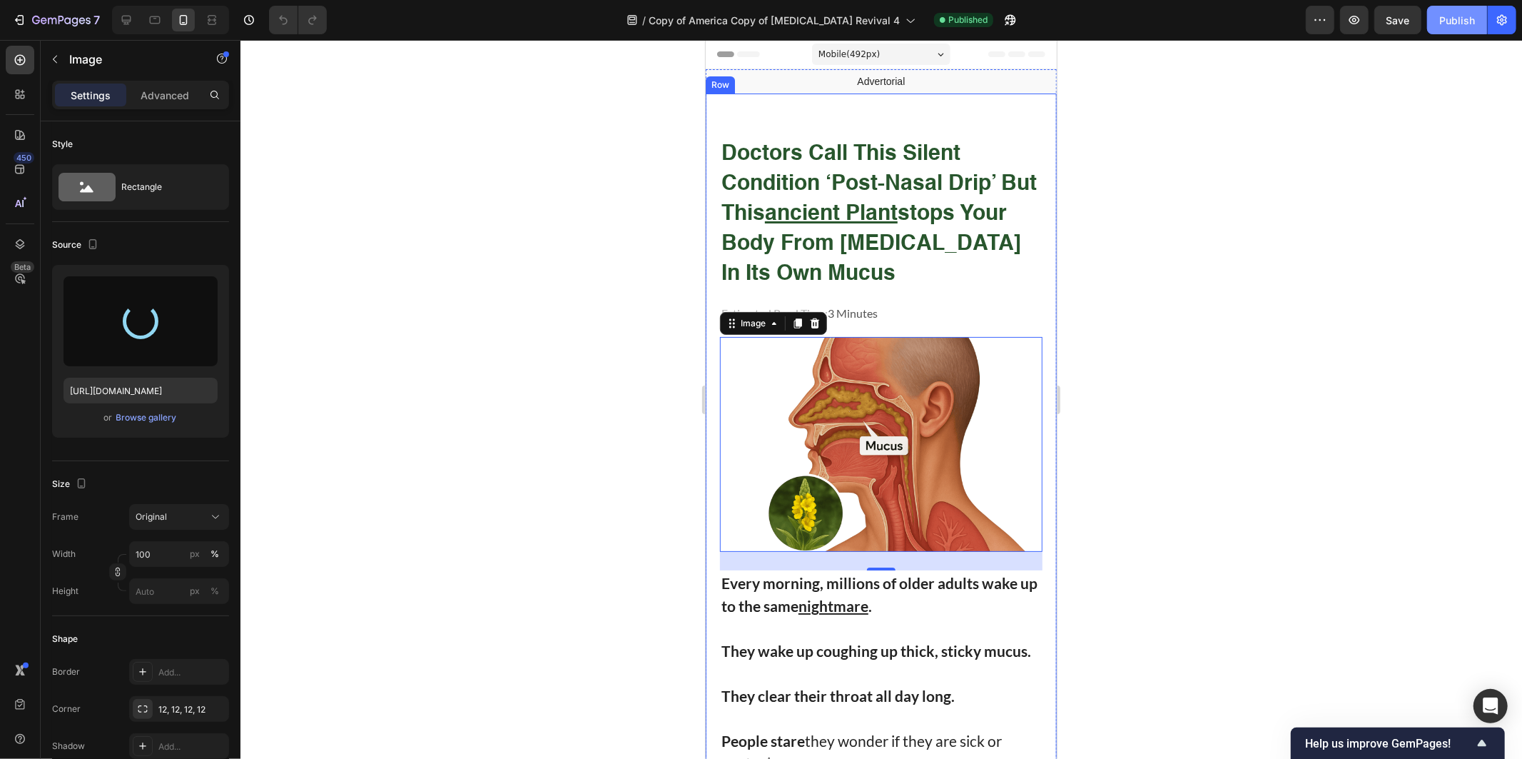
type input "https://cdn.shopify.com/s/files/1/0951/4061/0386/files/gempages_557884491490657…"
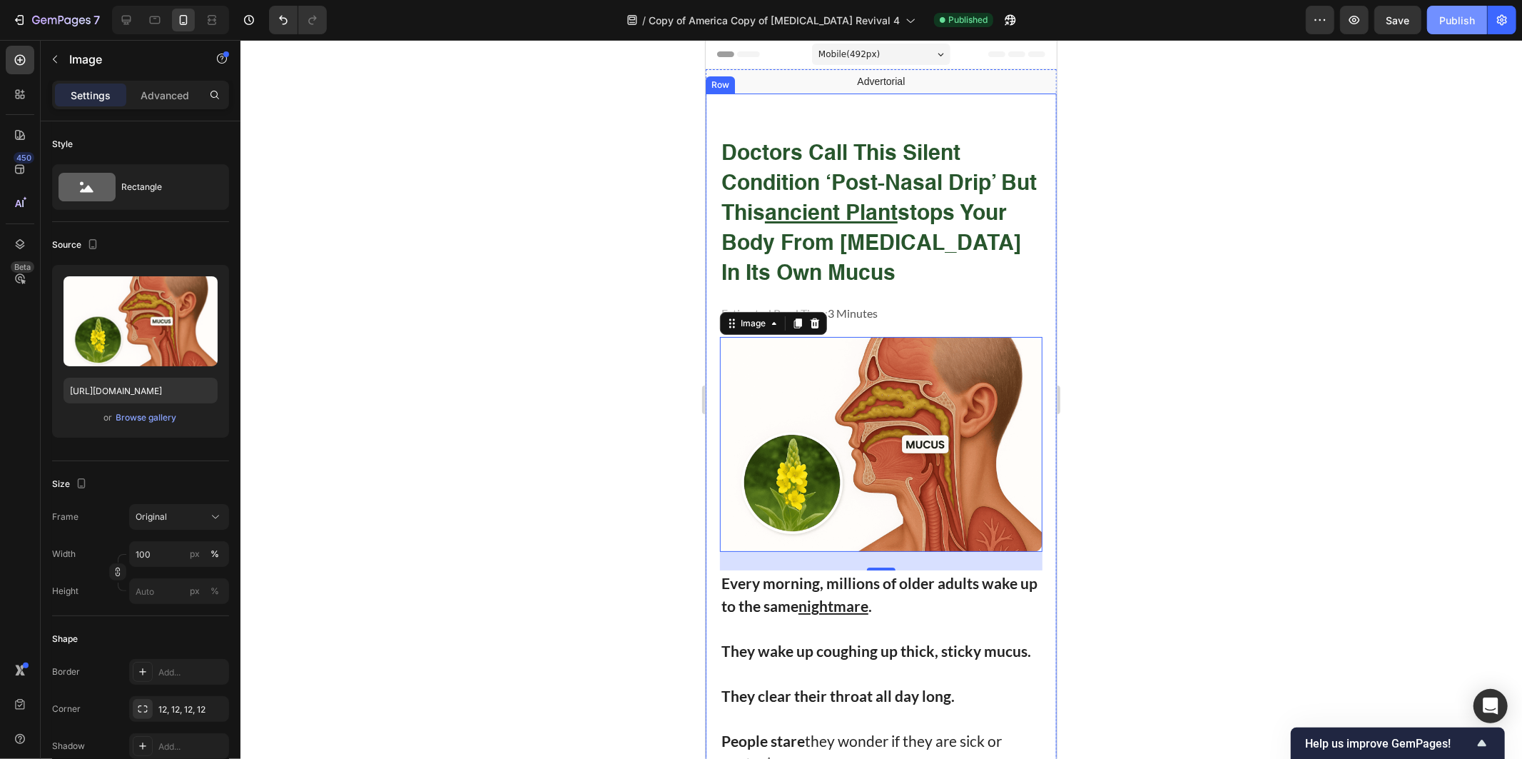
click at [1452, 19] on div "Publish" at bounding box center [1457, 20] width 36 height 15
click at [1274, 344] on div at bounding box center [881, 399] width 1282 height 719
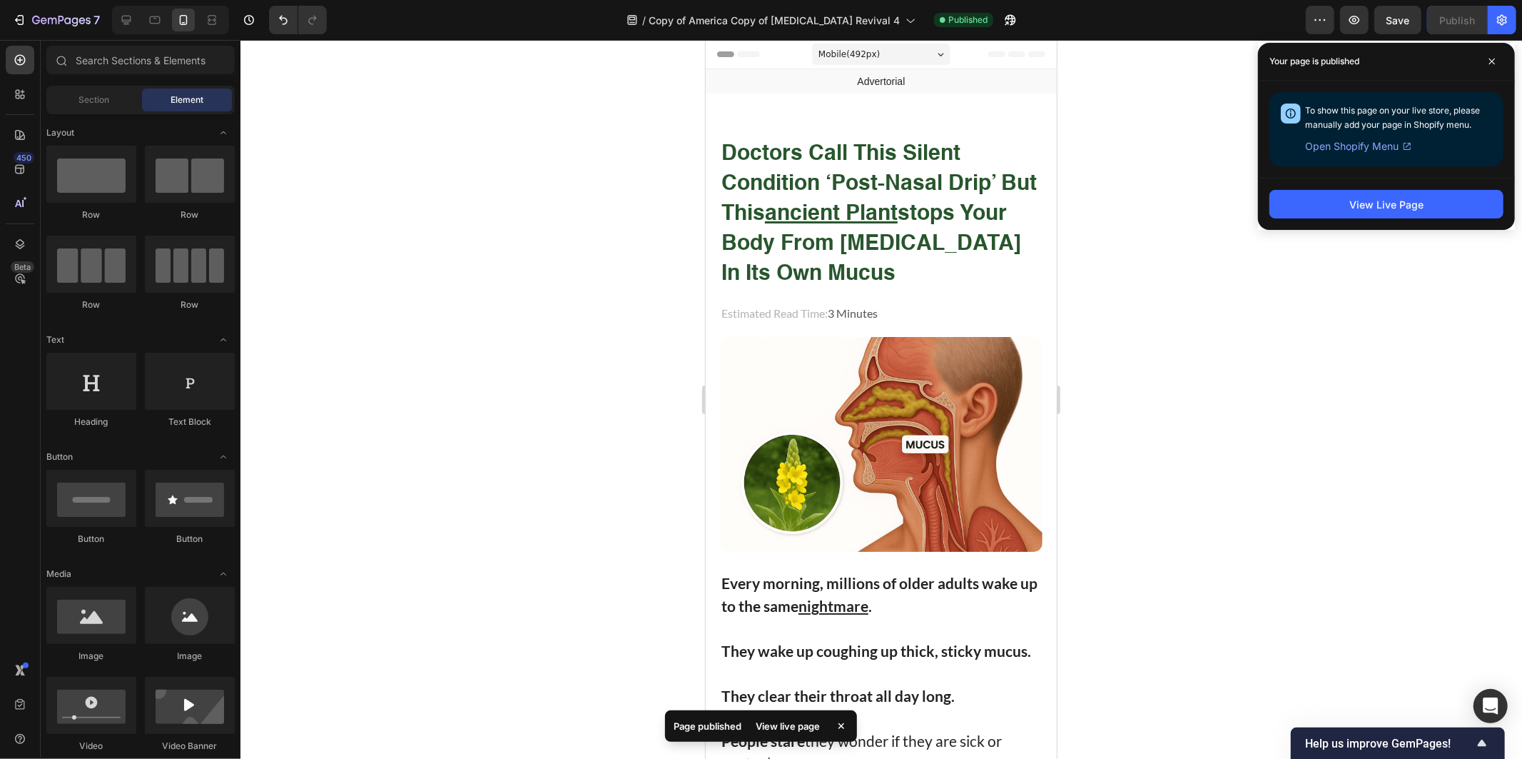
click at [1136, 212] on div at bounding box center [881, 399] width 1282 height 719
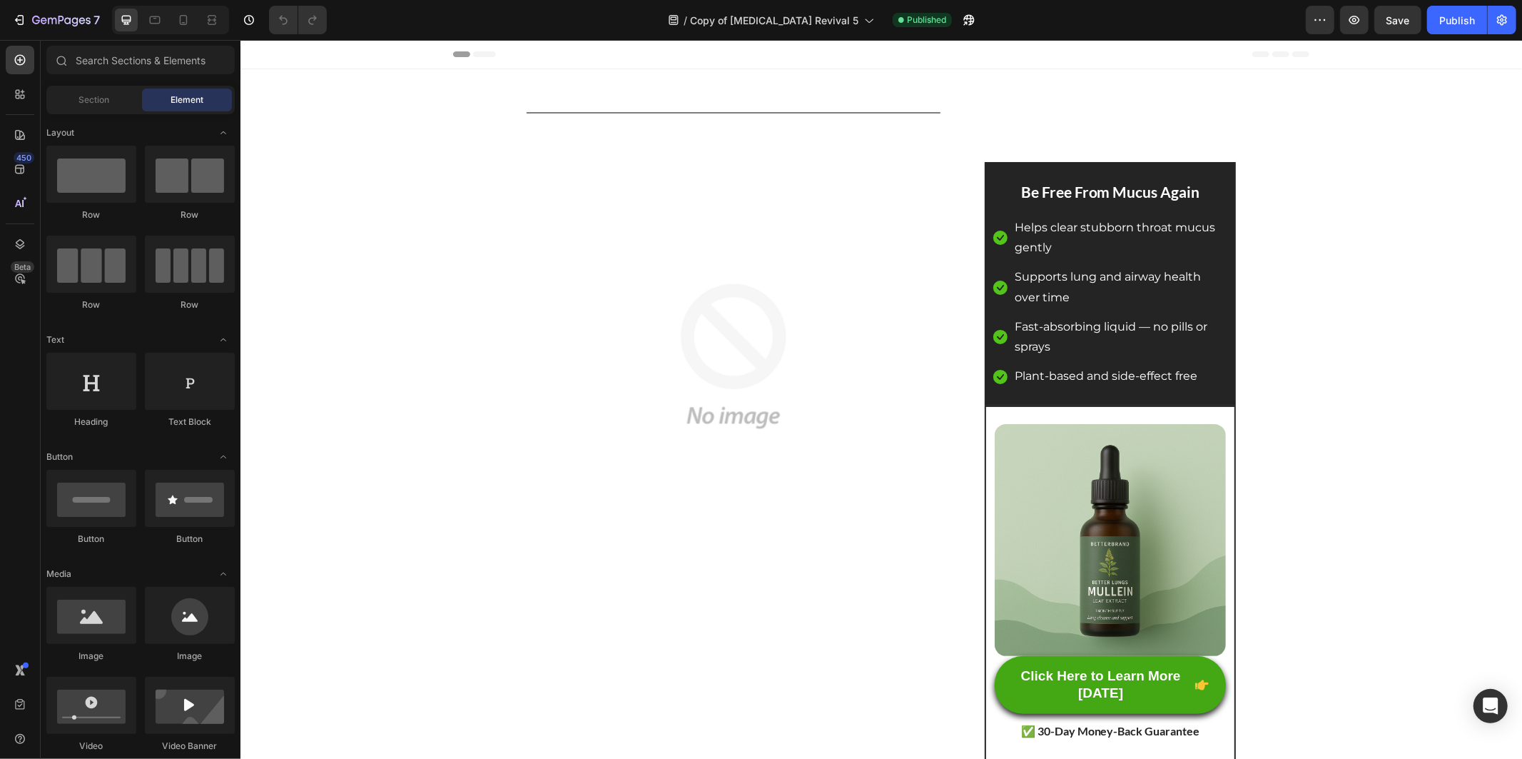
click at [180, 6] on div at bounding box center [170, 20] width 117 height 29
click at [181, 20] on icon at bounding box center [183, 20] width 14 height 14
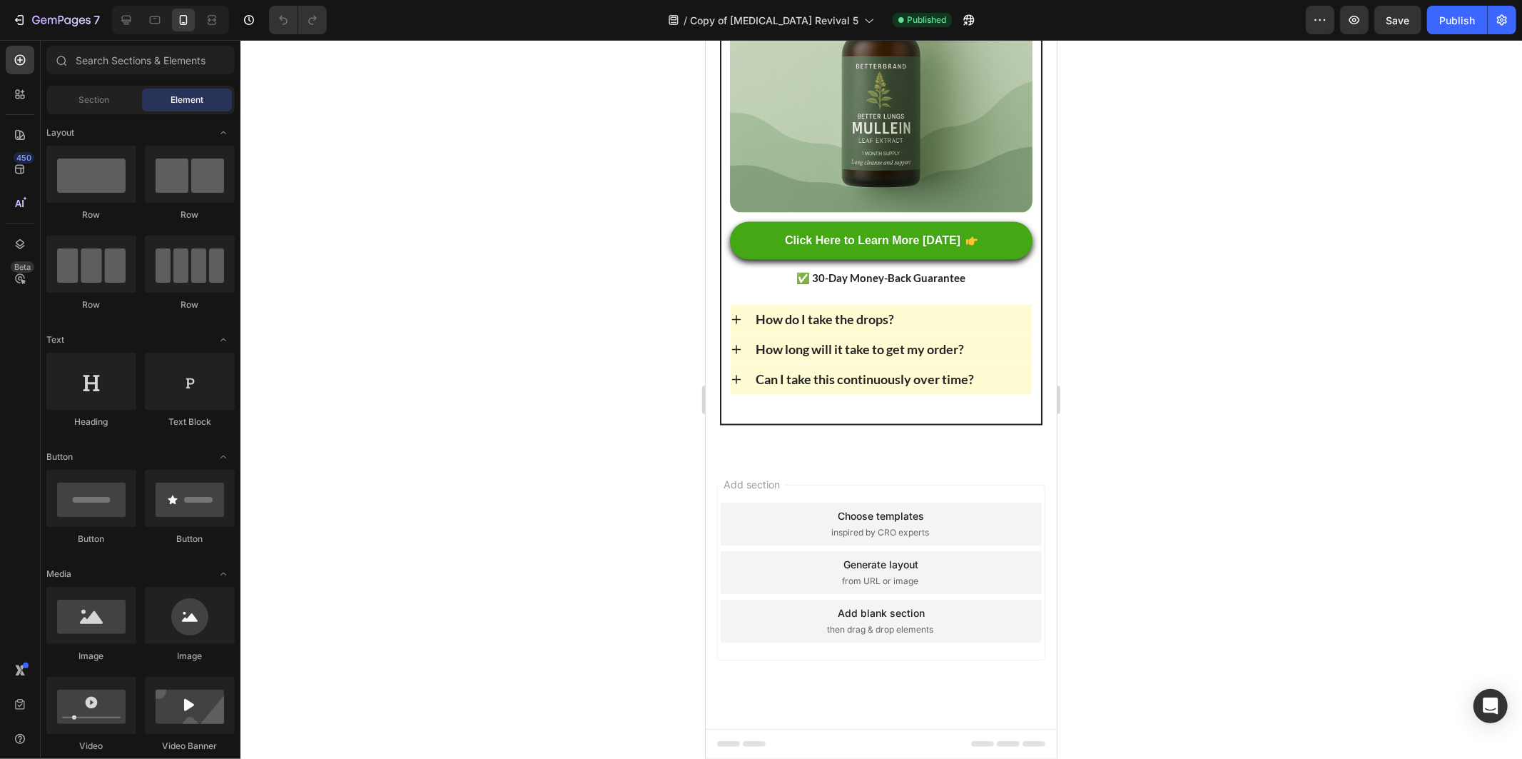
scroll to position [11418, 0]
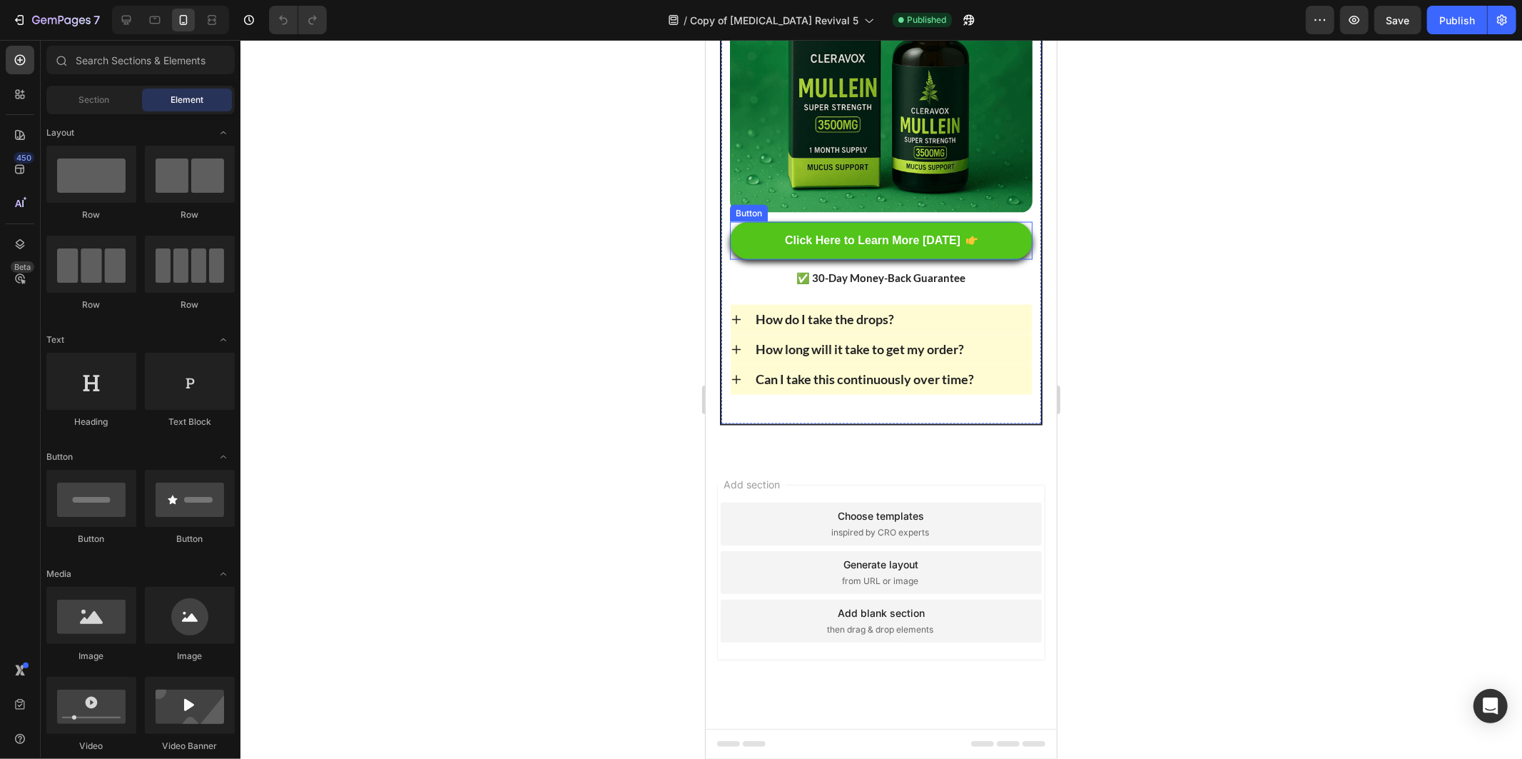
click at [848, 259] on link "Click Here to Learn More [DATE]" at bounding box center [880, 240] width 303 height 38
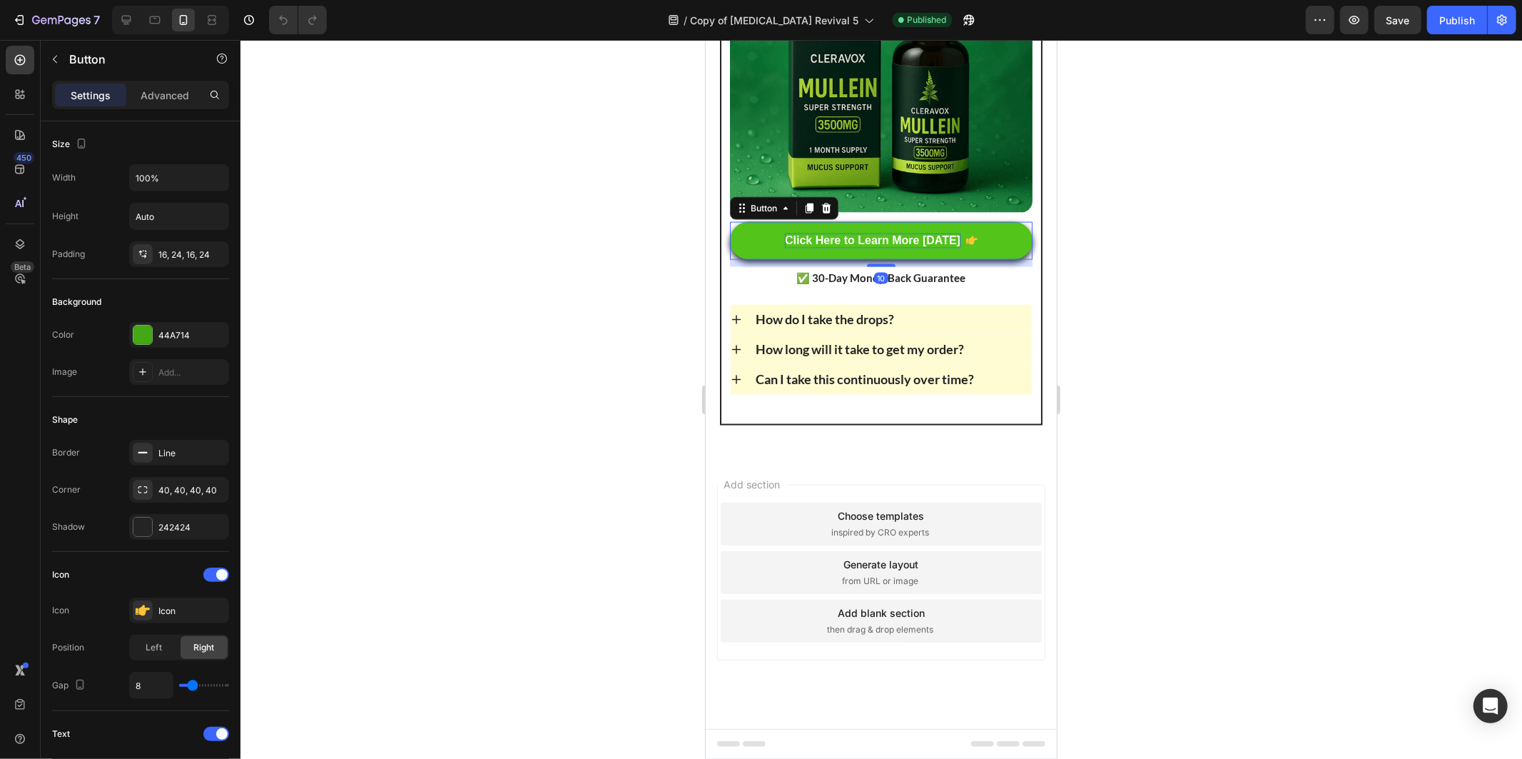
click at [852, 248] on p "Click Here to Learn More [DATE]" at bounding box center [872, 240] width 176 height 15
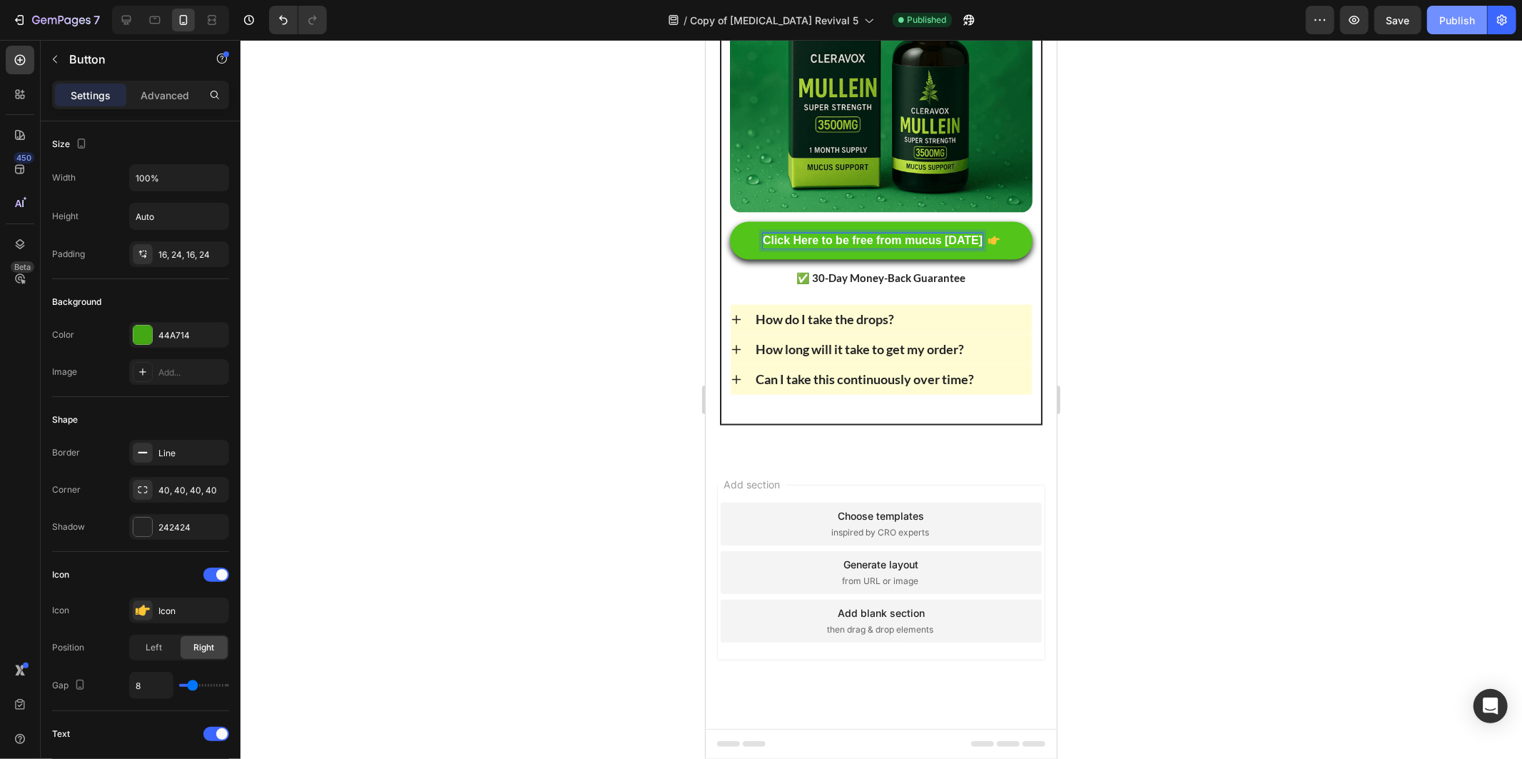
click at [1432, 9] on button "Publish" at bounding box center [1457, 20] width 60 height 29
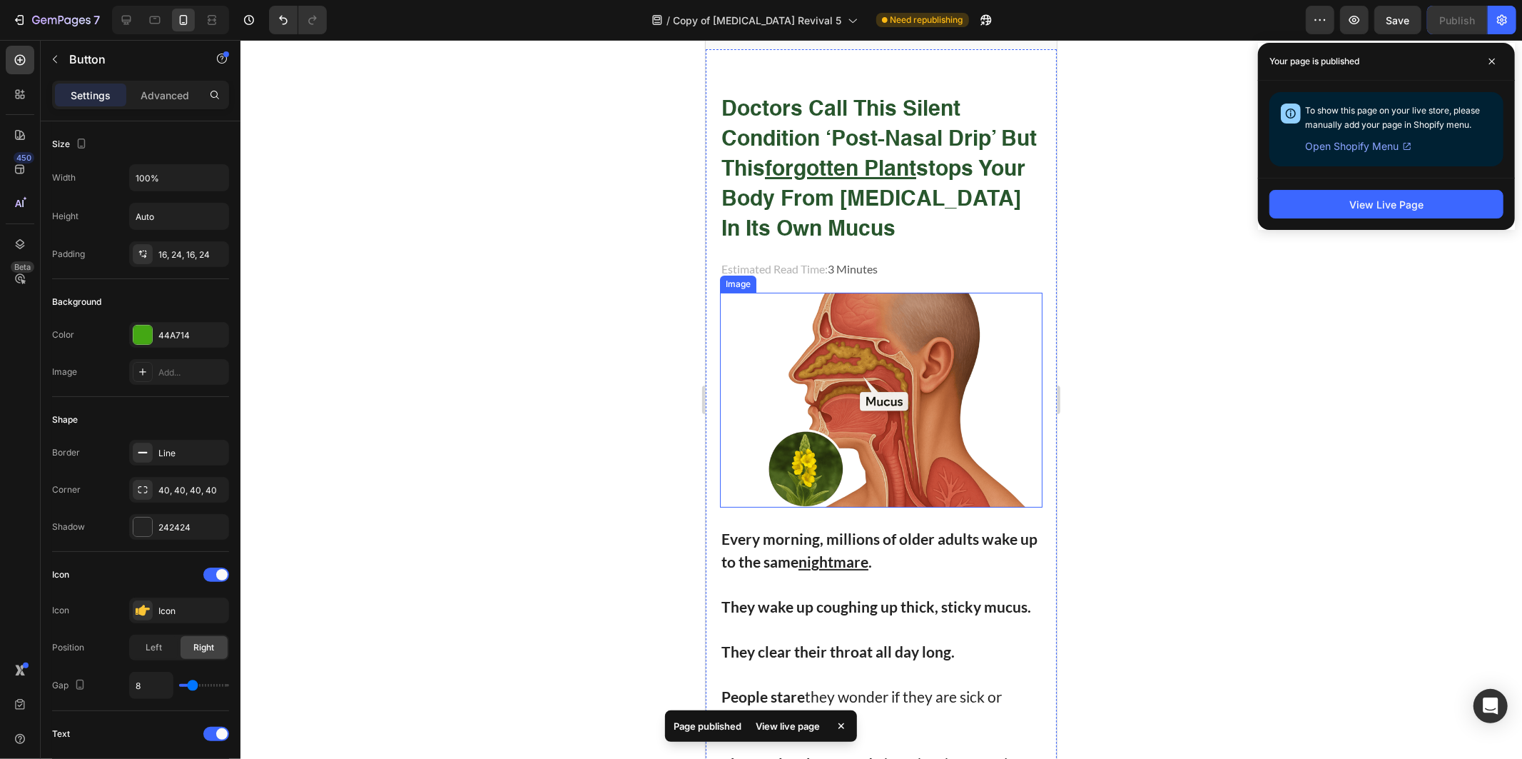
scroll to position [0, 0]
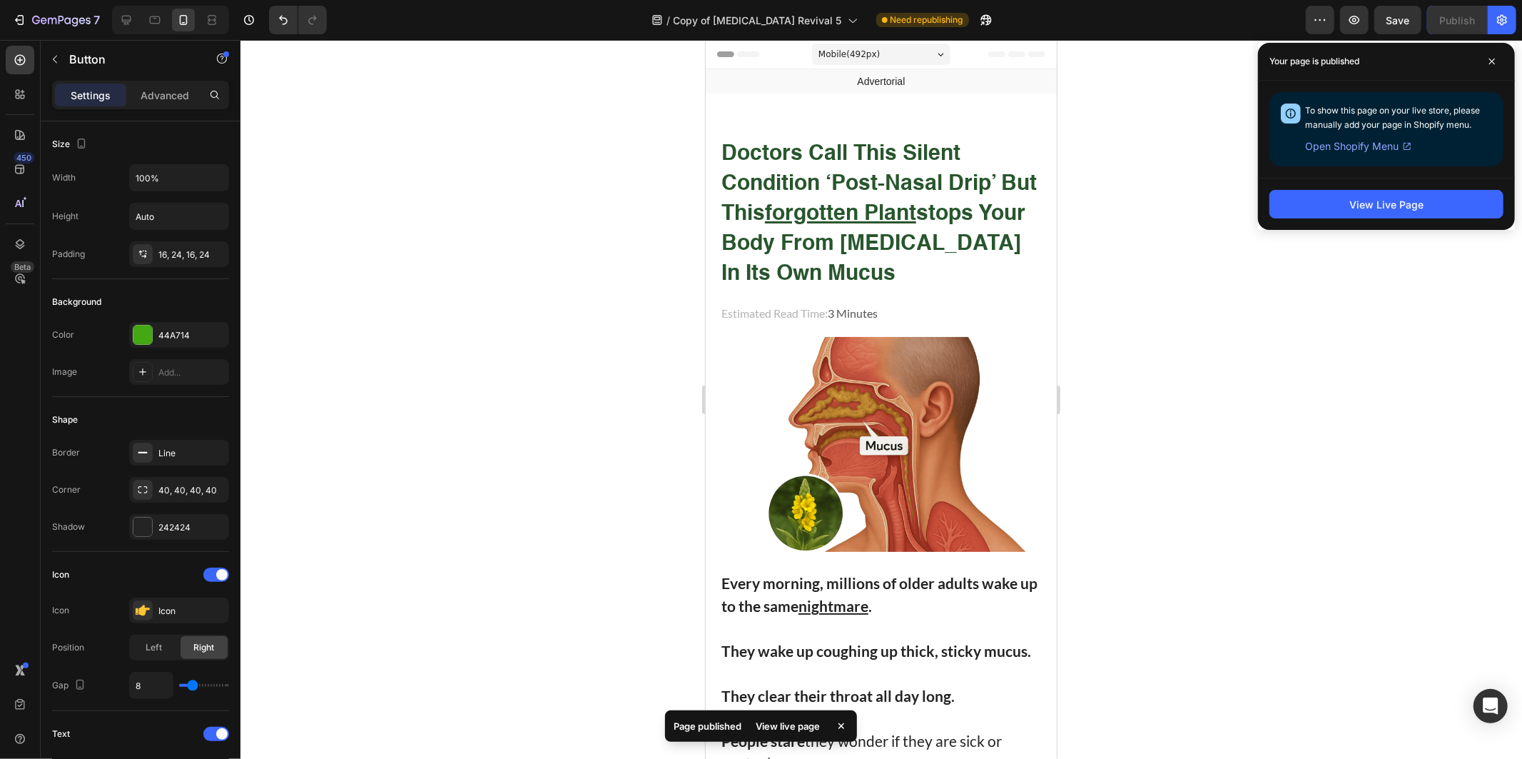
drag, startPoint x: 1173, startPoint y: 529, endPoint x: 1096, endPoint y: 380, distance: 167.2
click at [1172, 529] on div at bounding box center [881, 399] width 1282 height 719
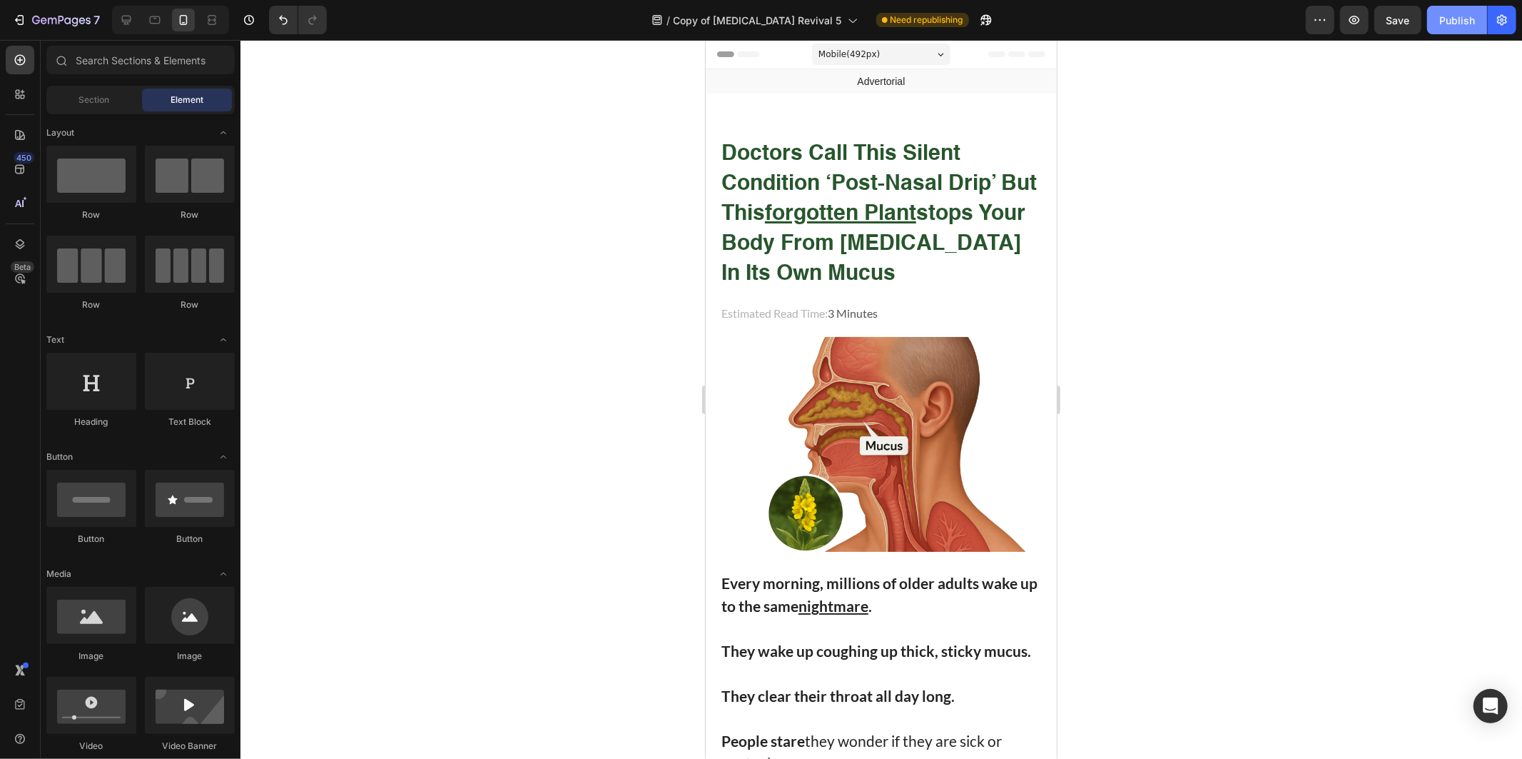
click at [1474, 31] on button "Publish" at bounding box center [1457, 20] width 60 height 29
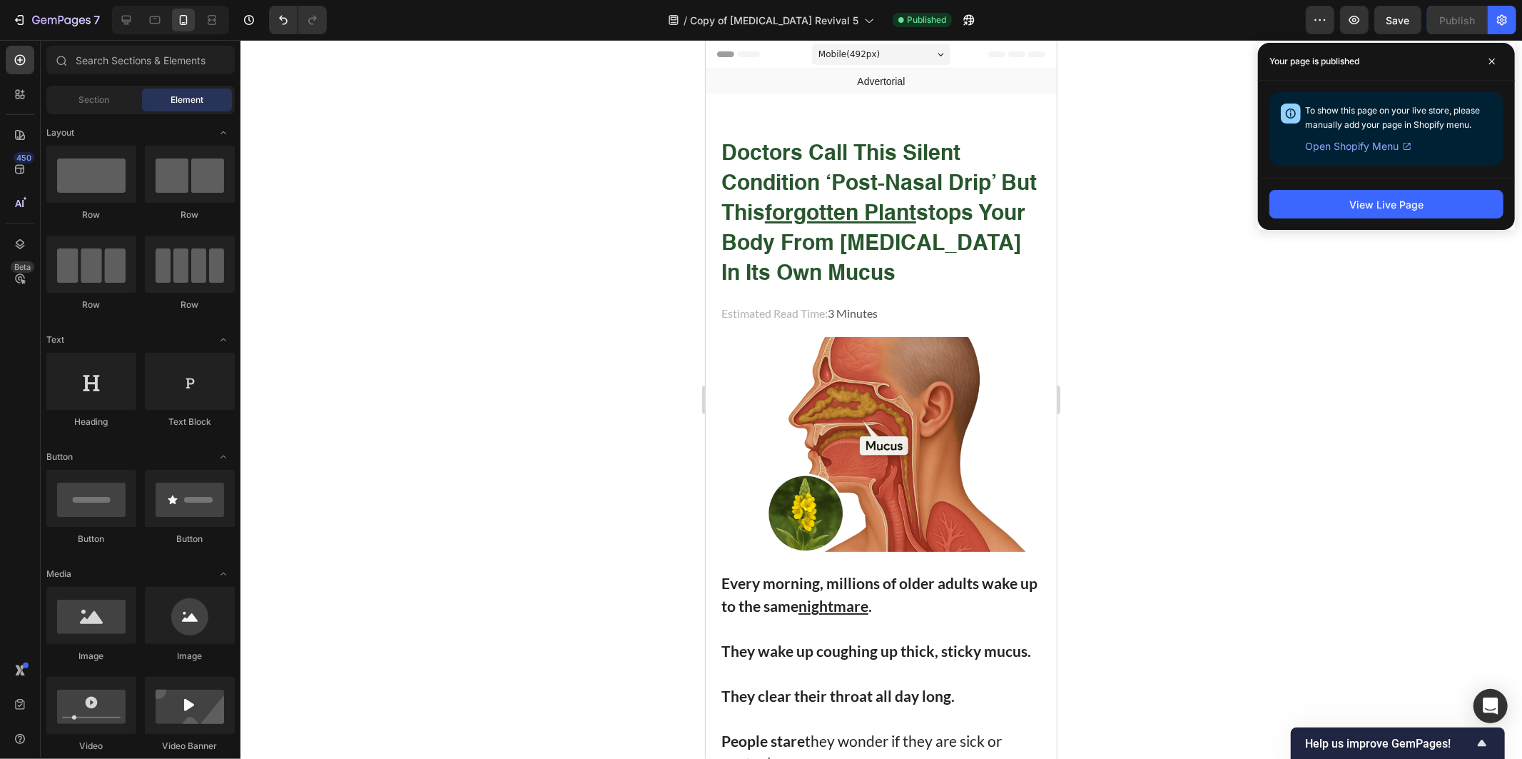
click at [903, 442] on img at bounding box center [880, 443] width 323 height 215
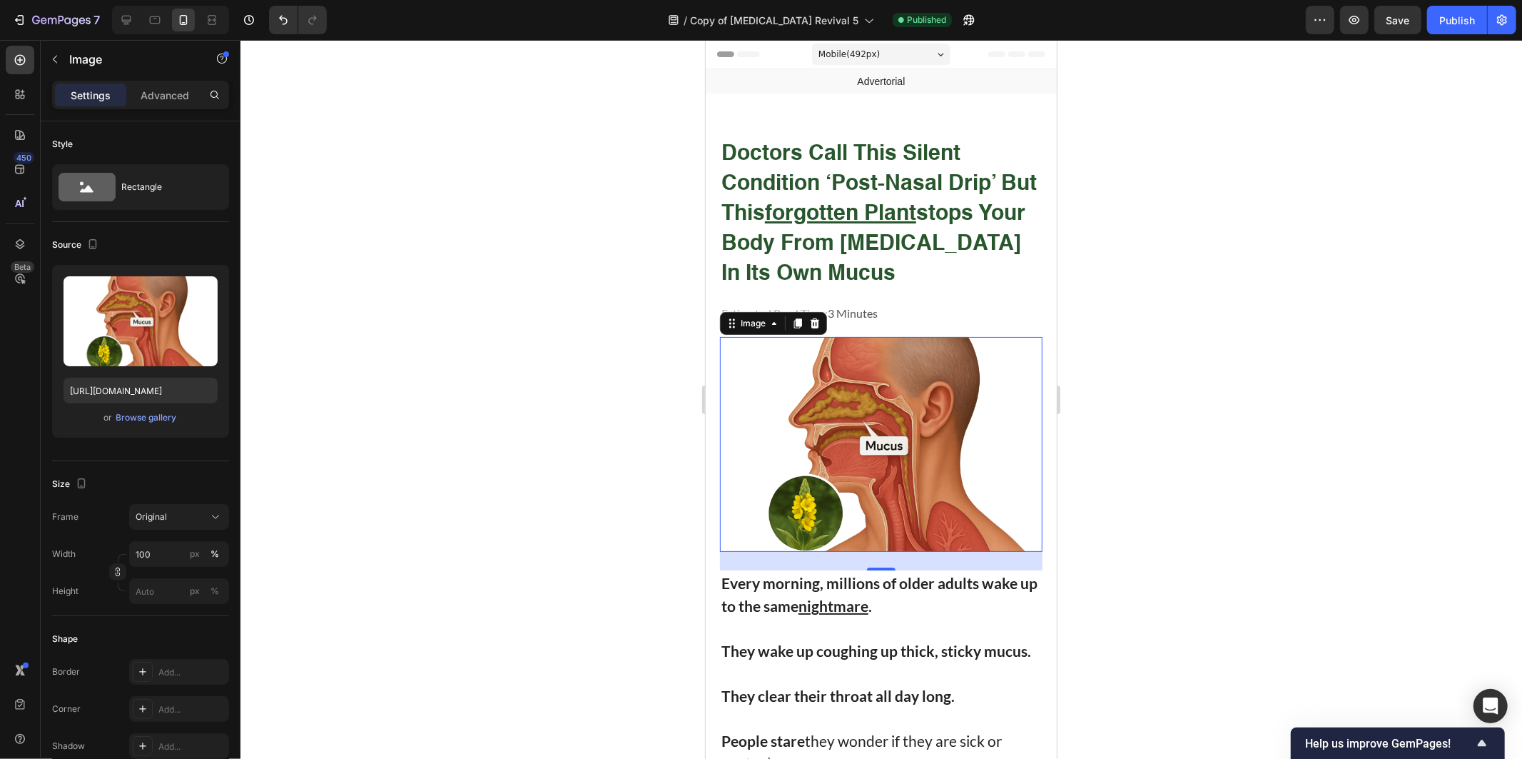
click at [903, 435] on img at bounding box center [880, 443] width 323 height 215
click at [113, 417] on div "or Browse gallery" at bounding box center [141, 417] width 154 height 17
click at [154, 418] on div "Browse gallery" at bounding box center [146, 417] width 61 height 13
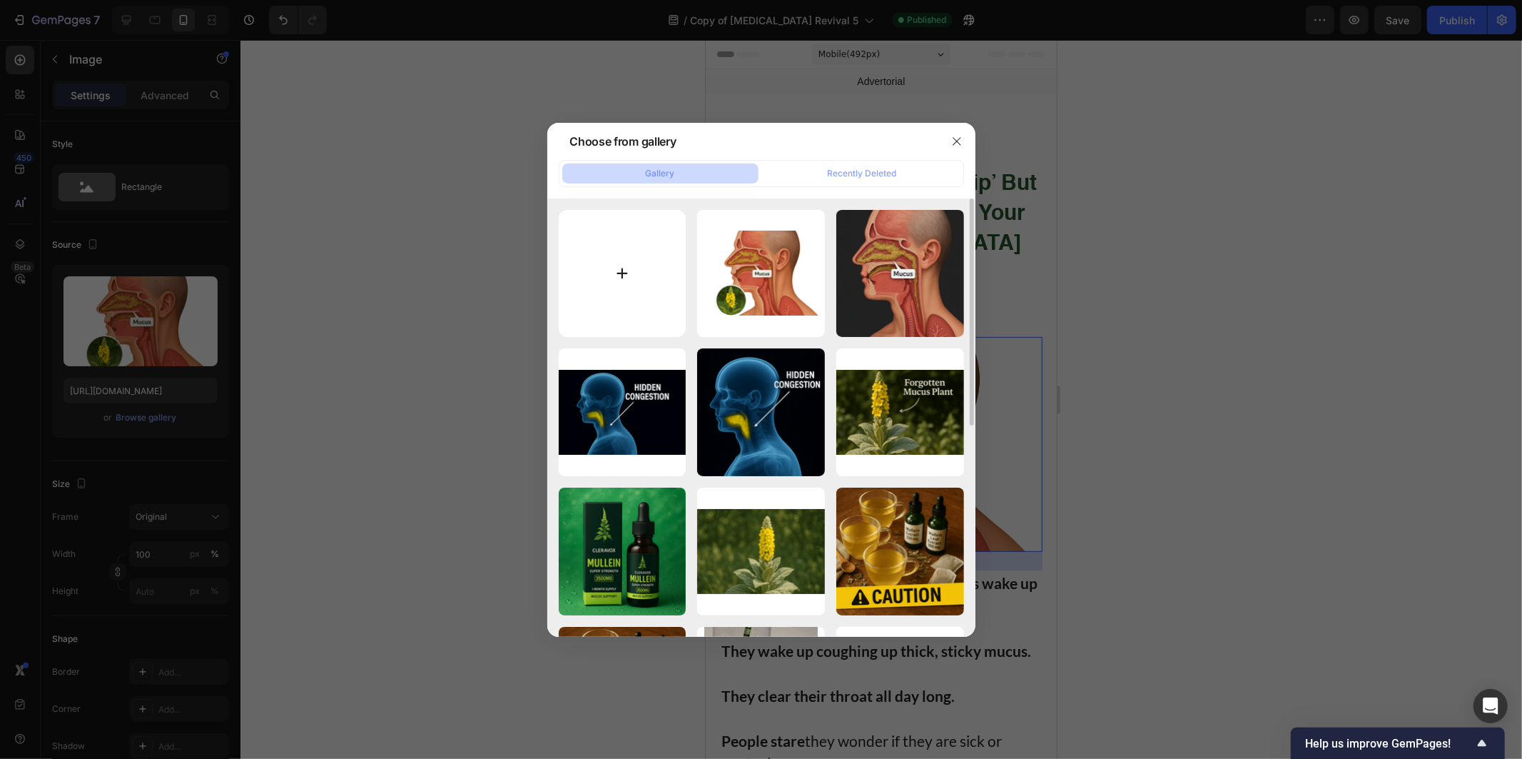
click at [626, 265] on input "file" at bounding box center [623, 274] width 128 height 128
type input "C:\fakepath\ChatGPT Image Sep 26, 2025, 08_28_37 PM (1) (1) (1).png"
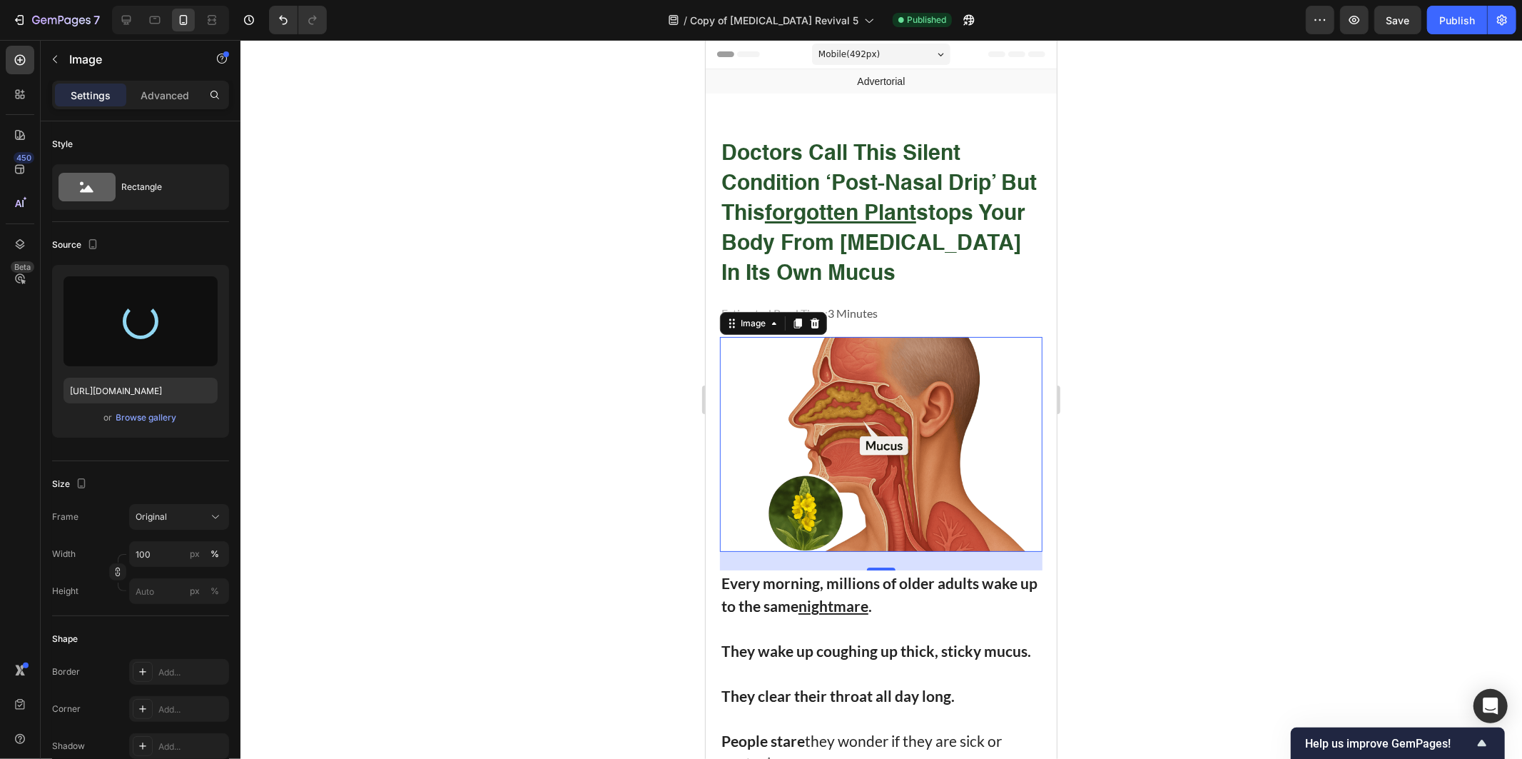
type input "https://cdn.shopify.com/s/files/1/0951/4061/0386/files/gempages_557884491490657…"
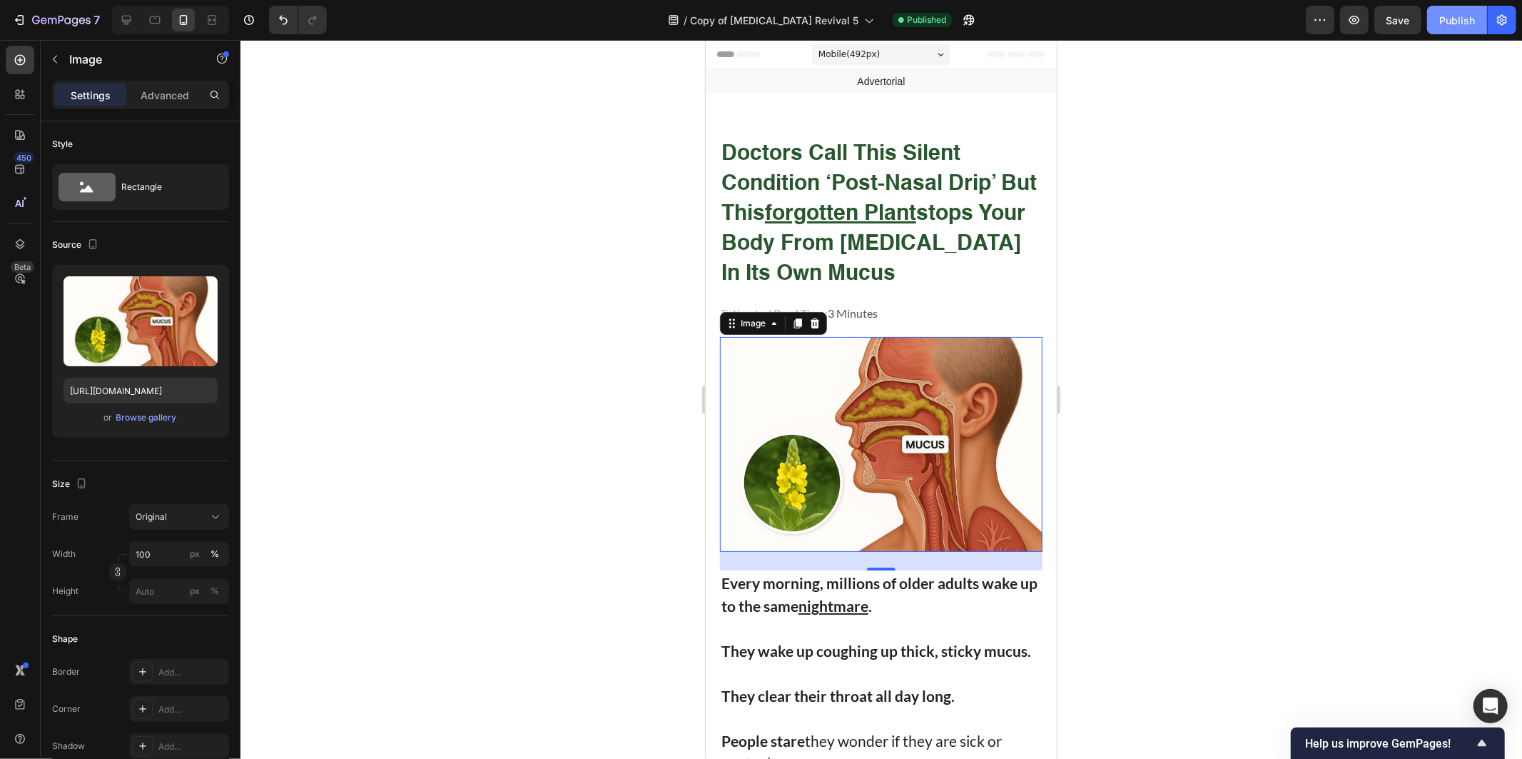
click at [1478, 16] on button "Publish" at bounding box center [1457, 20] width 60 height 29
click at [1276, 387] on div at bounding box center [881, 399] width 1282 height 719
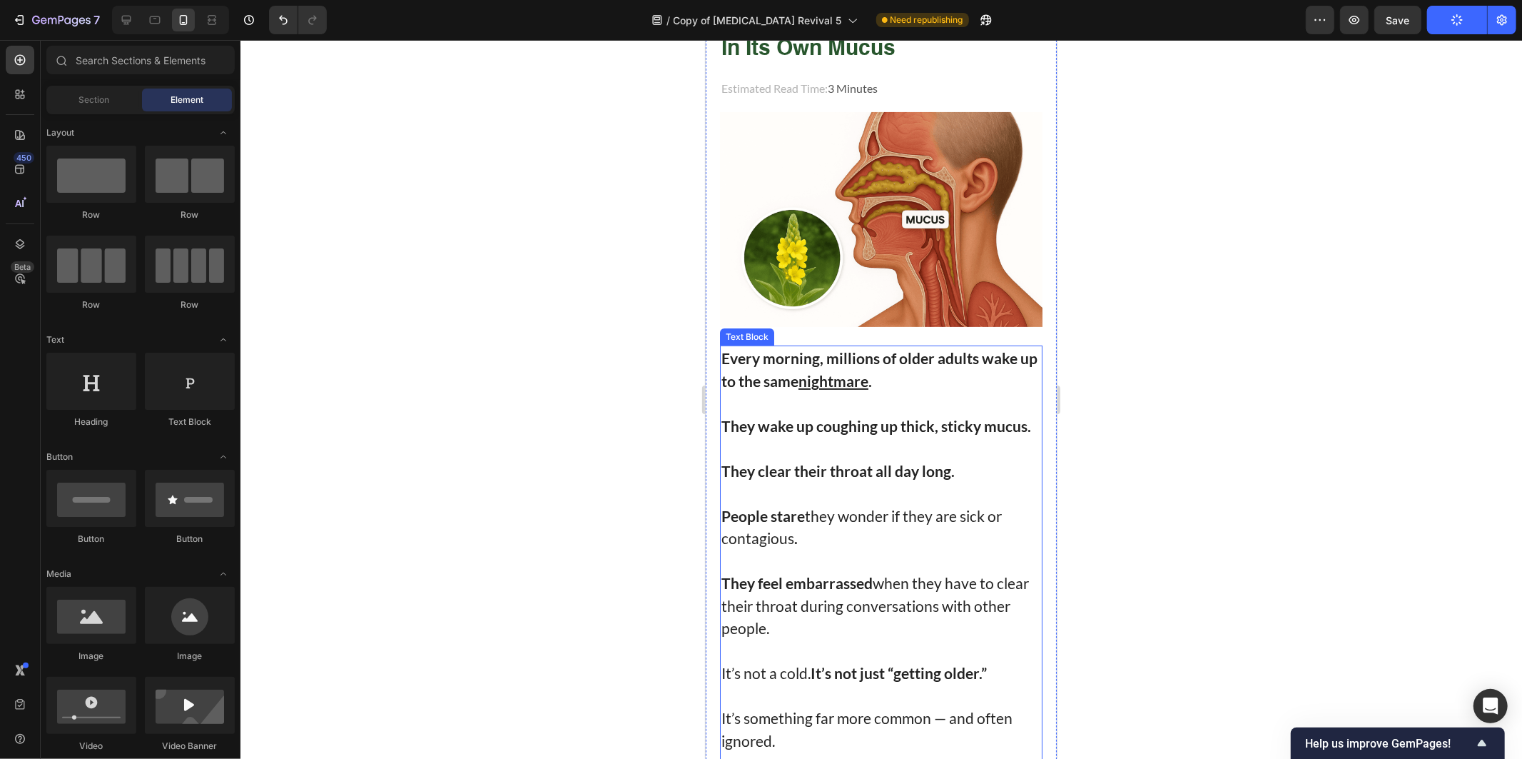
scroll to position [475, 0]
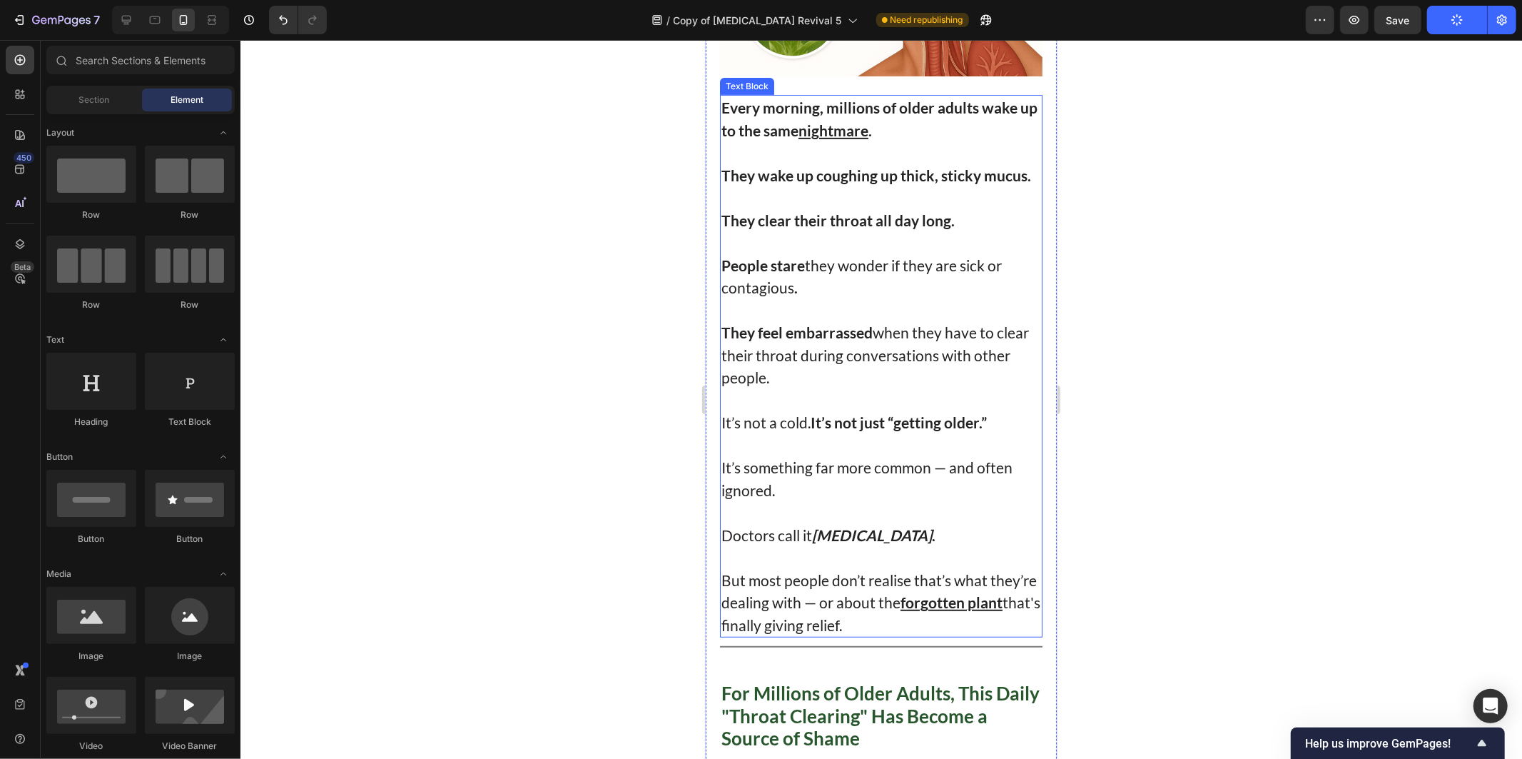
click at [829, 323] on strong "They feel embarrassed" at bounding box center [796, 332] width 151 height 18
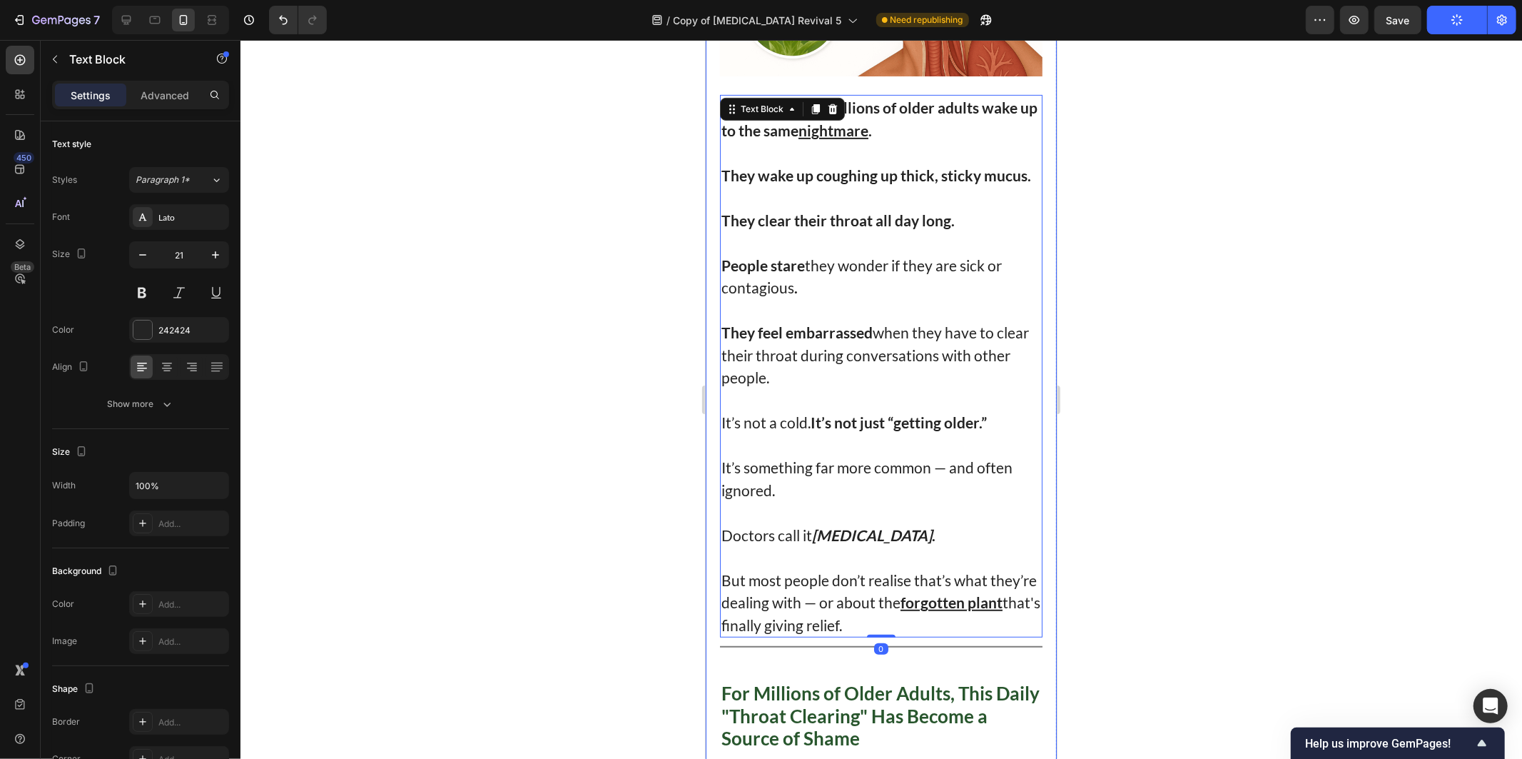
click at [1362, 442] on div at bounding box center [881, 399] width 1282 height 719
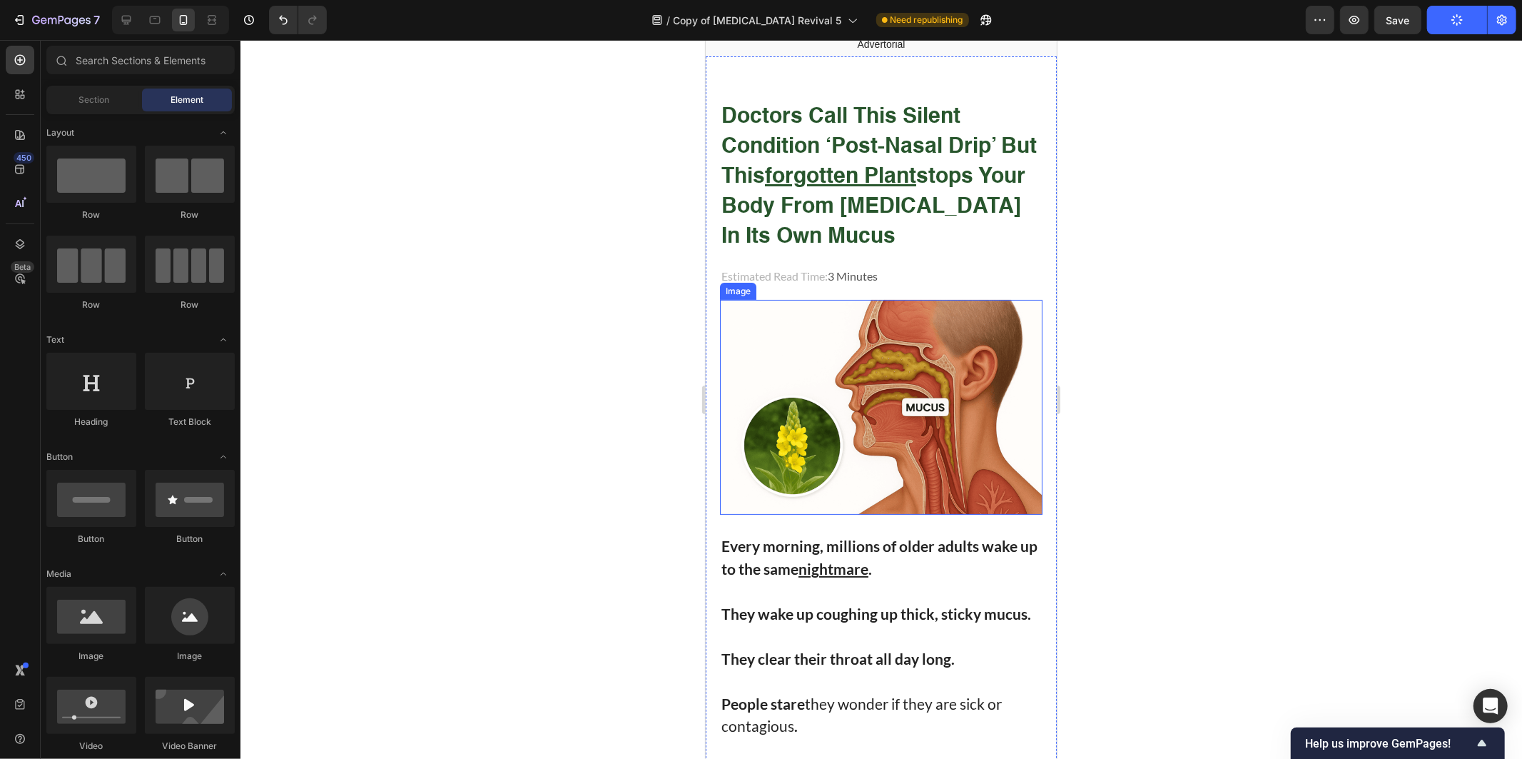
scroll to position [0, 0]
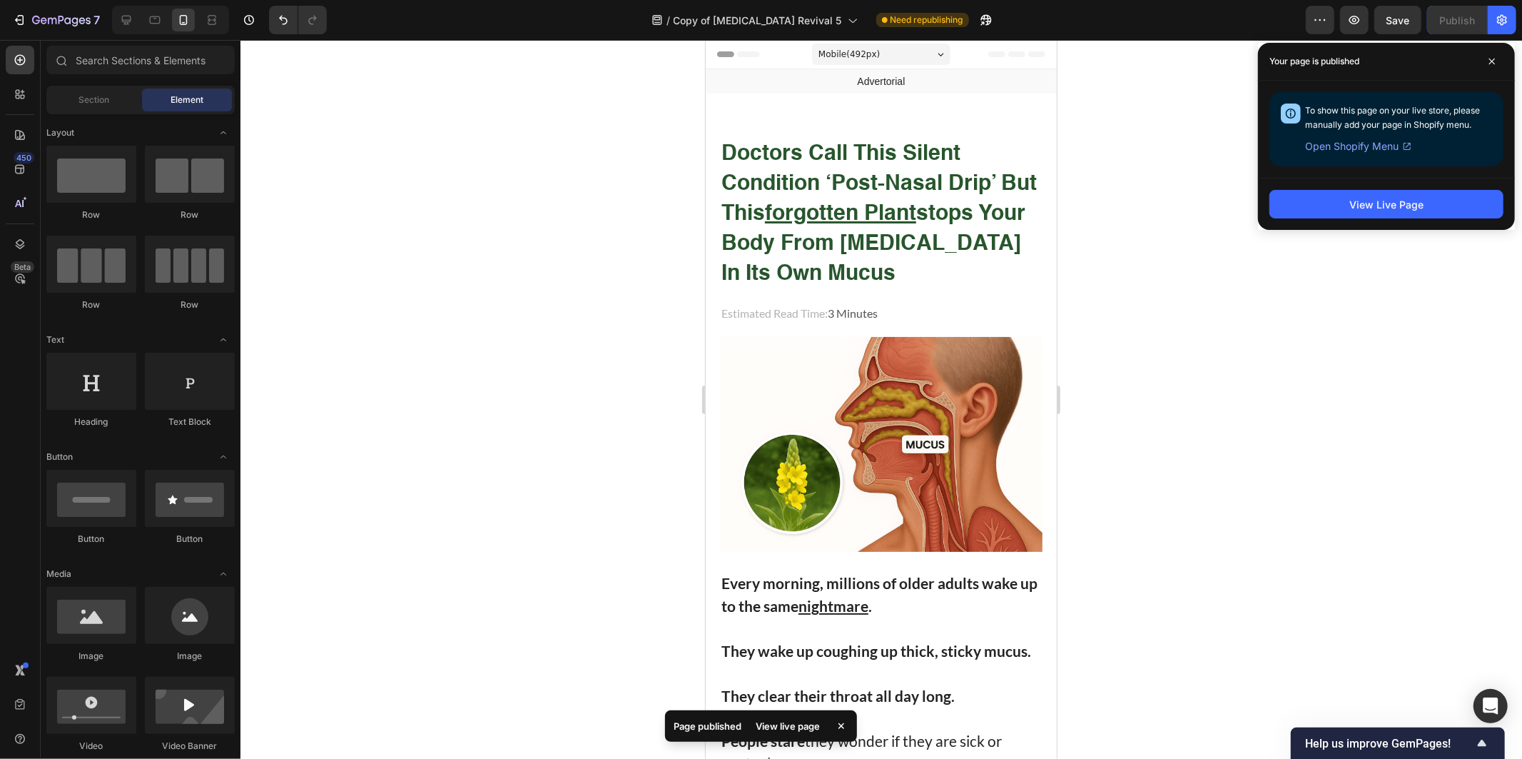
click at [1132, 165] on div at bounding box center [881, 399] width 1282 height 719
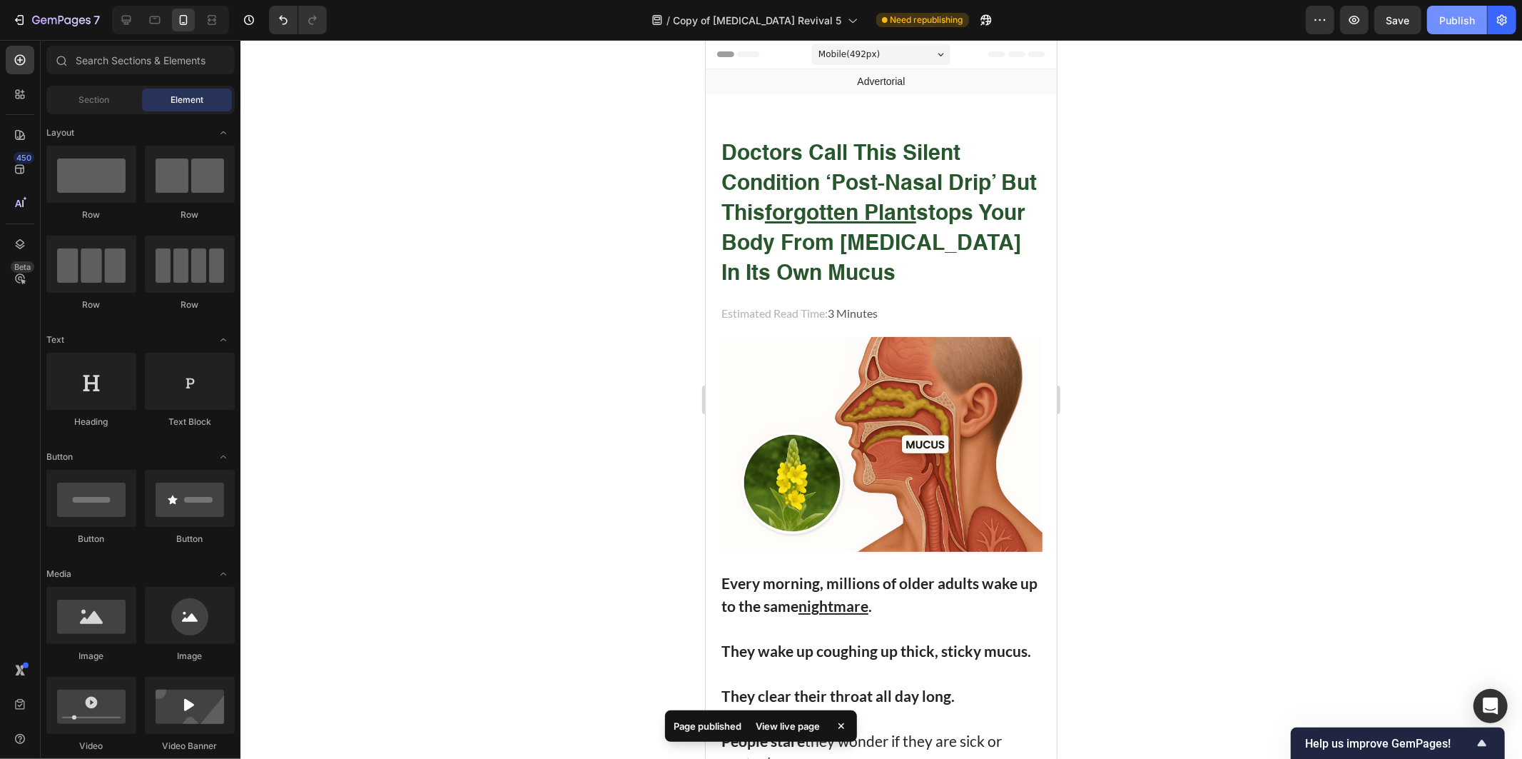
click at [1453, 15] on div "Publish" at bounding box center [1457, 20] width 36 height 15
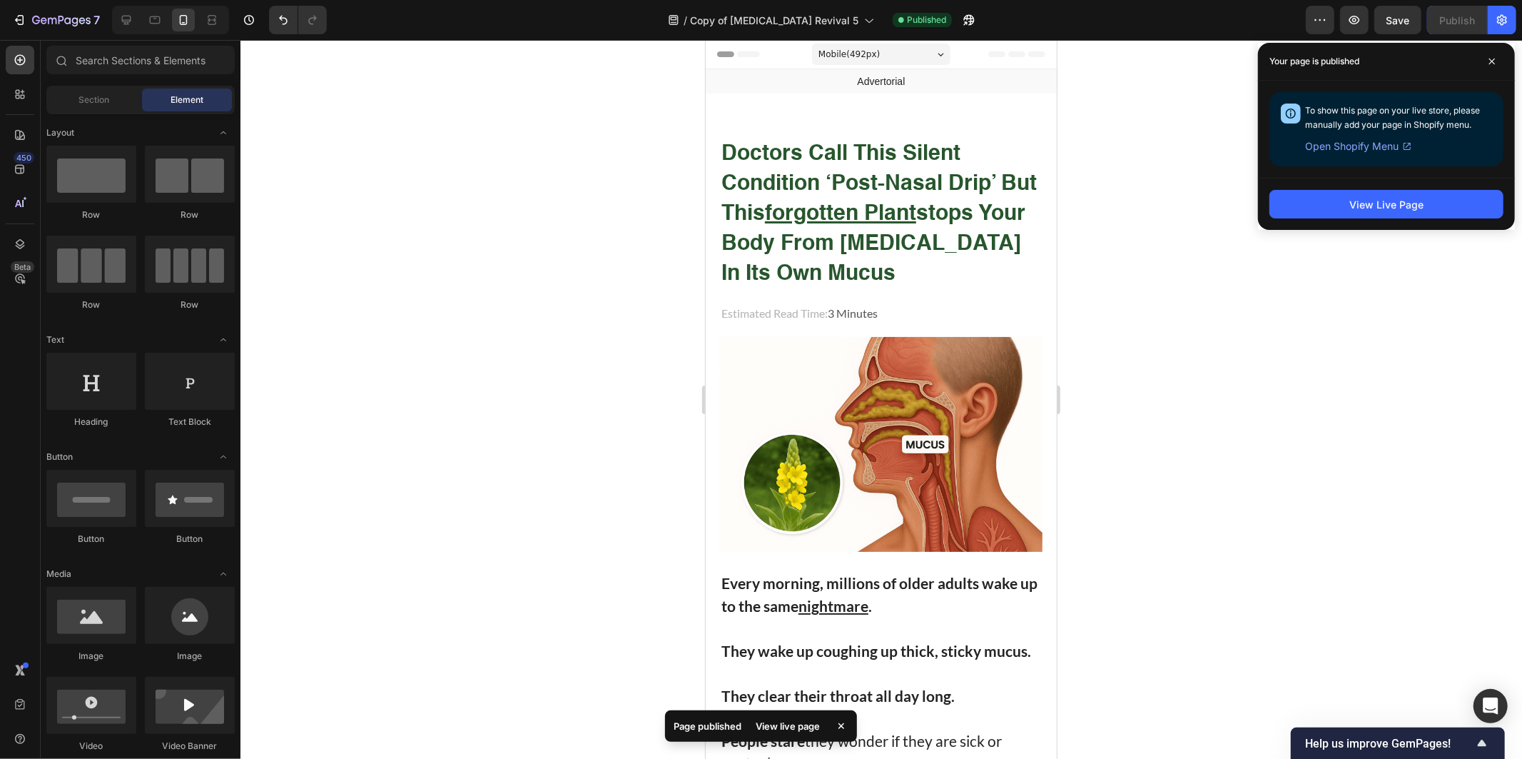
click at [1200, 268] on div at bounding box center [881, 399] width 1282 height 719
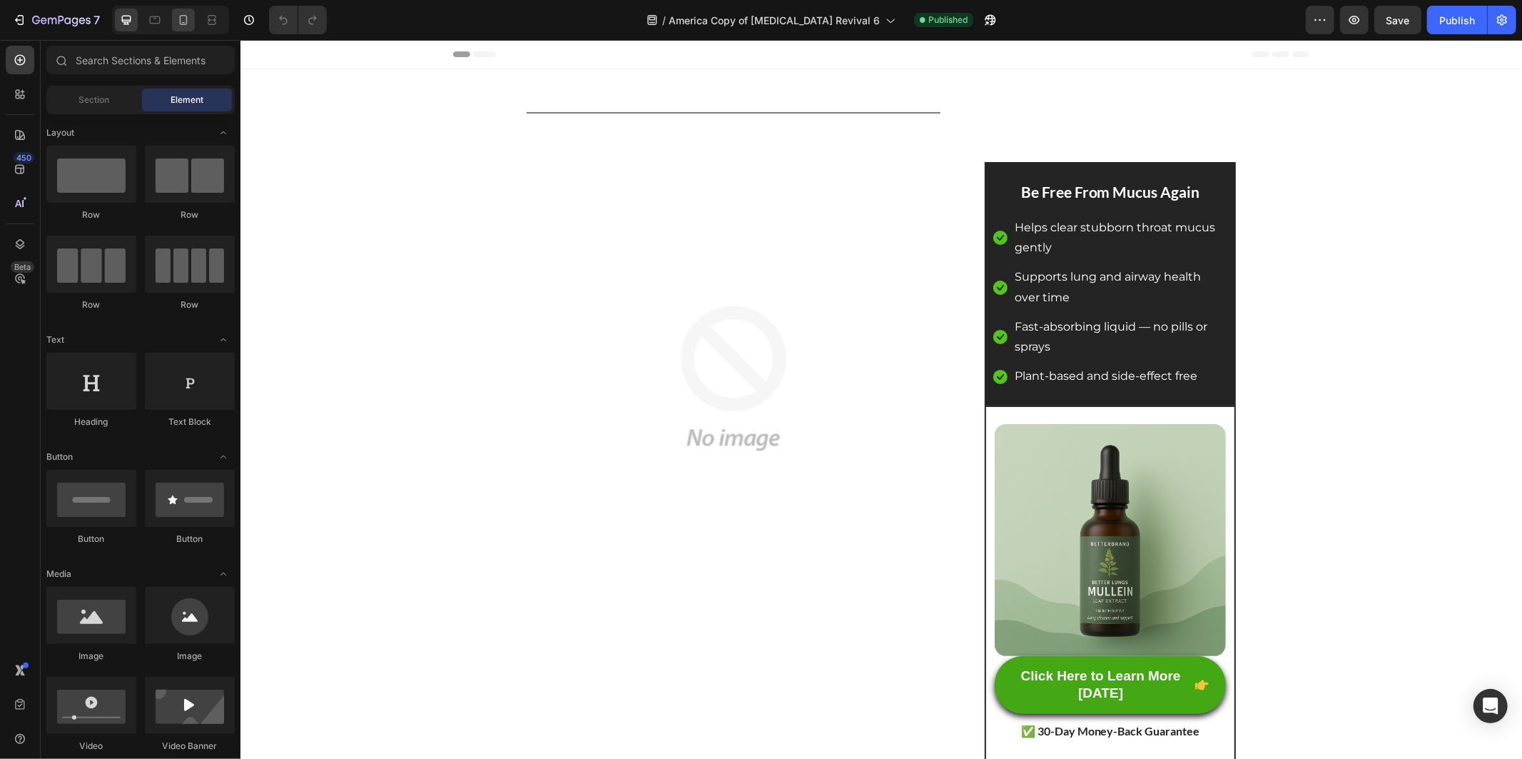
click at [190, 9] on div at bounding box center [183, 20] width 23 height 23
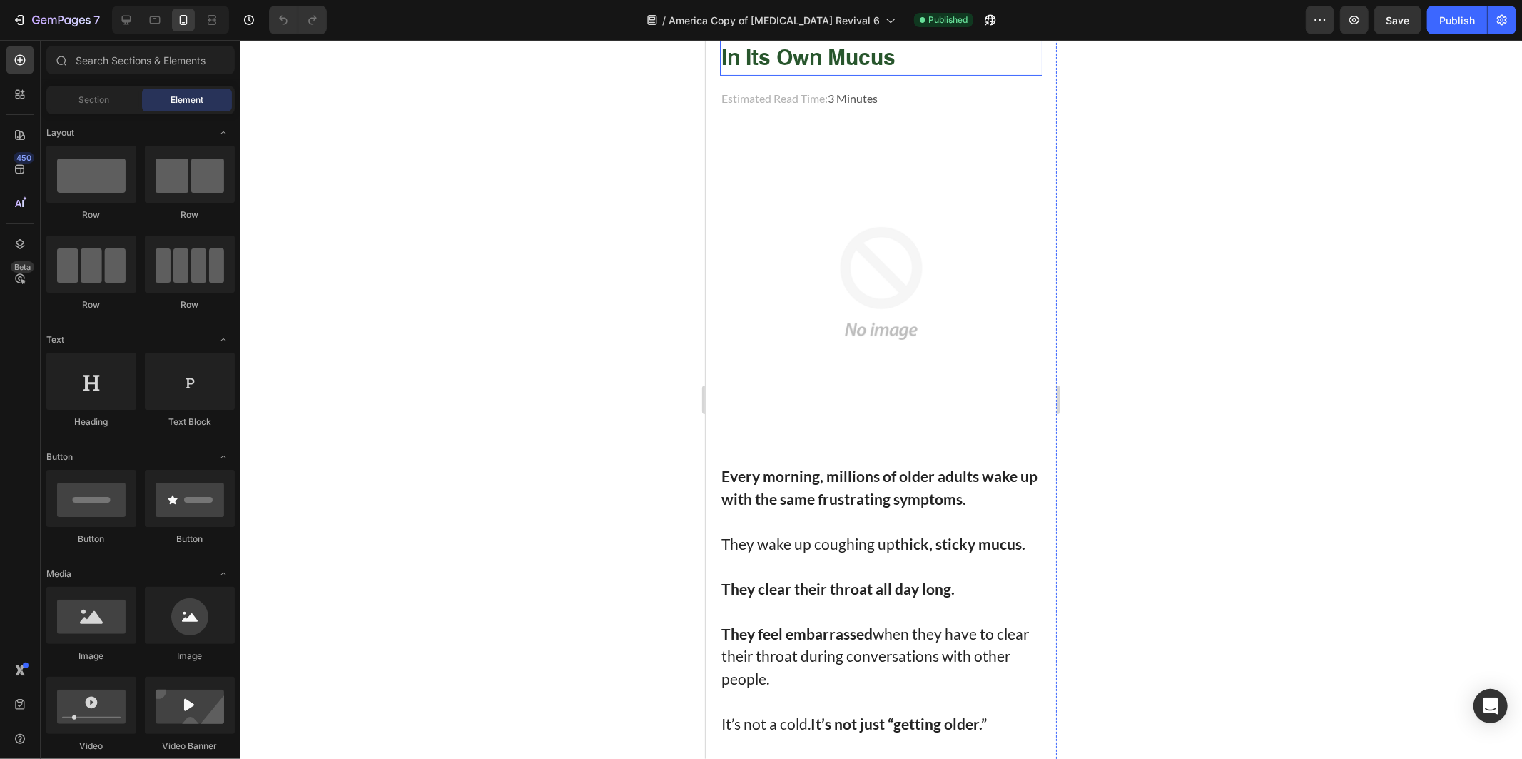
scroll to position [238, 0]
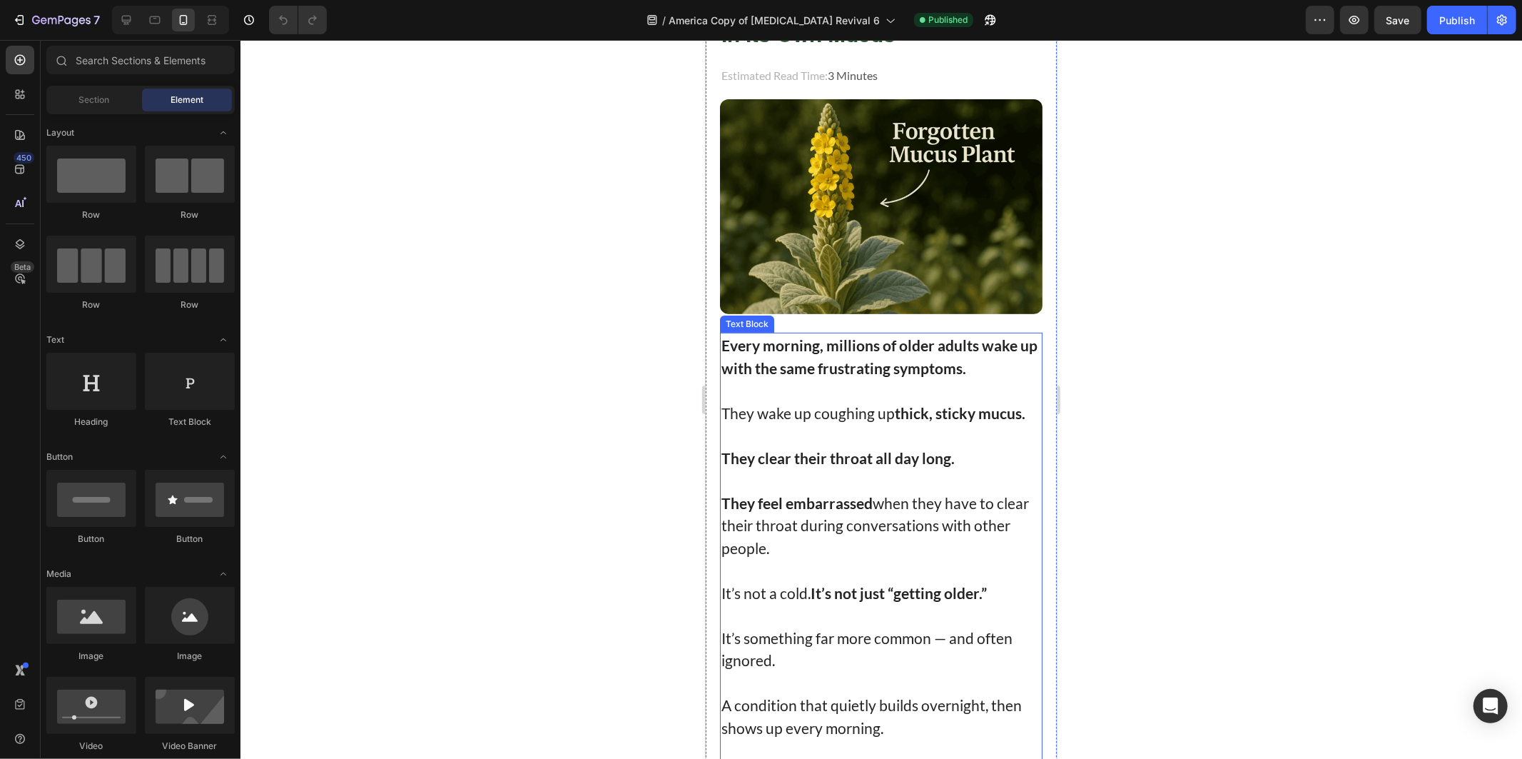
click at [868, 468] on p at bounding box center [881, 479] width 320 height 23
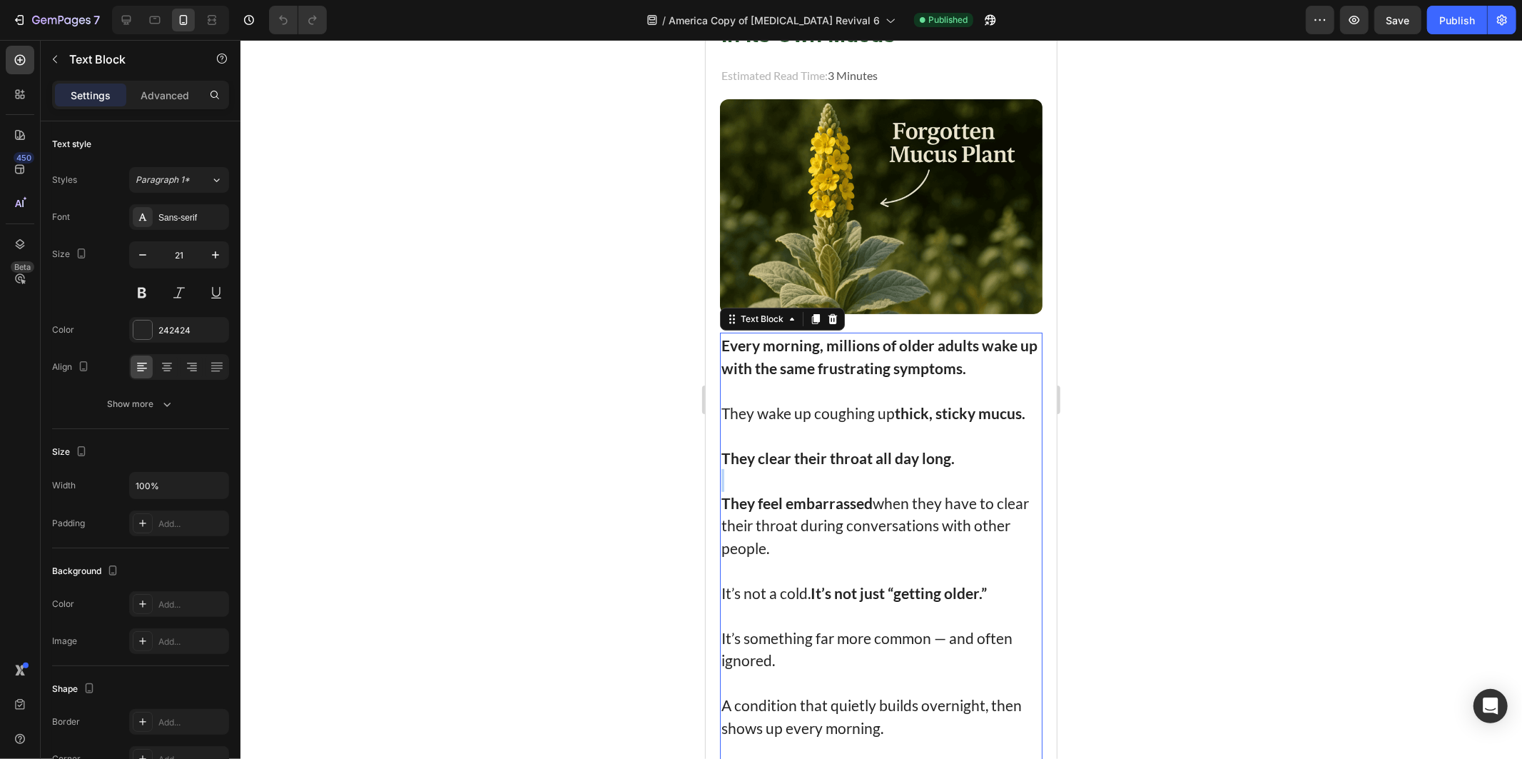
click at [868, 468] on p "Rich Text Editor. Editing area: main" at bounding box center [881, 479] width 320 height 23
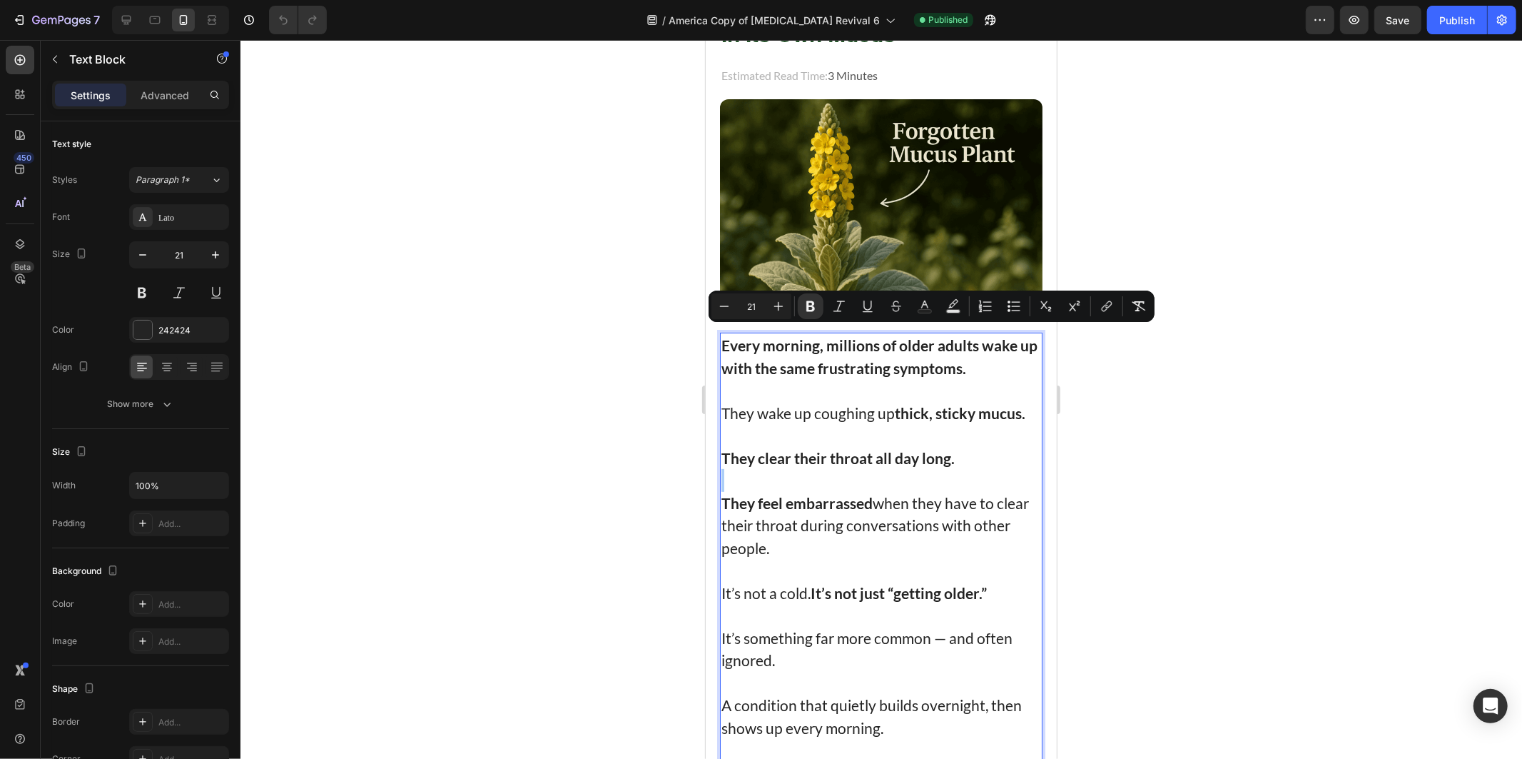
click at [1331, 319] on div at bounding box center [881, 399] width 1282 height 719
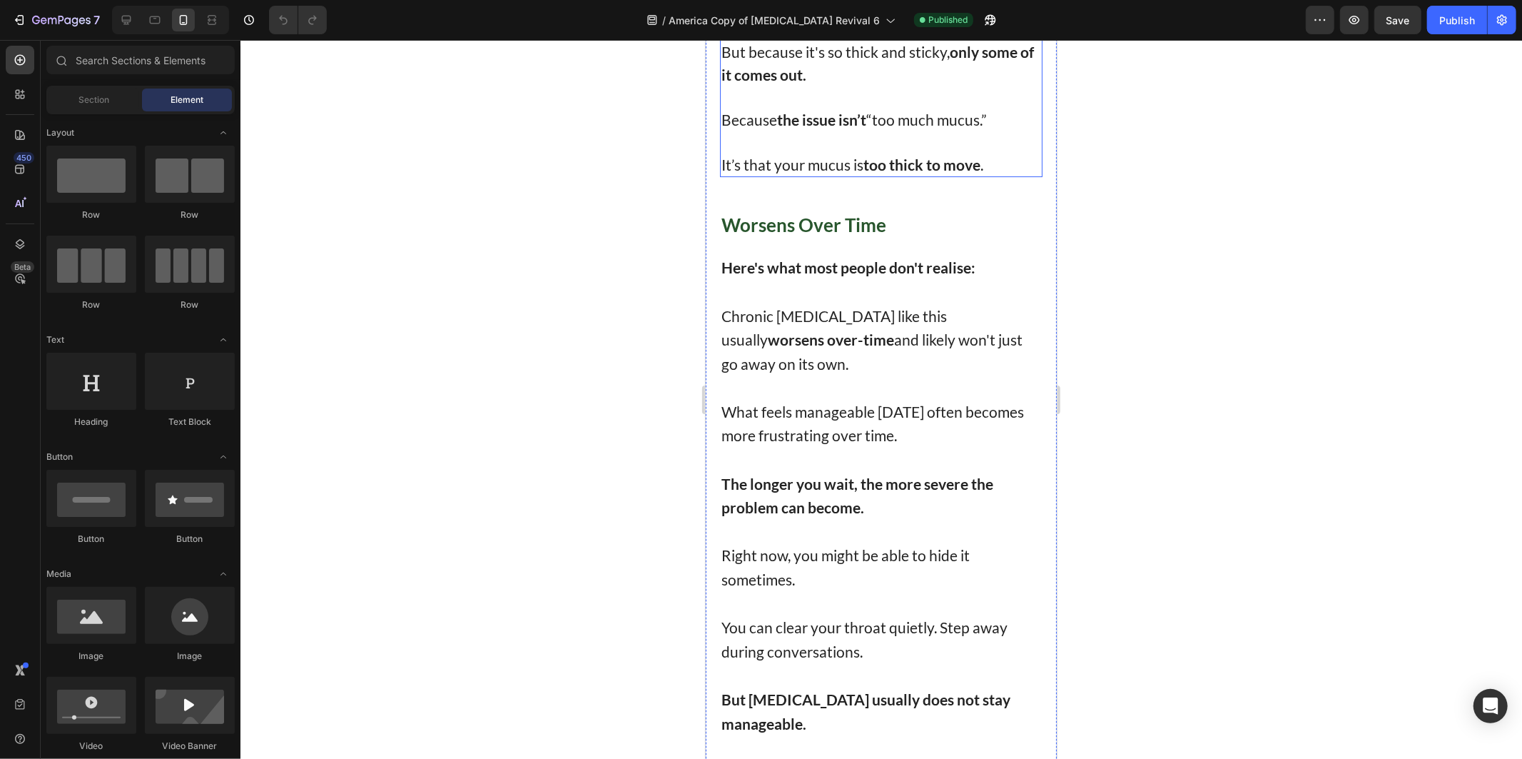
scroll to position [4282, 0]
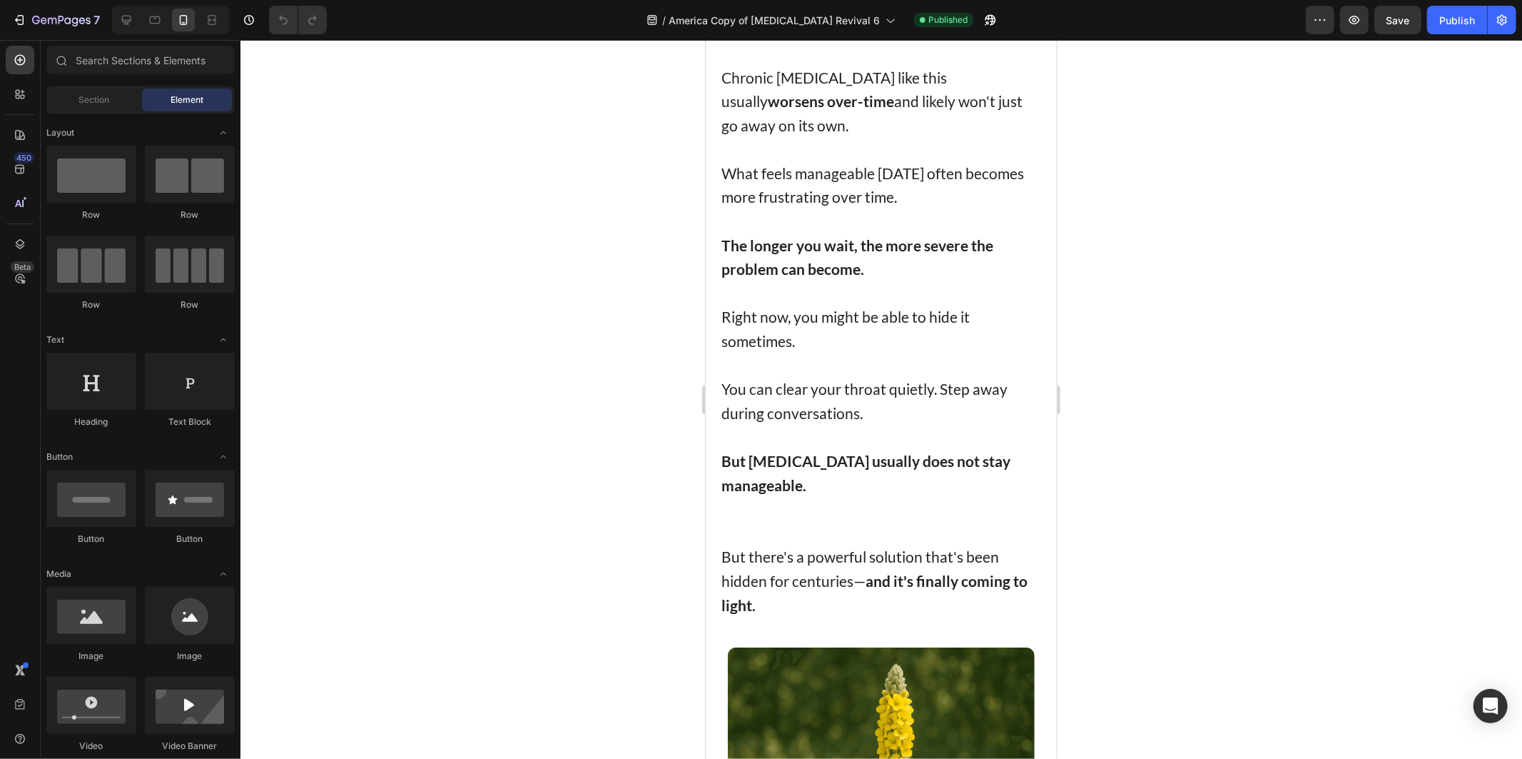
click at [1417, 291] on div at bounding box center [881, 399] width 1282 height 719
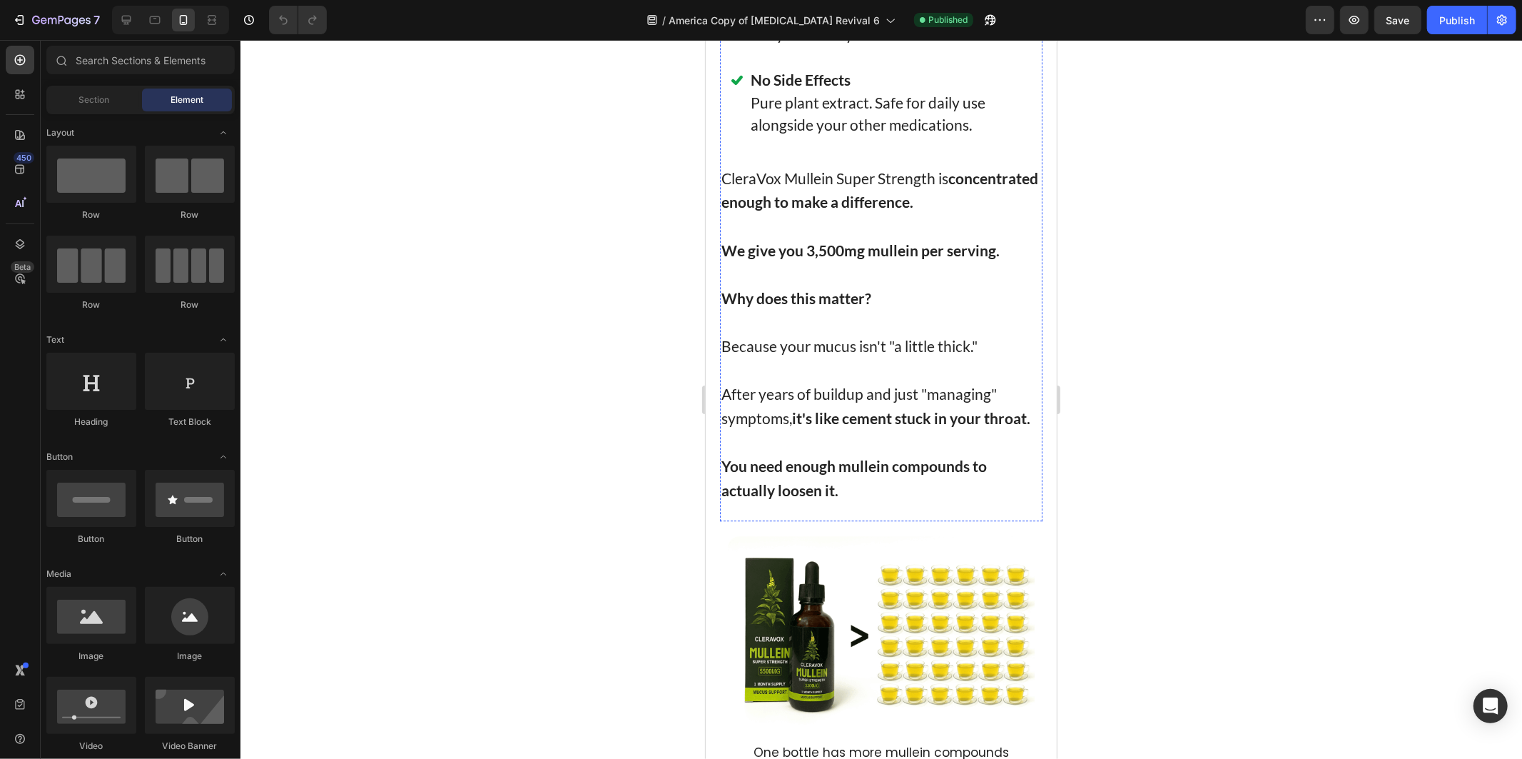
scroll to position [7611, 0]
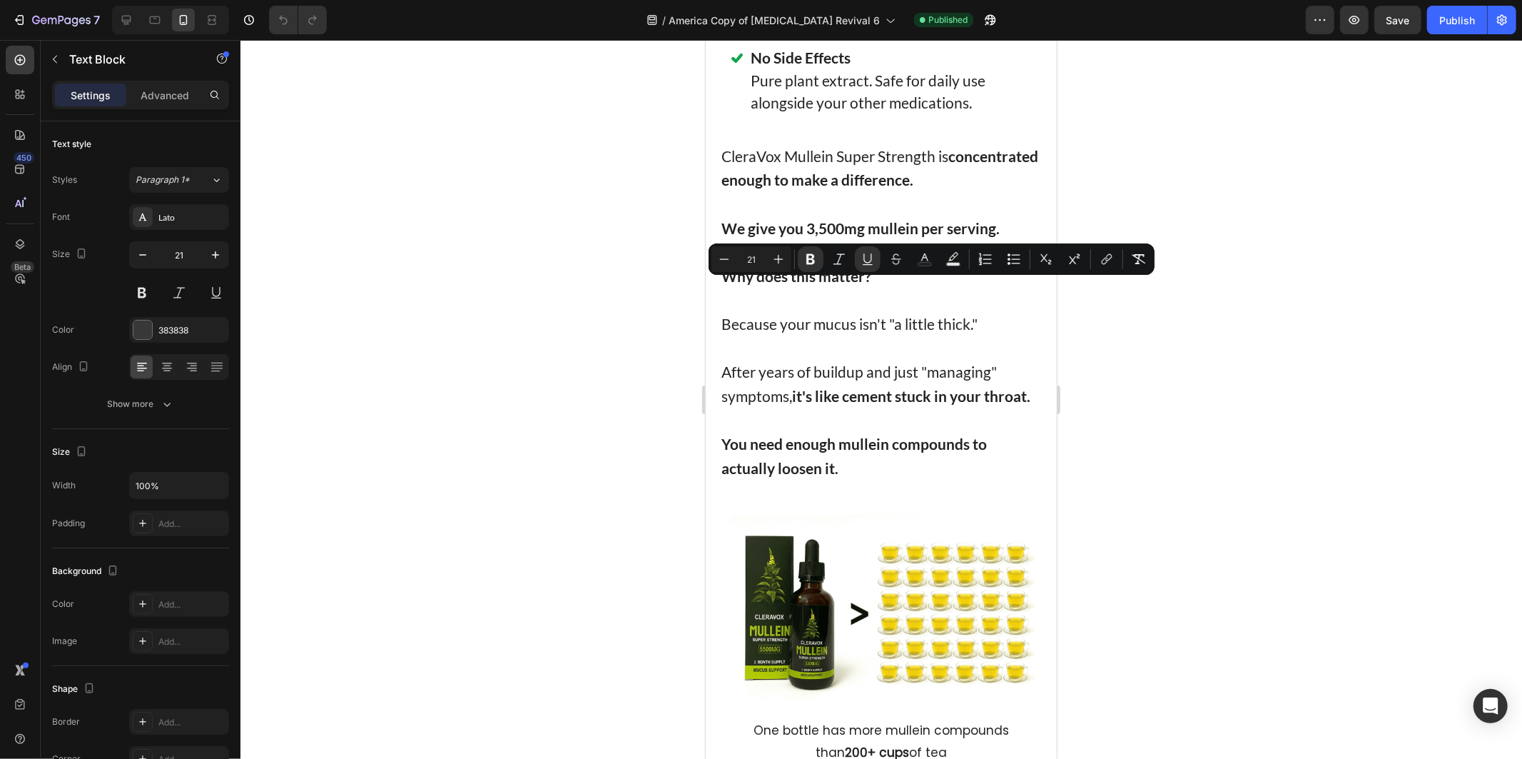
drag, startPoint x: 809, startPoint y: 290, endPoint x: 903, endPoint y: 289, distance: 94.2
click at [923, 255] on icon "Editor contextual toolbar" at bounding box center [925, 259] width 14 height 14
type input "383838"
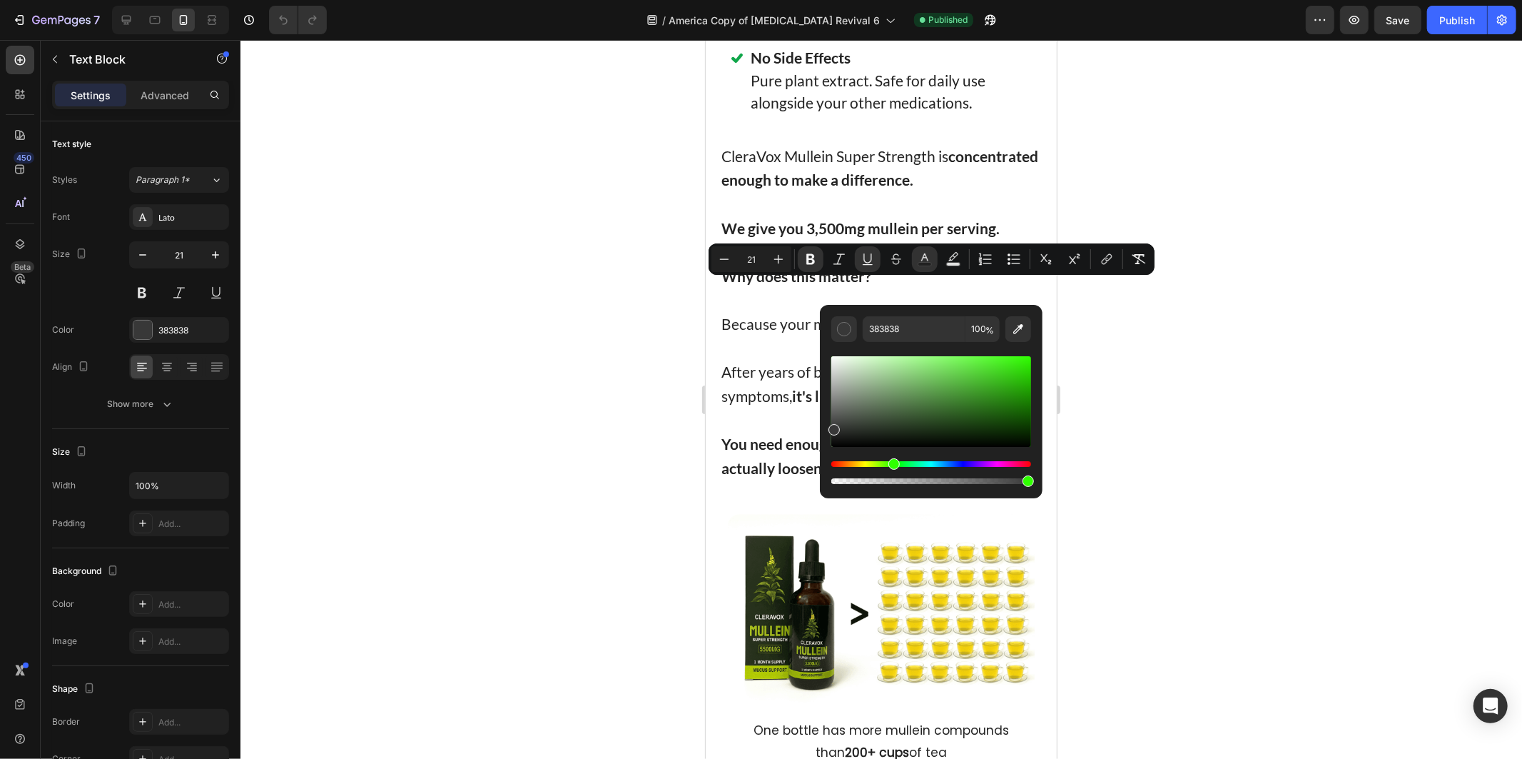
click at [893, 465] on div "Hue" at bounding box center [931, 464] width 200 height 6
drag, startPoint x: 971, startPoint y: 379, endPoint x: 1035, endPoint y: 365, distance: 64.9
click at [1035, 365] on div "383838 100 %" at bounding box center [931, 396] width 223 height 182
drag, startPoint x: 1014, startPoint y: 364, endPoint x: 993, endPoint y: 386, distance: 30.8
click at [993, 386] on div "Editor contextual toolbar" at bounding box center [931, 401] width 200 height 91
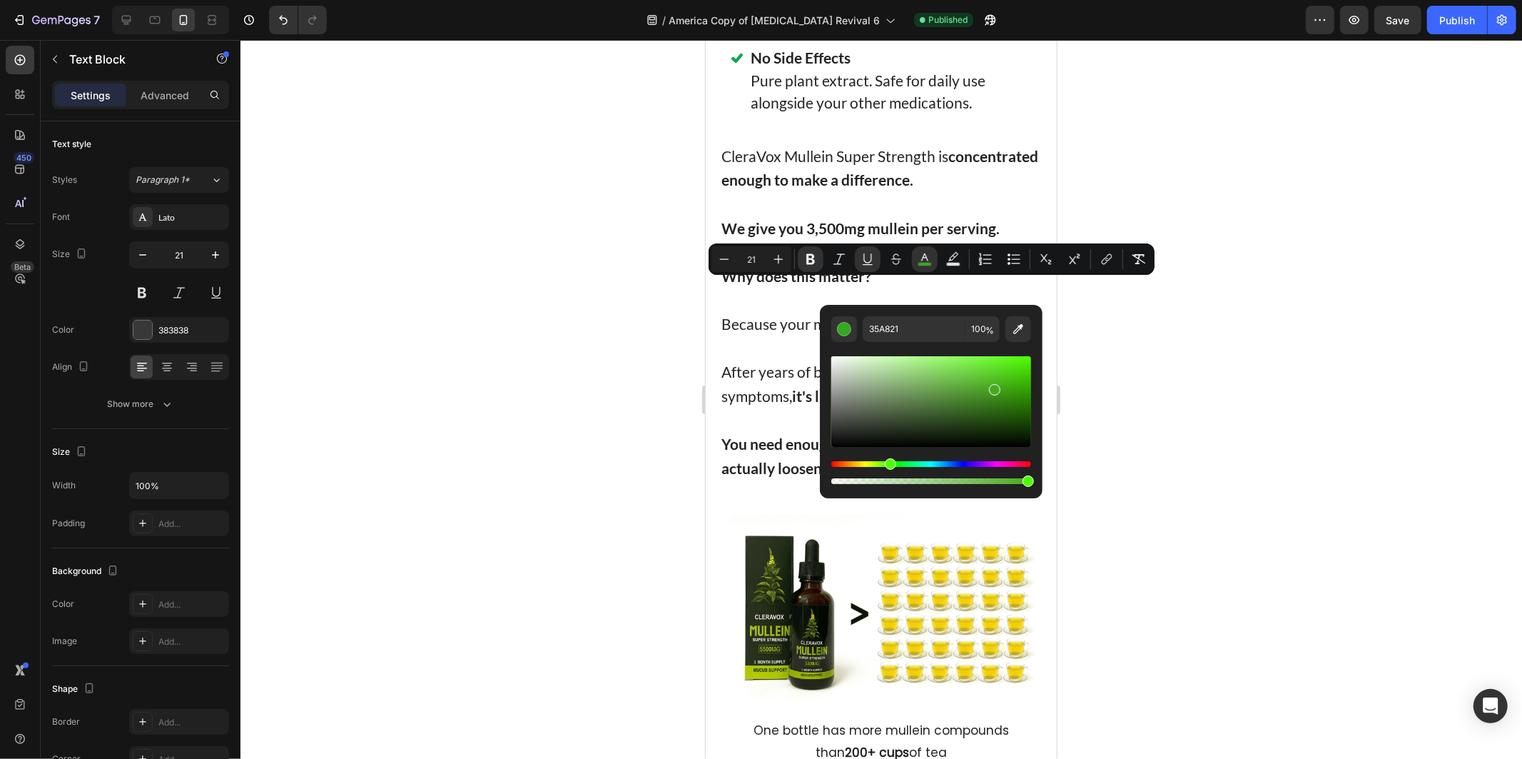
click at [888, 462] on div "Hue" at bounding box center [890, 463] width 11 height 11
drag, startPoint x: 997, startPoint y: 380, endPoint x: 965, endPoint y: 402, distance: 39.0
click at [966, 401] on div "Editor contextual toolbar" at bounding box center [931, 401] width 200 height 91
click at [961, 385] on div "Editor contextual toolbar" at bounding box center [931, 401] width 200 height 91
click at [968, 397] on div "Editor contextual toolbar" at bounding box center [931, 401] width 200 height 91
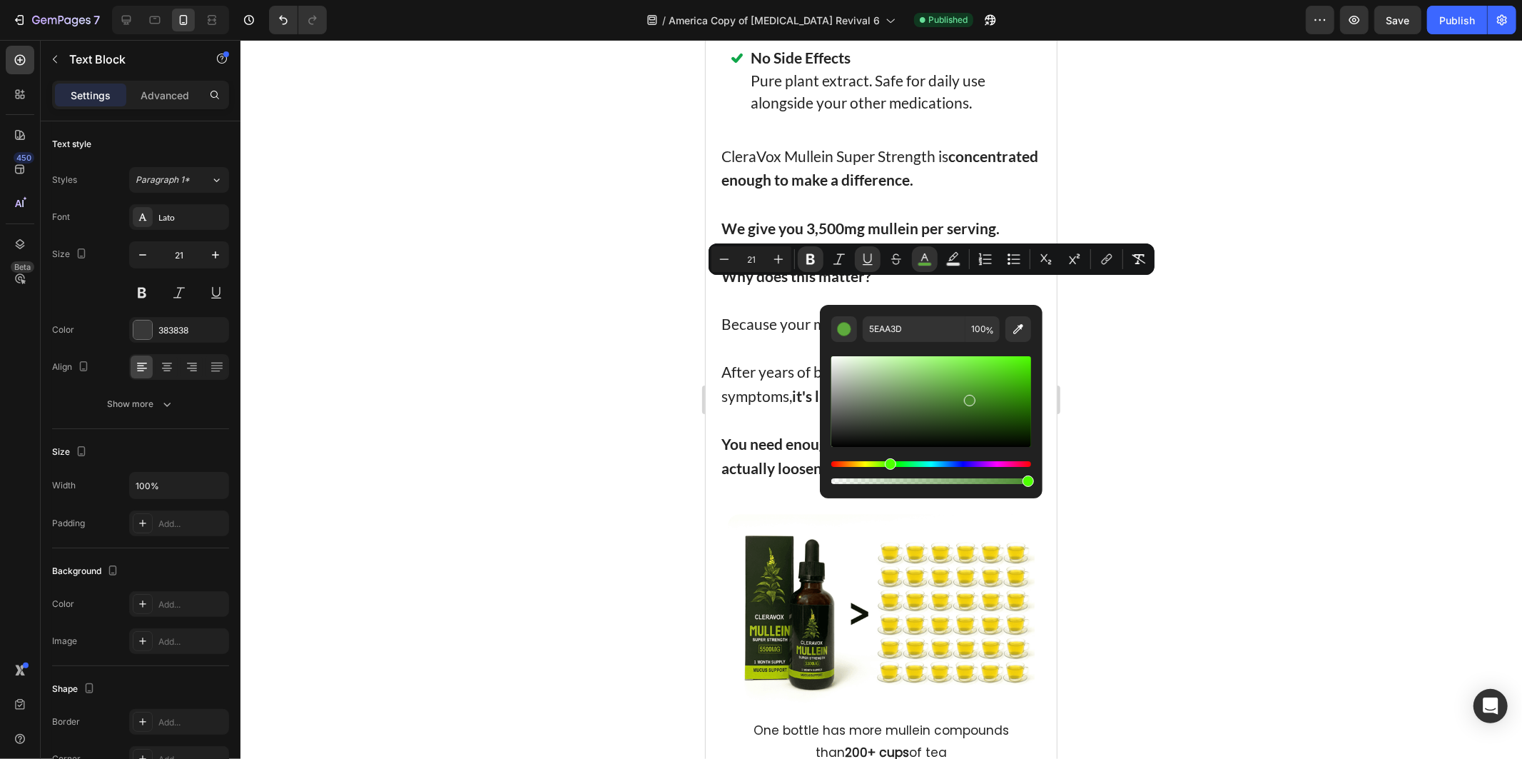
type input "48892C"
click at [1160, 391] on div at bounding box center [881, 399] width 1282 height 719
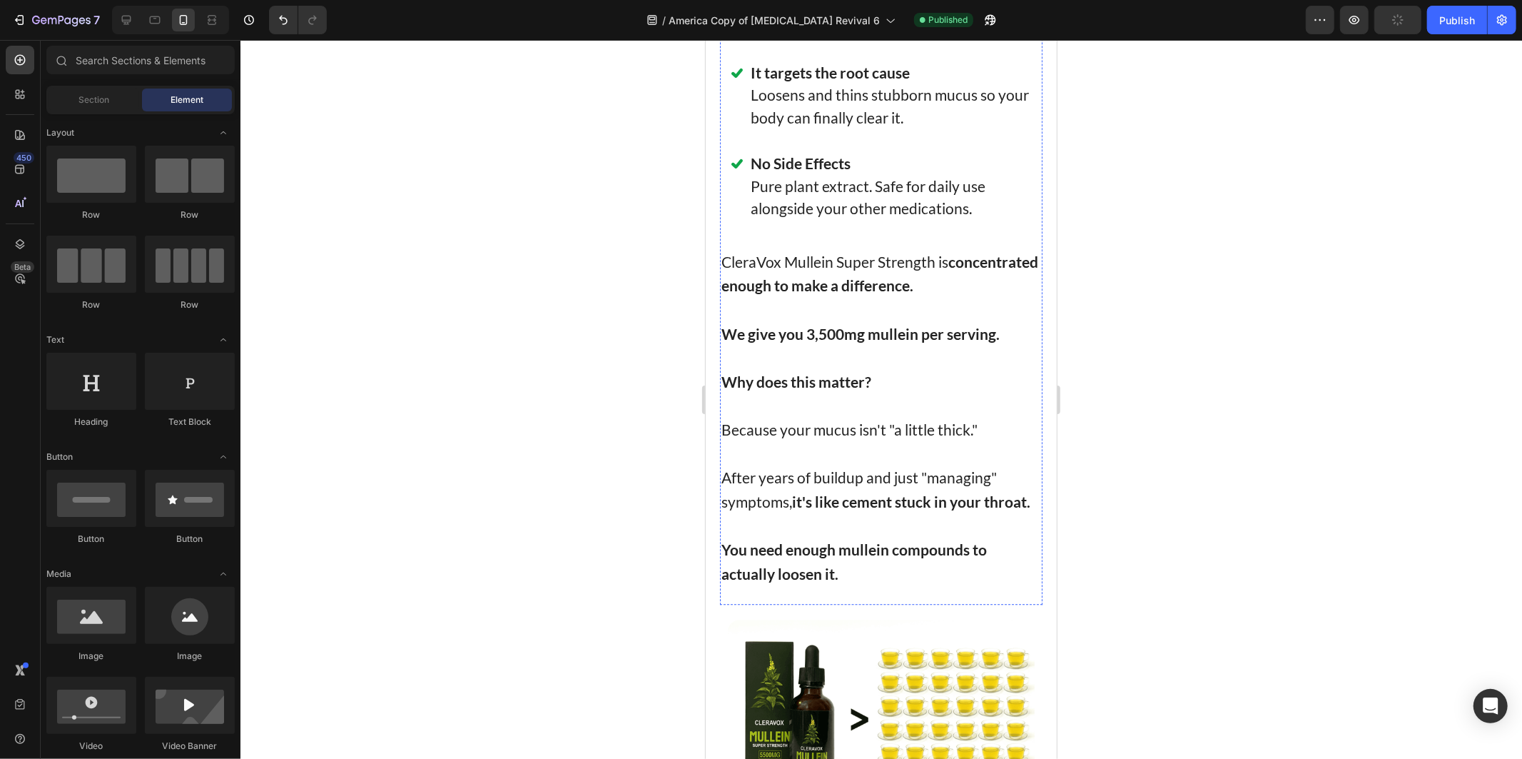
scroll to position [7374, 0]
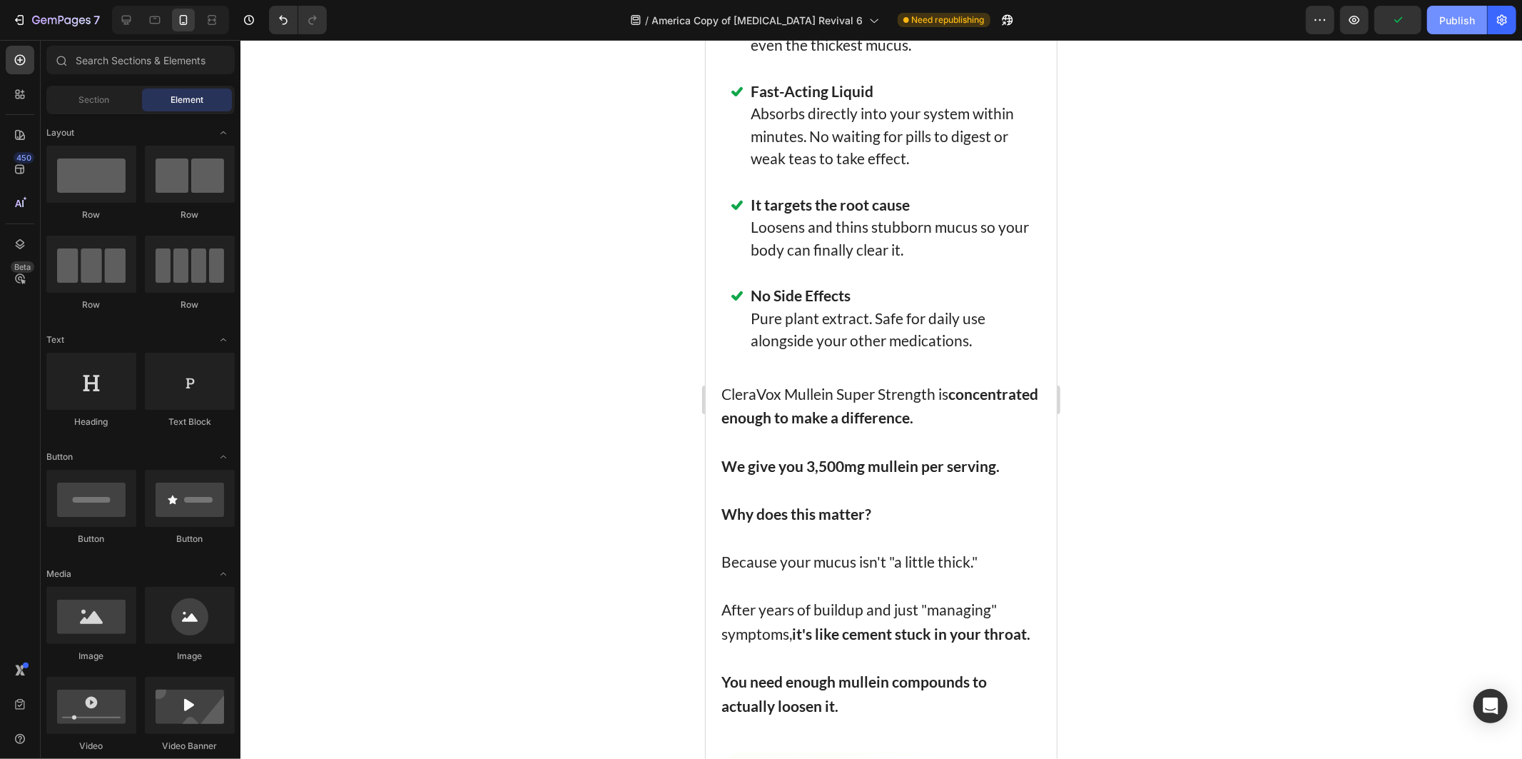
click at [1442, 13] on div "Publish" at bounding box center [1457, 20] width 36 height 15
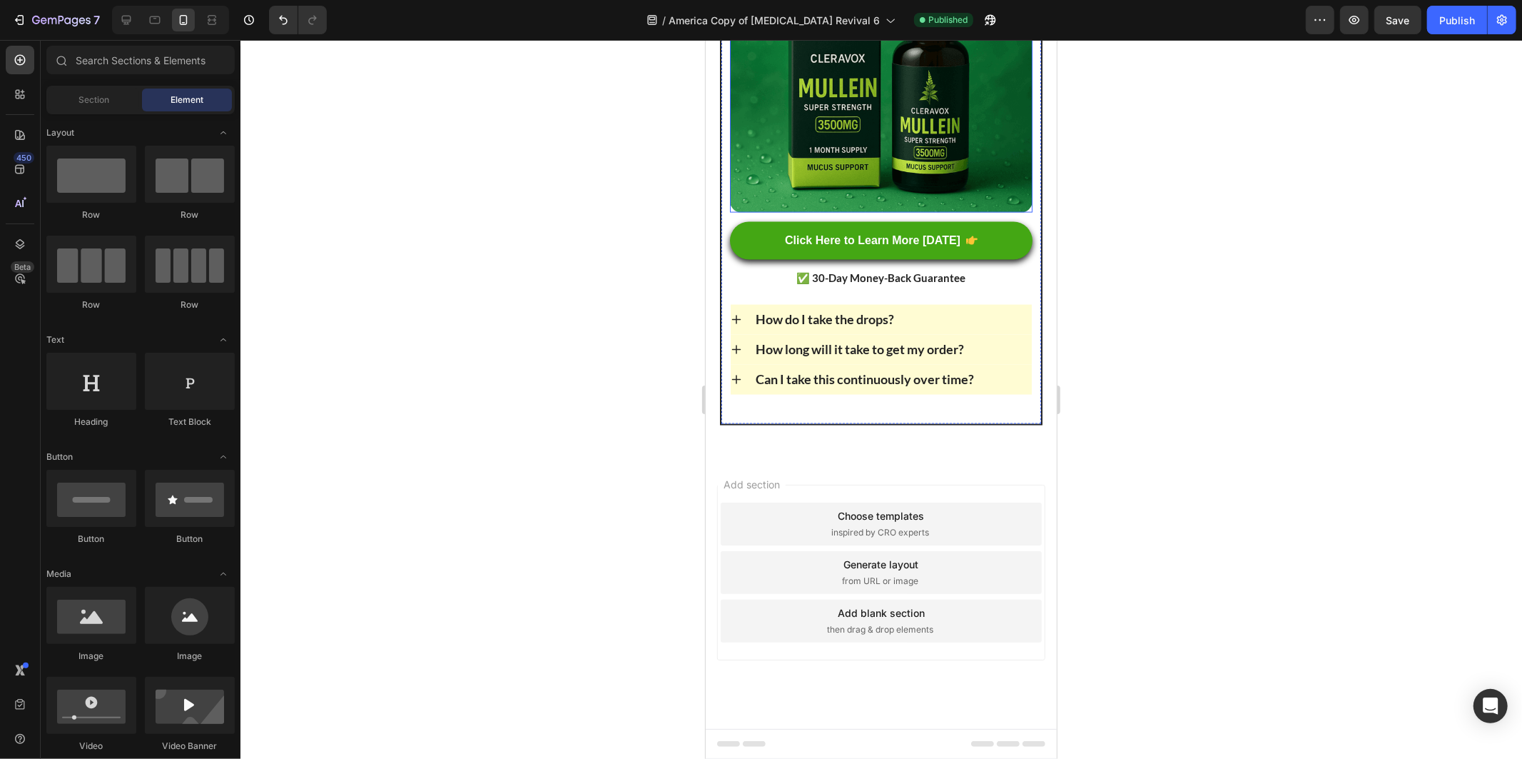
scroll to position [11502, 0]
click at [870, 248] on p "Click Here to Learn More [DATE]" at bounding box center [872, 240] width 176 height 15
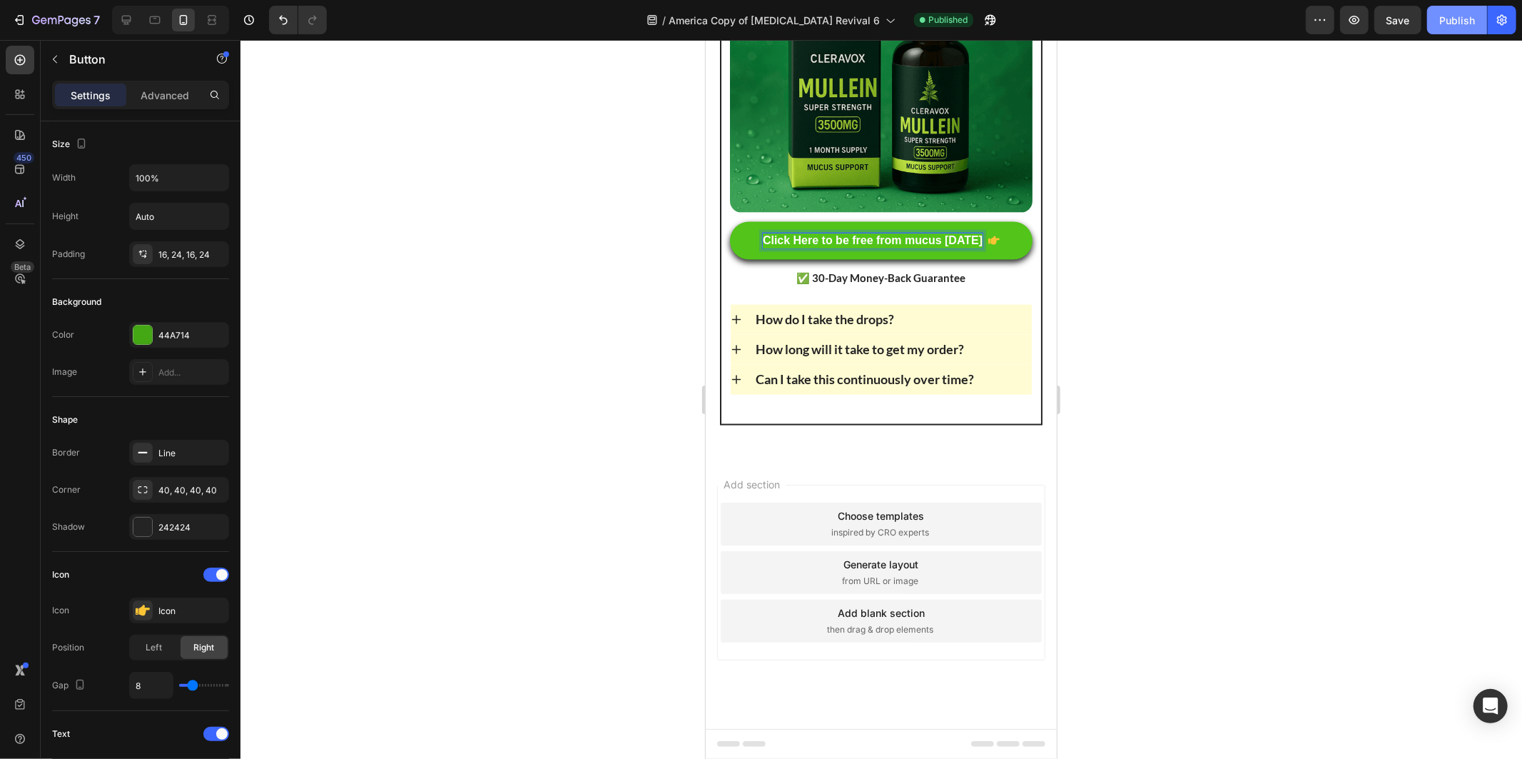
click at [1450, 9] on button "Publish" at bounding box center [1457, 20] width 60 height 29
drag, startPoint x: 1147, startPoint y: 248, endPoint x: 199, endPoint y: 36, distance: 970.9
click at [1147, 248] on div at bounding box center [881, 399] width 1282 height 719
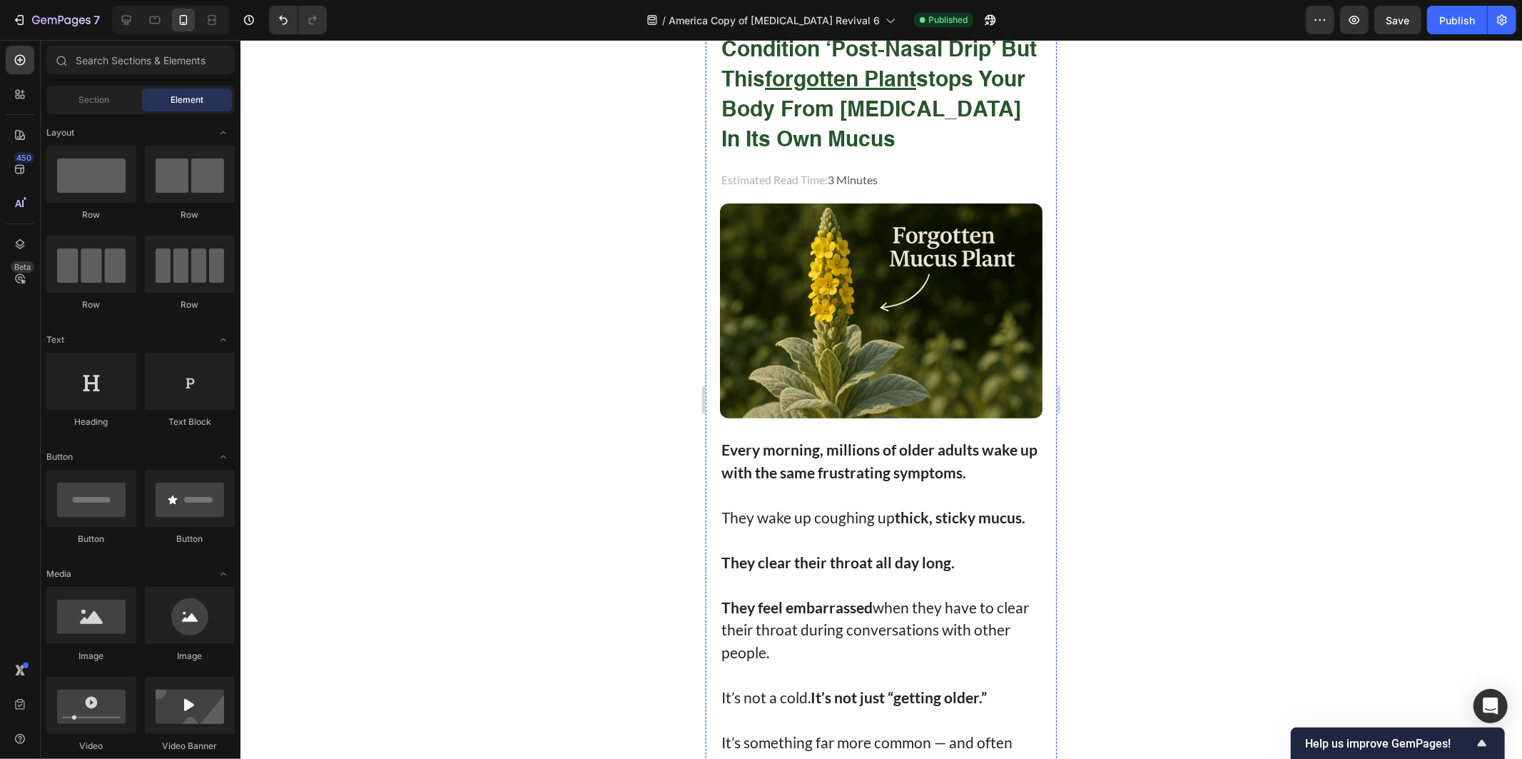
scroll to position [0, 0]
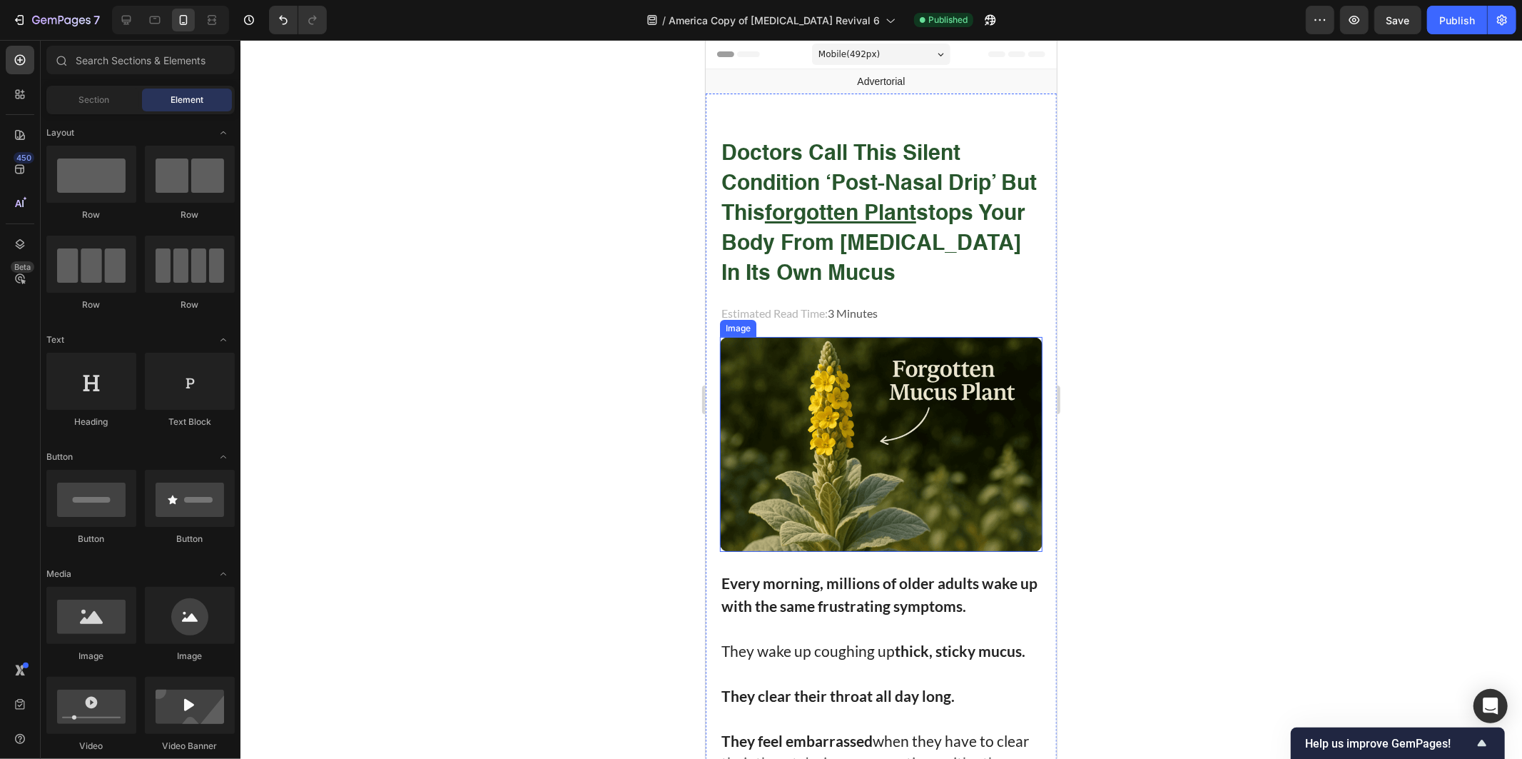
click at [881, 447] on img at bounding box center [880, 443] width 323 height 215
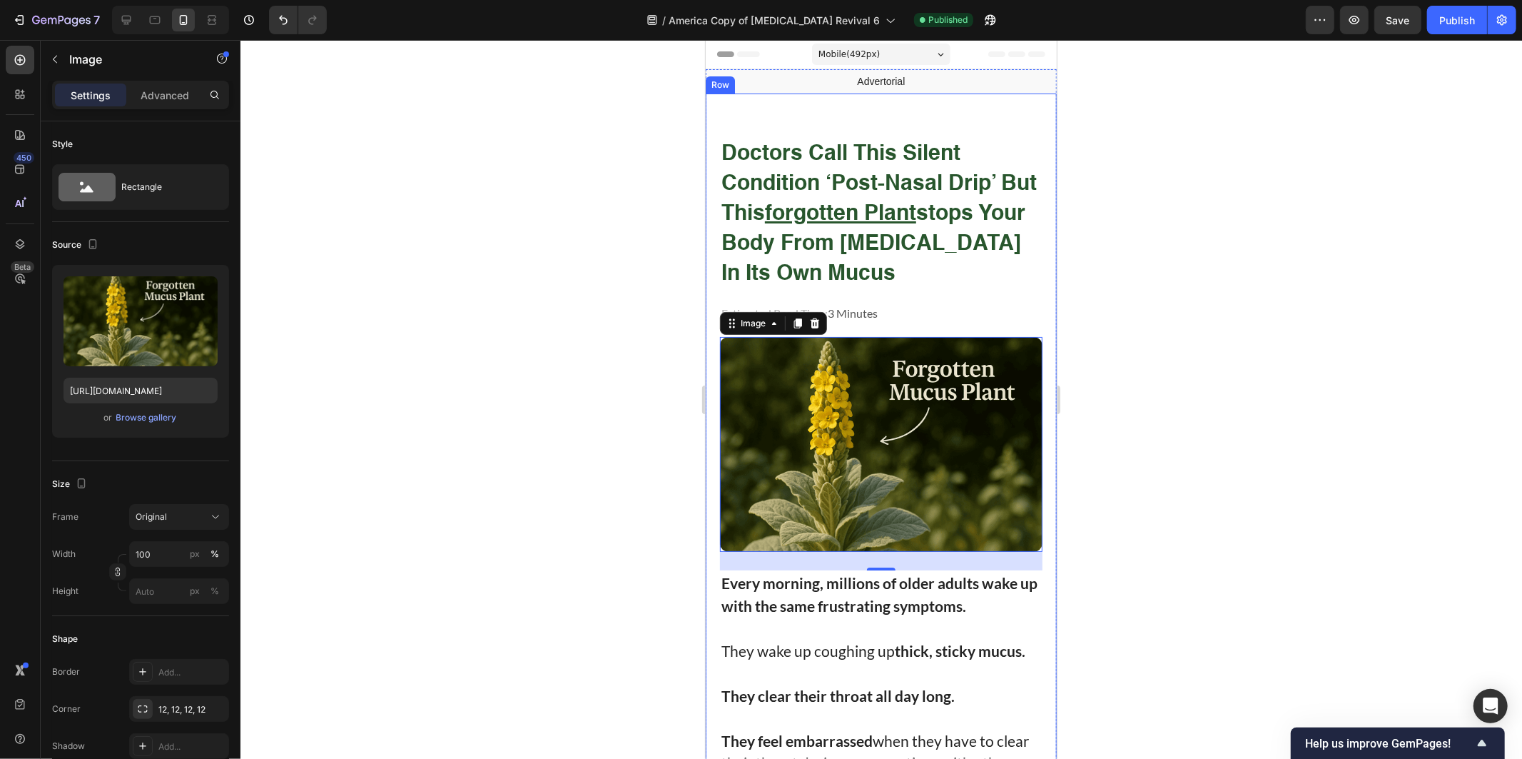
click at [1130, 134] on div at bounding box center [881, 399] width 1282 height 719
